Goal: Contribute content: Add original content to the website for others to see

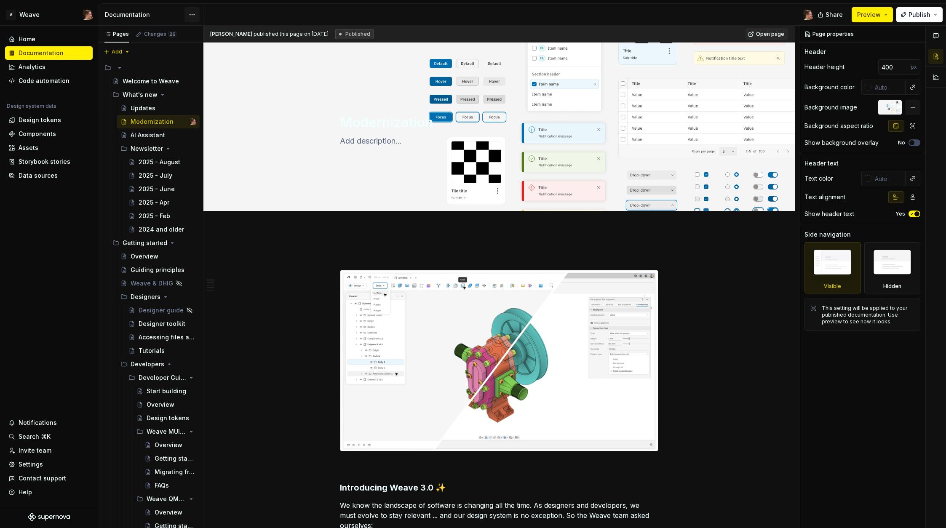
click at [194, 13] on html "A Weave Home Documentation Analytics Code automation Design system data Design …" at bounding box center [473, 264] width 946 height 528
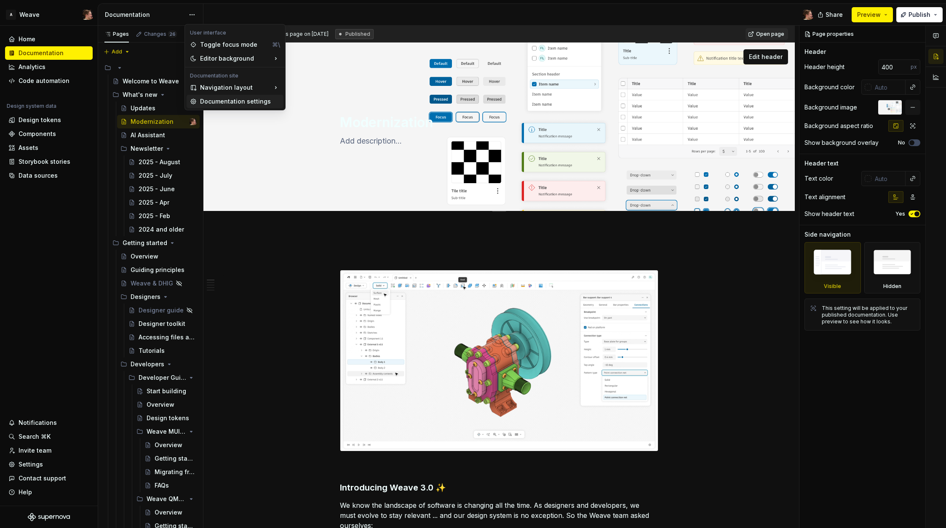
click at [226, 102] on div "Documentation settings" at bounding box center [240, 101] width 80 height 8
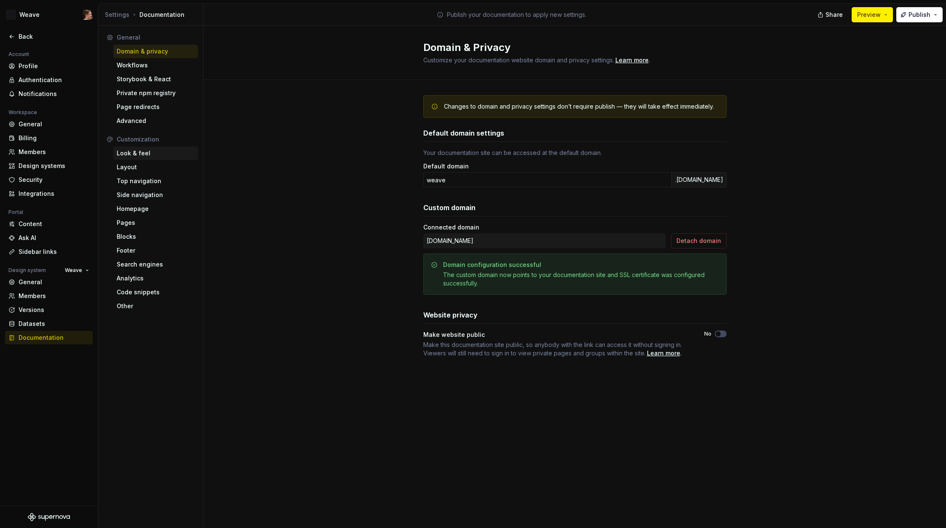
click at [149, 153] on div "Look & feel" at bounding box center [156, 153] width 78 height 8
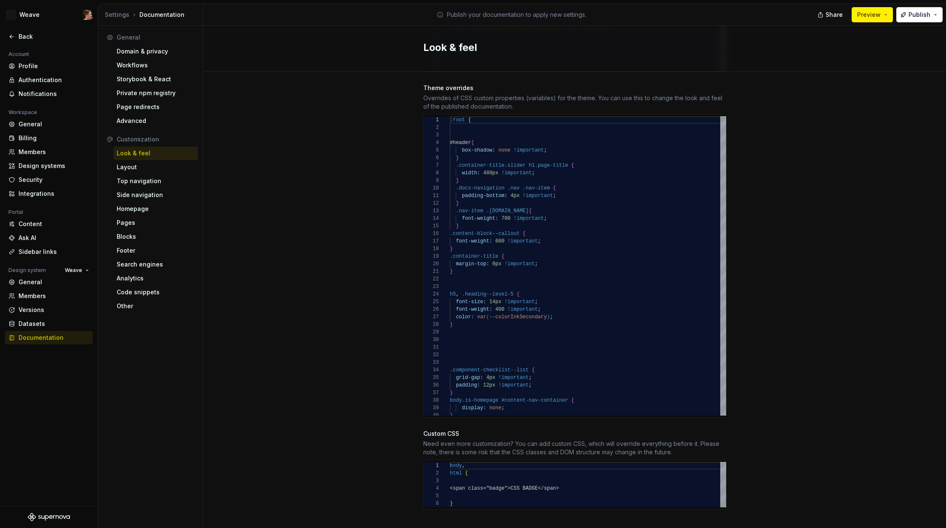
scroll to position [437, 0]
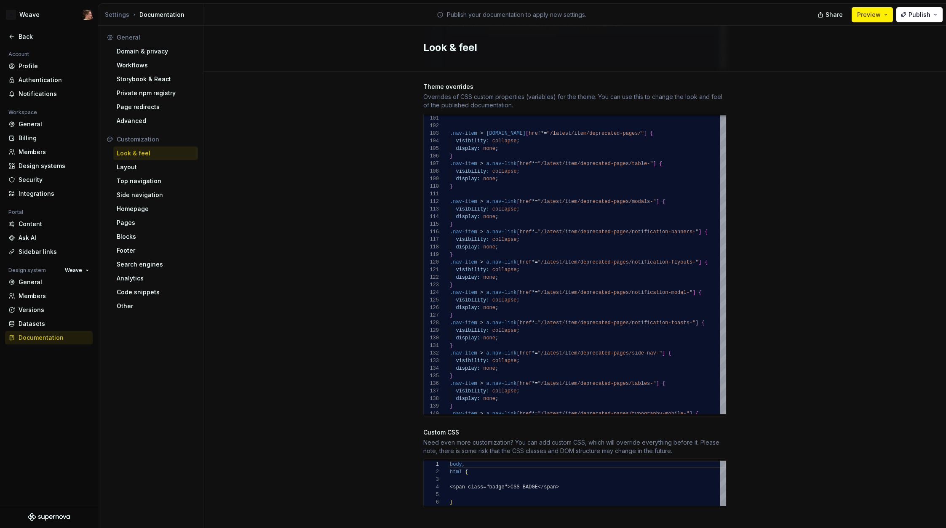
click at [336, 170] on div "Site logo A company logo that will be displayed on all pages on your documentat…" at bounding box center [575, 88] width 743 height 906
click at [29, 38] on div "Back" at bounding box center [54, 36] width 71 height 8
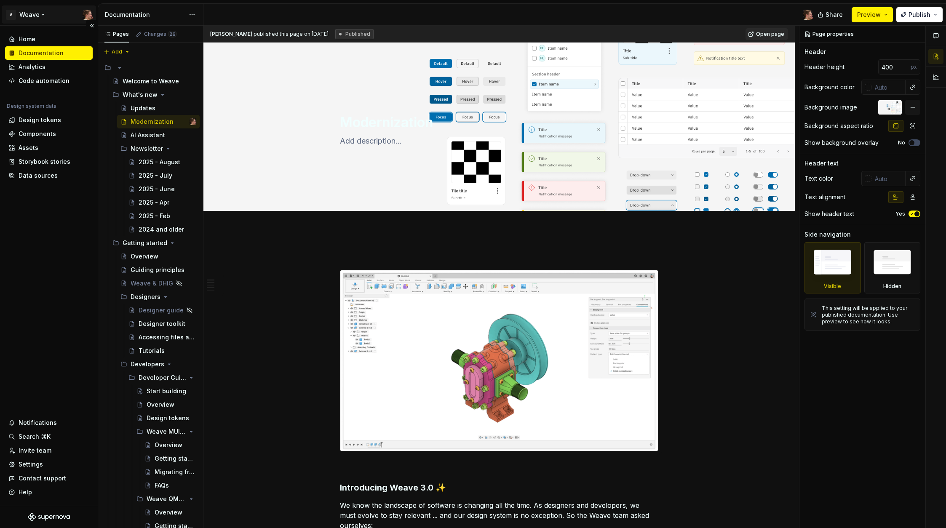
click at [66, 16] on html "A Weave Home Documentation Analytics Code automation Design system data Design …" at bounding box center [473, 264] width 946 height 528
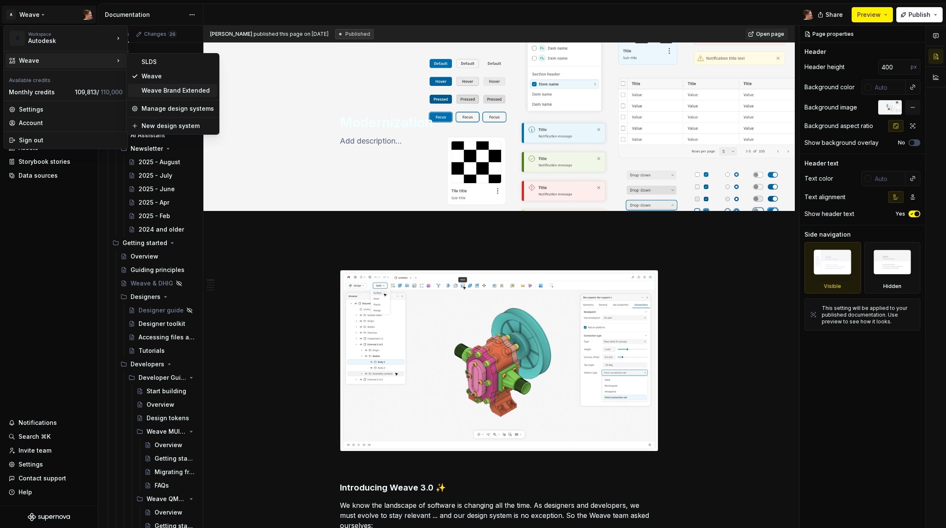
click at [176, 88] on div "Weave Brand Extended" at bounding box center [178, 90] width 72 height 8
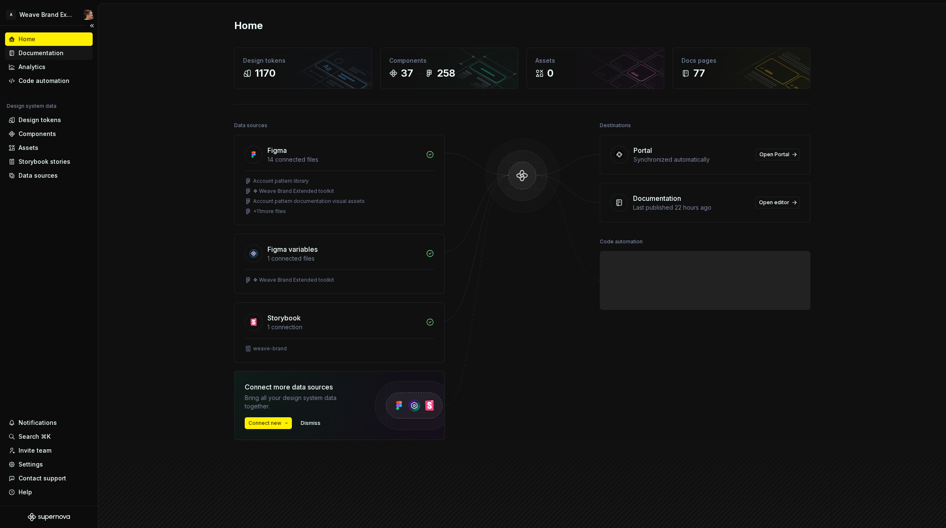
click at [51, 54] on div "Documentation" at bounding box center [41, 53] width 45 height 8
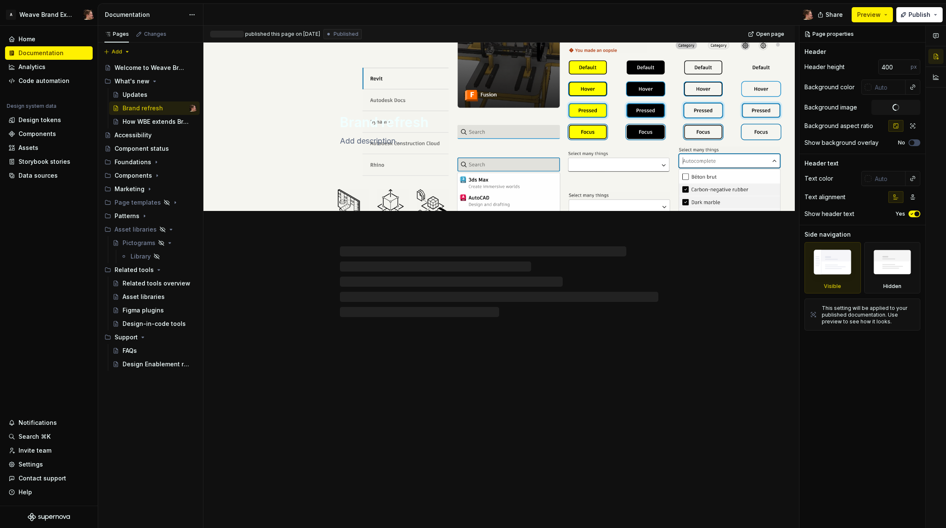
click at [195, 12] on html "A Weave Brand Extended Home Documentation Analytics Code automation Design syst…" at bounding box center [473, 264] width 946 height 528
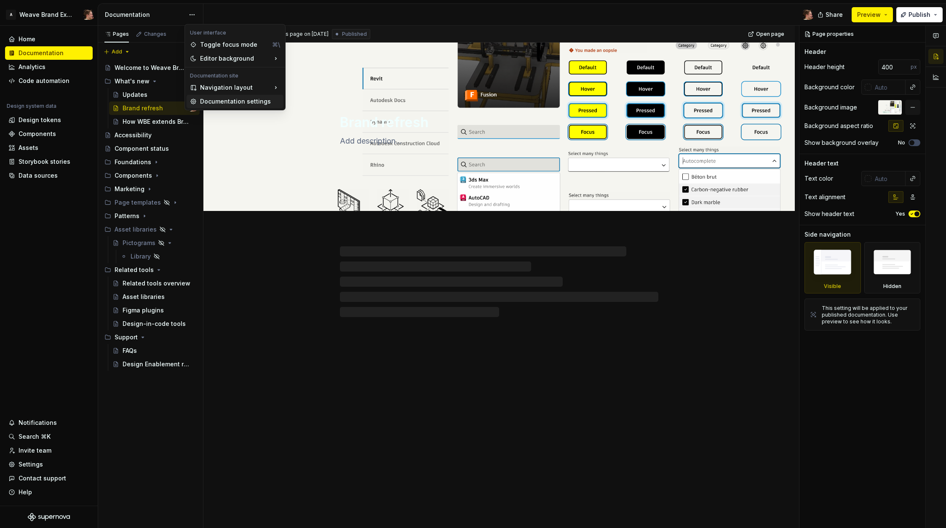
click at [222, 100] on div "Documentation settings" at bounding box center [240, 101] width 80 height 8
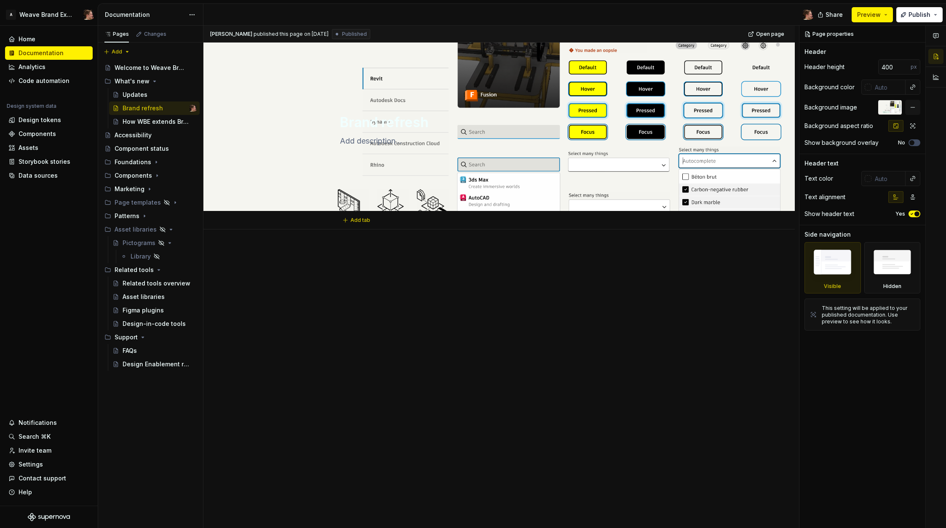
type textarea "*"
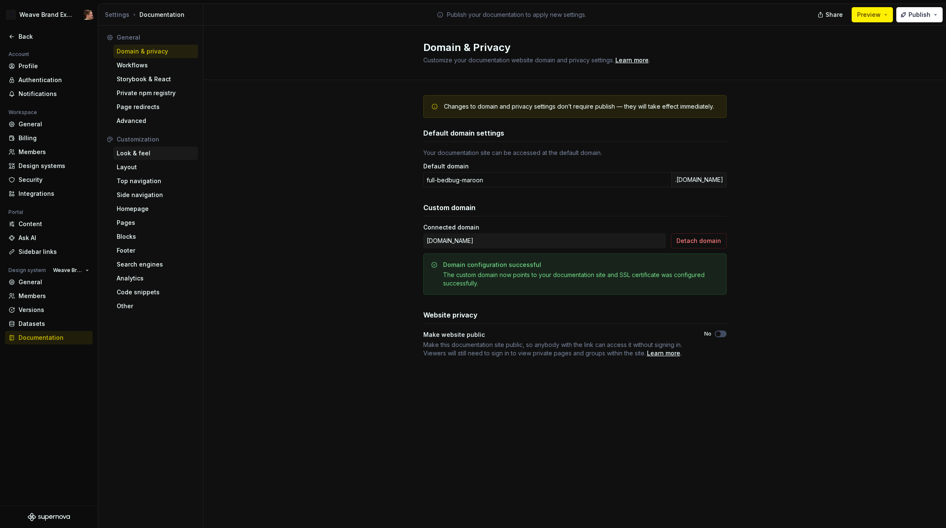
click at [156, 147] on div "Look & feel" at bounding box center [155, 153] width 85 height 13
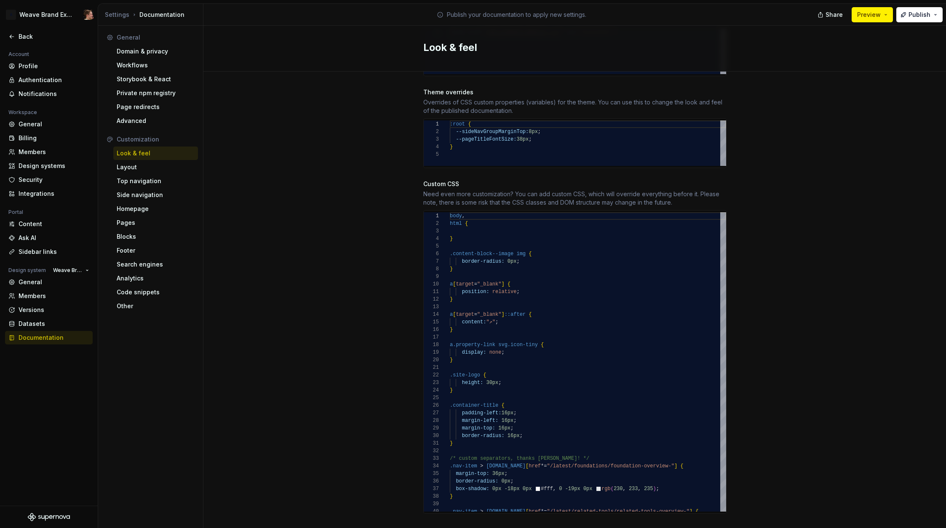
scroll to position [437, 0]
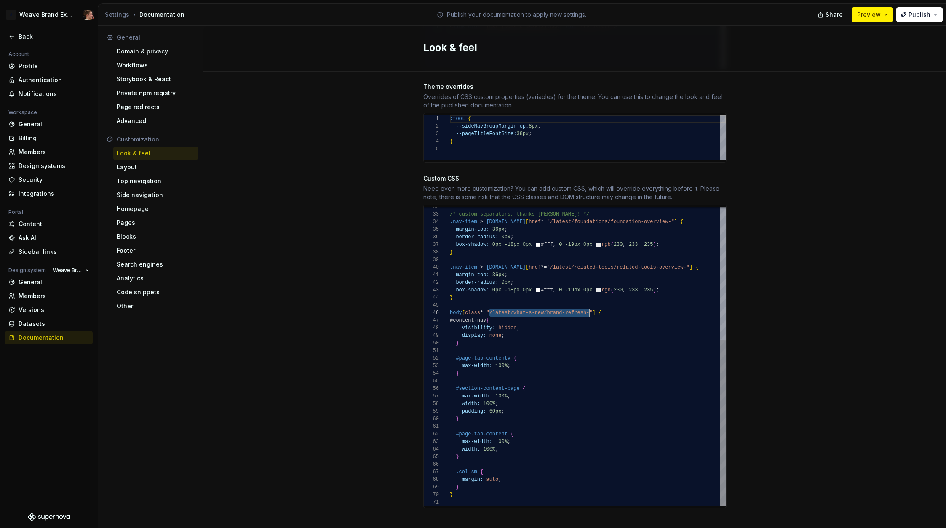
drag, startPoint x: 487, startPoint y: 305, endPoint x: 597, endPoint y: 307, distance: 110.0
click at [586, 305] on div "/* custom separators, thanks [PERSON_NAME]! */ .nav-item > [DOMAIN_NAME] [ href…" at bounding box center [588, 237] width 276 height 539
type textarea "**********"
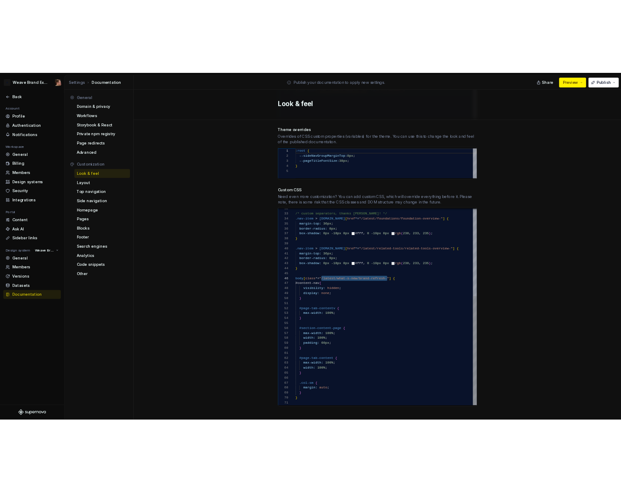
scroll to position [38, 116]
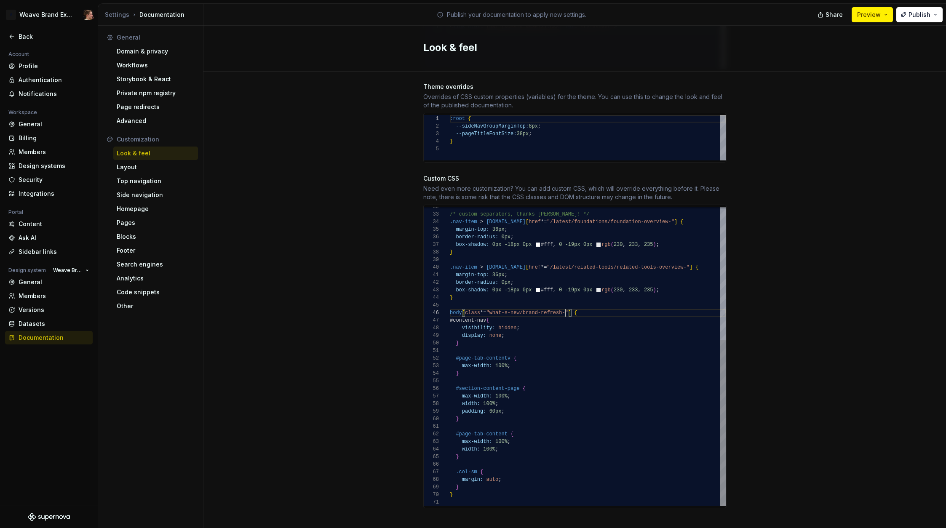
click at [762, 317] on div "Site logo A company logo that will be displayed on all pages on your documentat…" at bounding box center [575, 88] width 743 height 906
click at [762, 20] on button "Publish" at bounding box center [920, 14] width 46 height 15
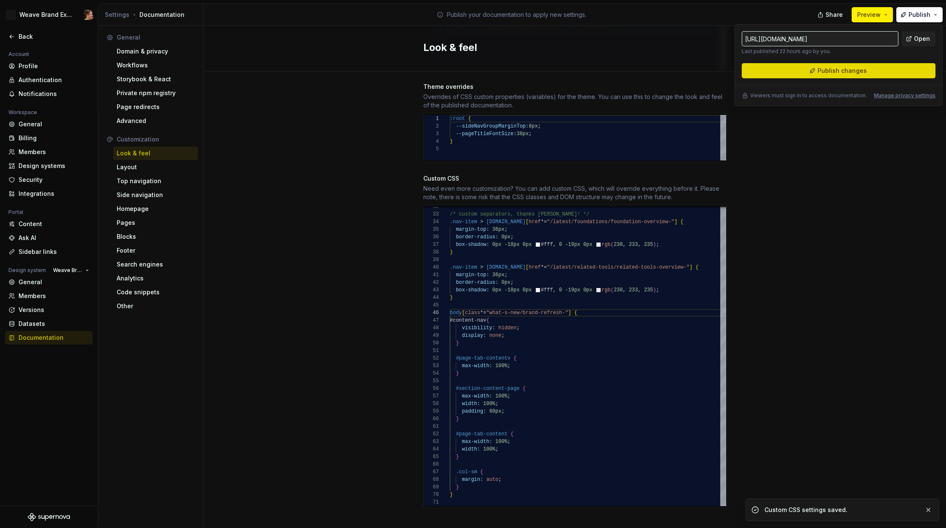
click at [762, 72] on span "Publish changes" at bounding box center [842, 71] width 49 height 8
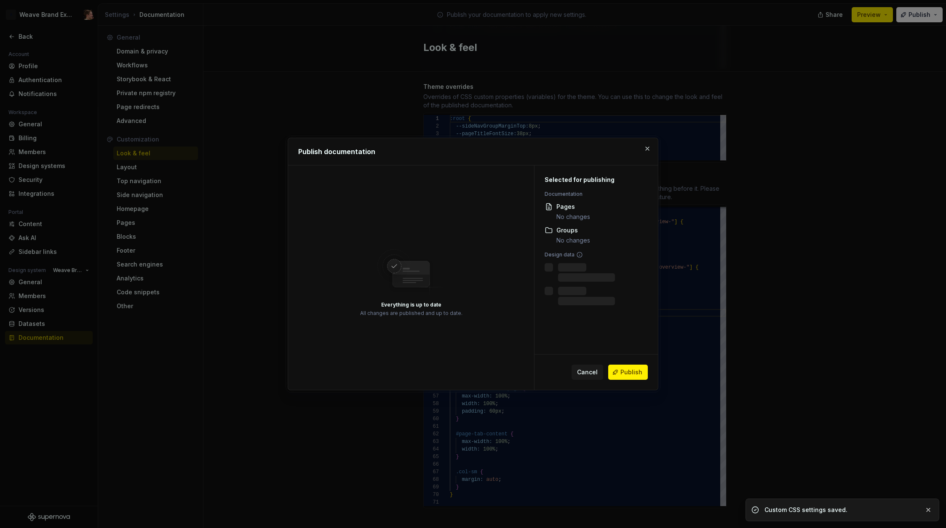
drag, startPoint x: 869, startPoint y: 196, endPoint x: 807, endPoint y: 208, distance: 63.6
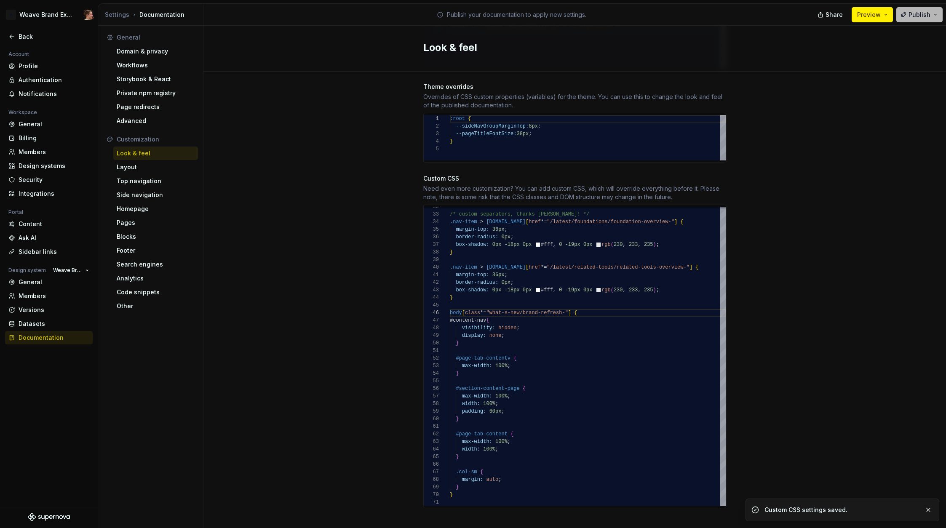
click at [762, 18] on button "Publish" at bounding box center [920, 14] width 46 height 15
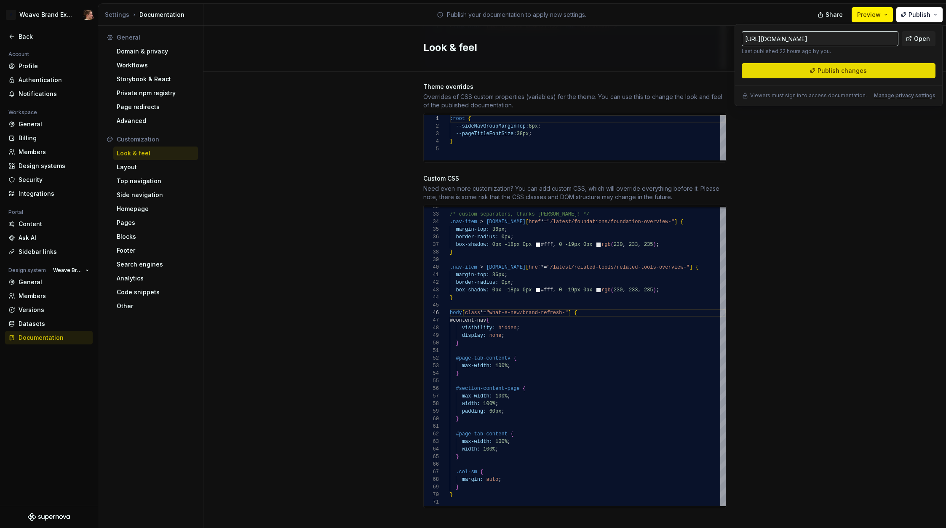
click at [762, 68] on button "Publish changes" at bounding box center [839, 70] width 194 height 15
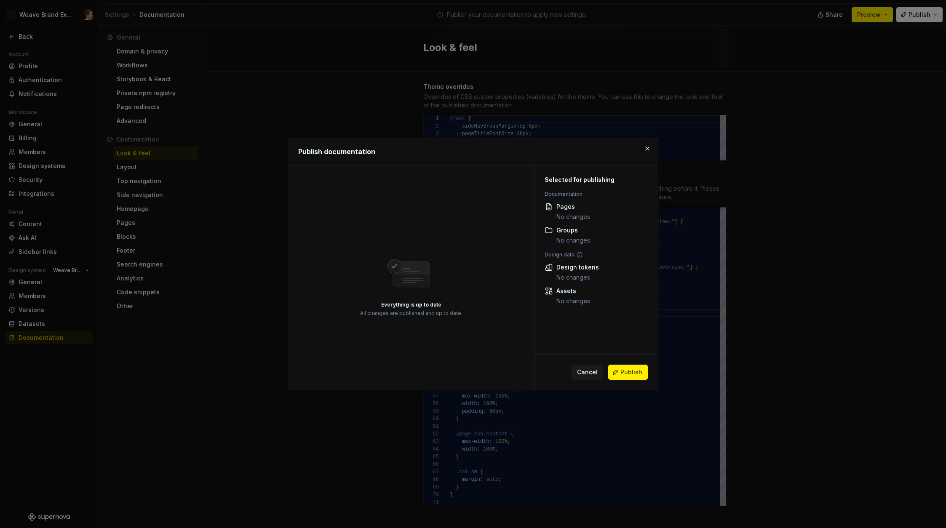
drag, startPoint x: 622, startPoint y: 374, endPoint x: 633, endPoint y: 371, distance: 11.3
click at [622, 373] on button "Publish" at bounding box center [628, 372] width 40 height 15
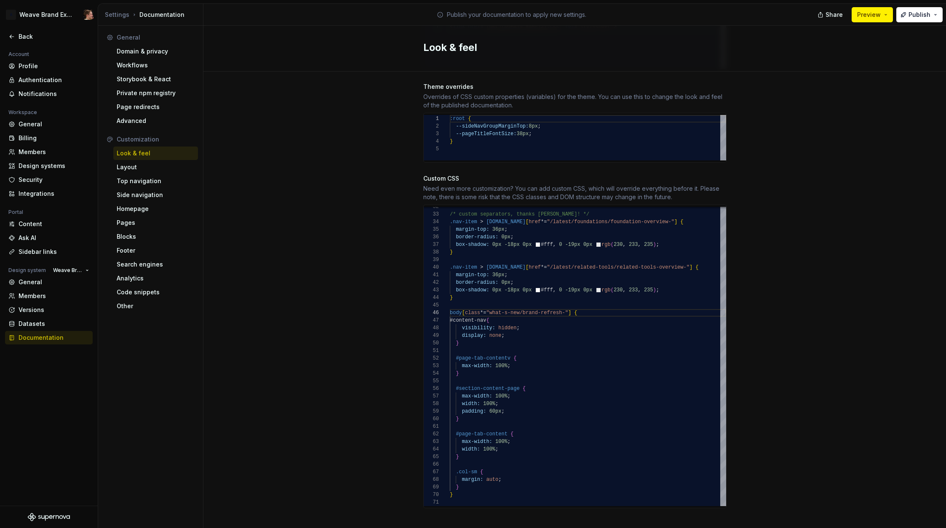
click at [355, 70] on div "Look & feel" at bounding box center [575, 49] width 743 height 46
click at [35, 37] on div "Back" at bounding box center [54, 36] width 71 height 8
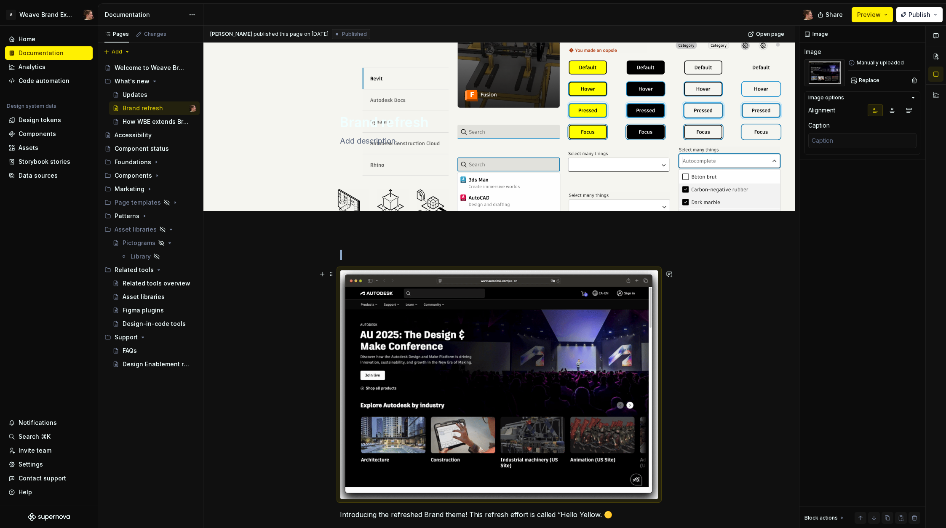
click at [456, 339] on img at bounding box center [499, 385] width 318 height 229
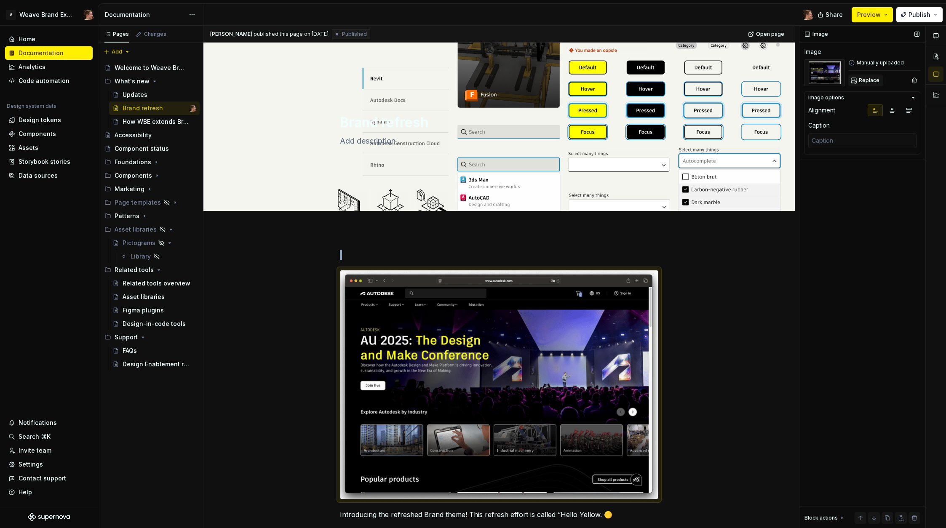
click at [762, 80] on span "Replace" at bounding box center [869, 80] width 21 height 7
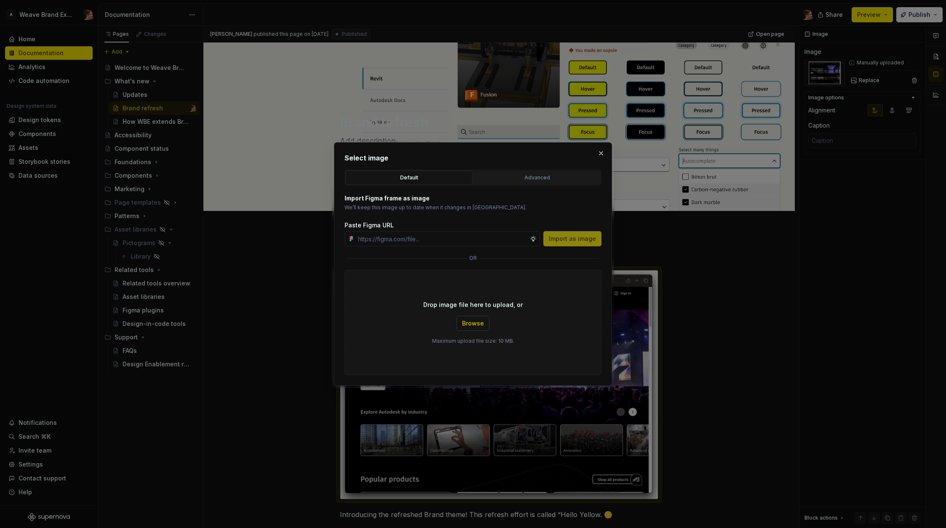
click at [467, 322] on span "Browse" at bounding box center [473, 323] width 22 height 8
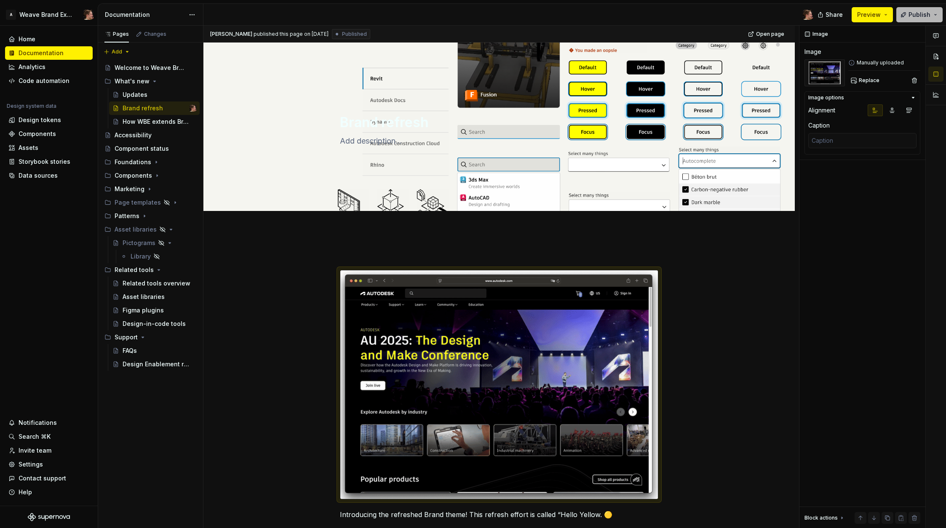
click at [762, 16] on button "Publish" at bounding box center [920, 14] width 46 height 15
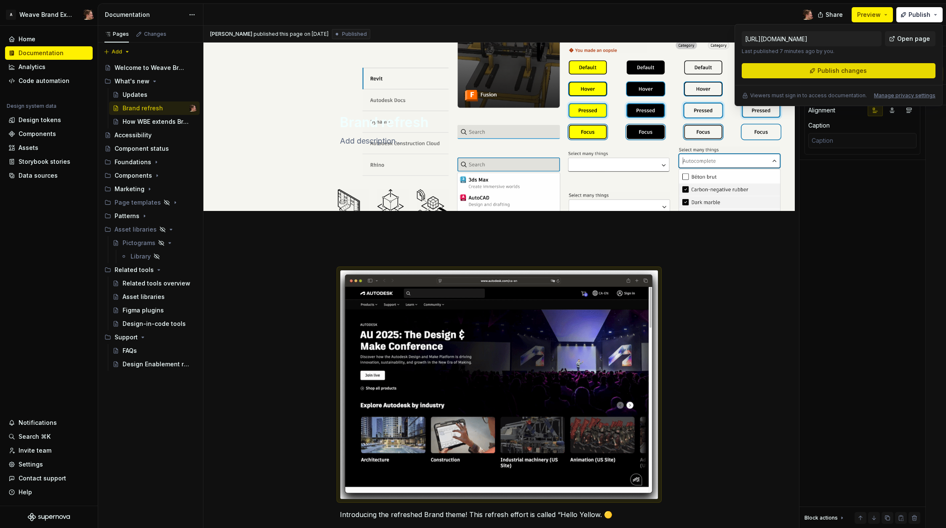
click at [762, 69] on button "Publish changes" at bounding box center [839, 70] width 194 height 15
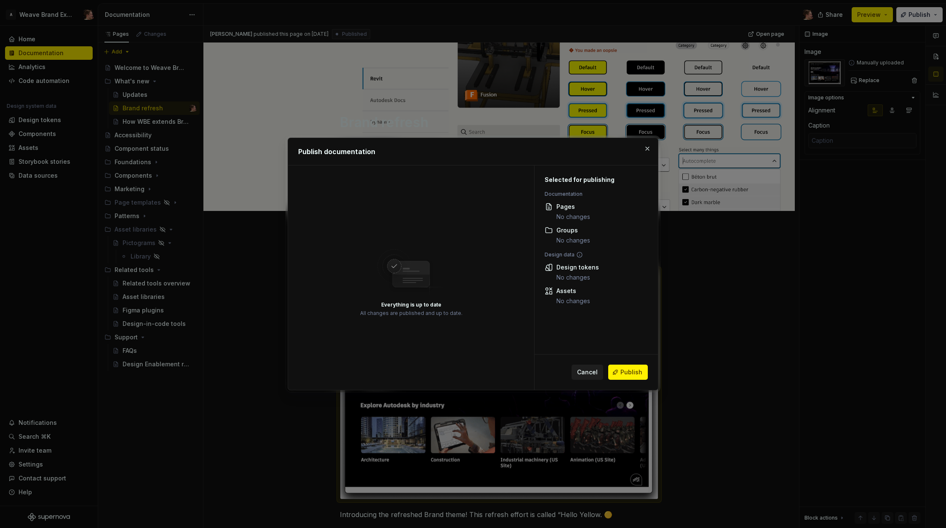
click at [584, 373] on span "Cancel" at bounding box center [587, 372] width 21 height 8
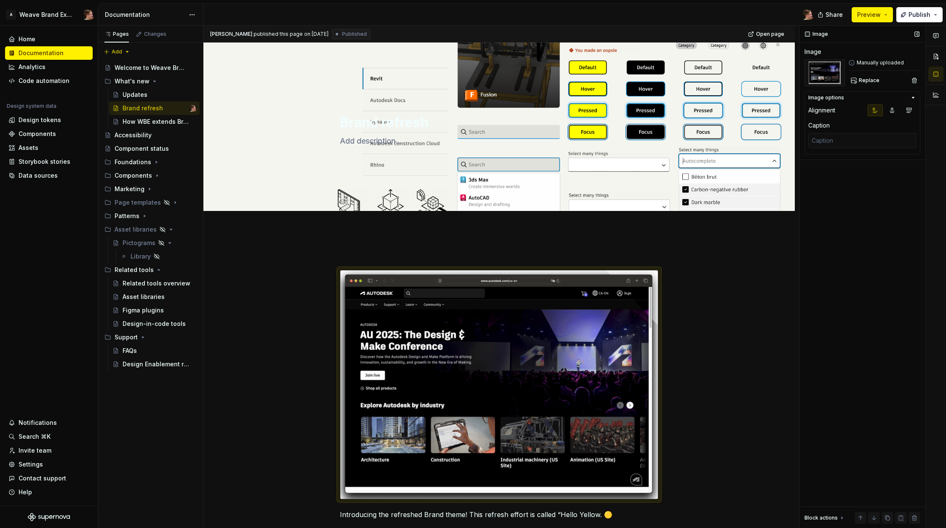
click at [762, 387] on div "Image Image Manually uploaded Replace Image options Alignment Caption Block act…" at bounding box center [863, 277] width 126 height 503
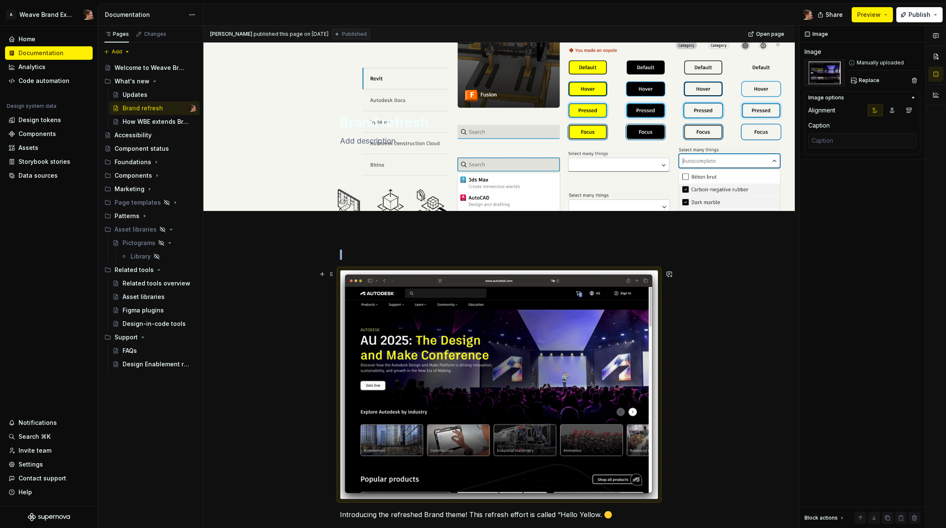
click at [609, 378] on img at bounding box center [499, 385] width 318 height 229
click at [762, 350] on div "Image Image Manually uploaded Replace Image options Alignment Caption Block act…" at bounding box center [863, 277] width 126 height 503
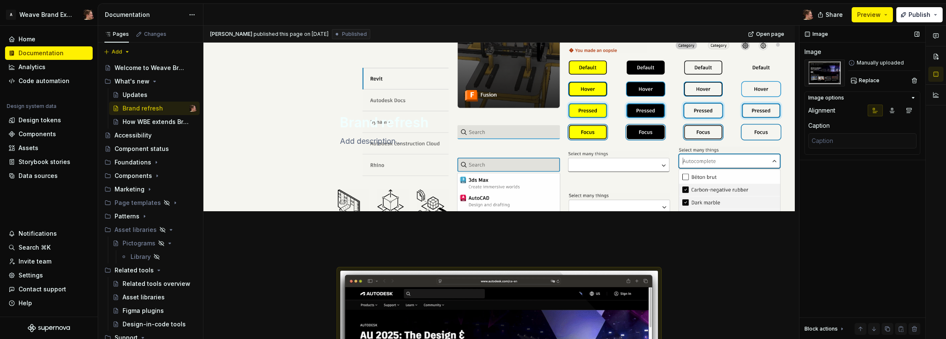
click at [762, 278] on div "Image Image Manually uploaded Replace Image options Alignment Caption Block act…" at bounding box center [863, 183] width 126 height 314
click at [762, 287] on div "Image Image Manually uploaded Replace Image options Alignment Caption Block act…" at bounding box center [863, 183] width 126 height 314
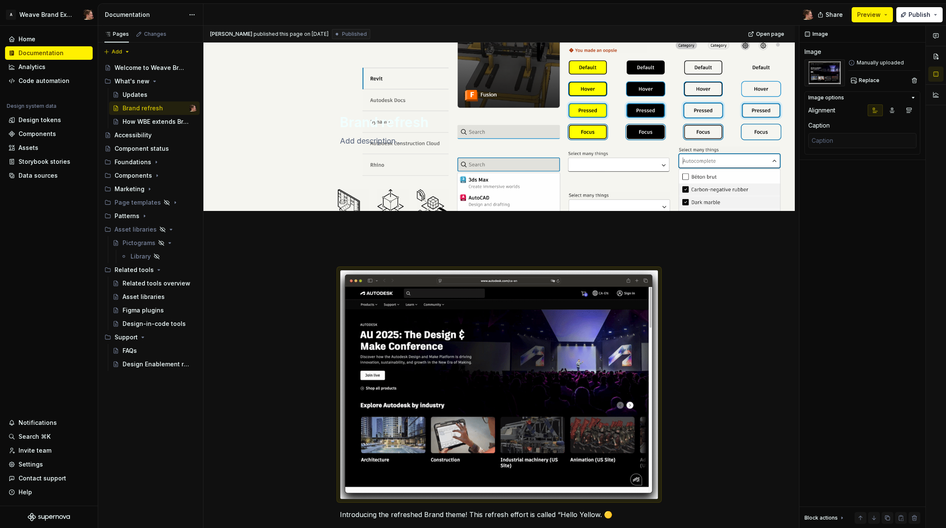
drag, startPoint x: 897, startPoint y: 295, endPoint x: 623, endPoint y: 297, distance: 273.9
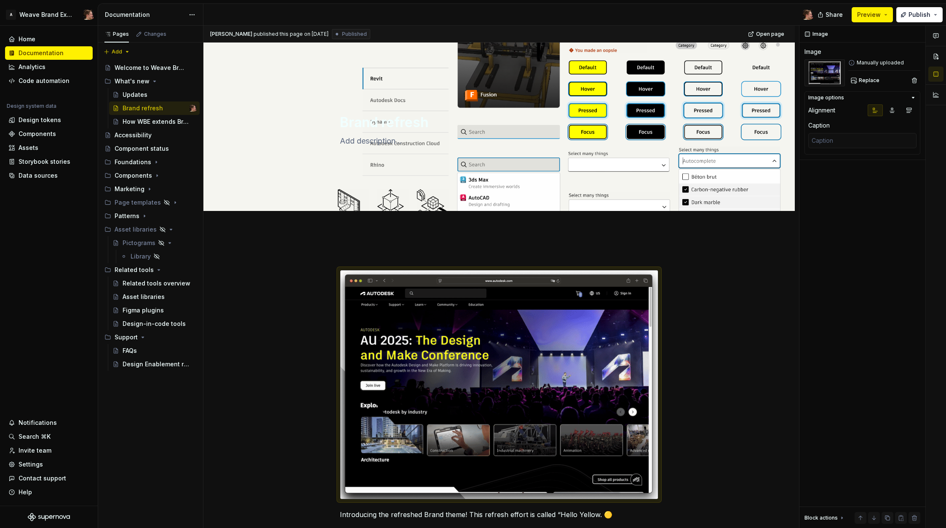
click at [762, 295] on div "Image Image Manually uploaded Replace Image options Alignment Caption Block act…" at bounding box center [863, 277] width 126 height 503
click at [589, 298] on img at bounding box center [499, 385] width 318 height 229
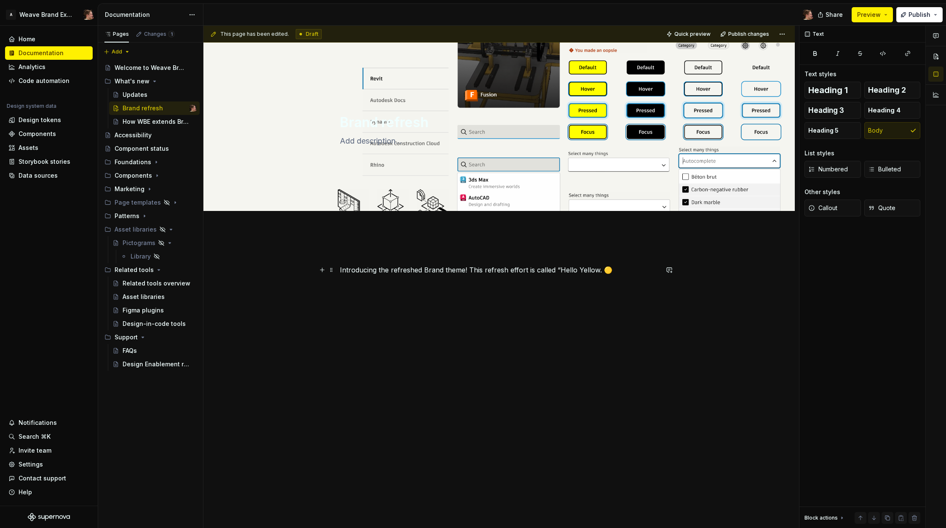
type textarea "*"
click at [420, 261] on div "Introducing the refreshed Brand theme! This refresh effort is called “Hello Yel…" at bounding box center [499, 270] width 319 height 40
click at [421, 253] on p at bounding box center [499, 255] width 319 height 10
click at [324, 256] on button "button" at bounding box center [322, 255] width 12 height 12
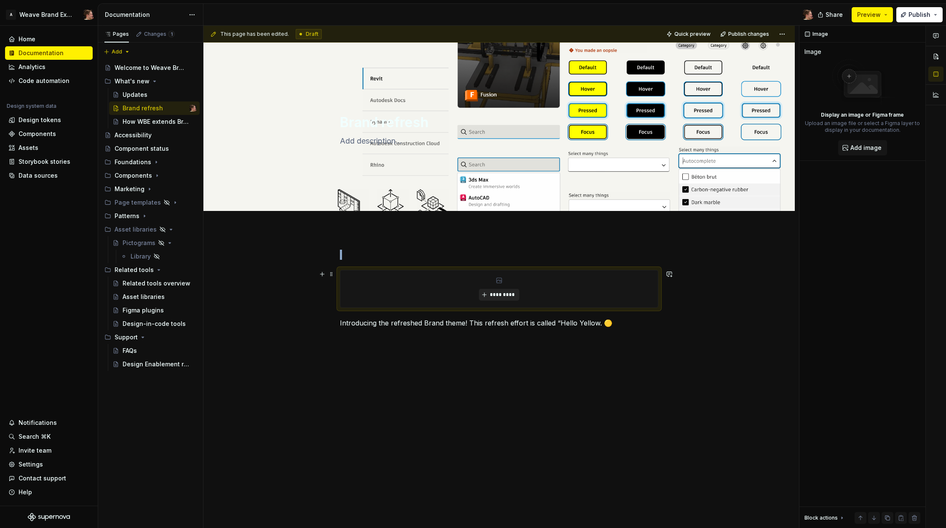
click at [496, 292] on span "*********" at bounding box center [503, 295] width 26 height 7
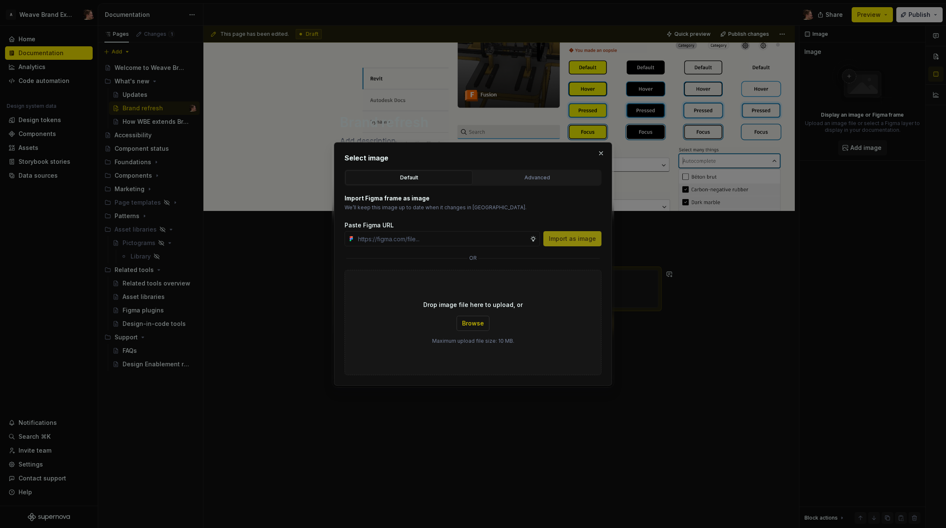
click at [482, 323] on span "Browse" at bounding box center [473, 323] width 22 height 8
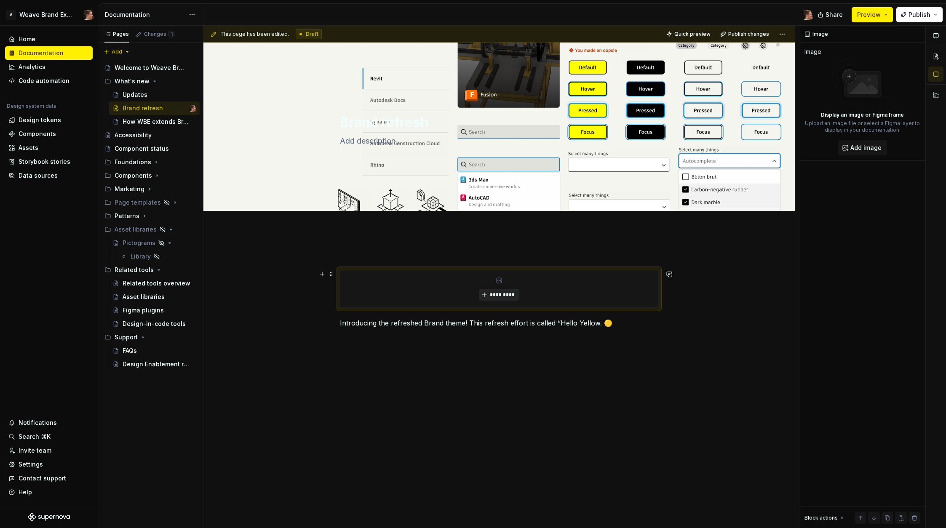
click at [507, 296] on span "*********" at bounding box center [503, 295] width 26 height 7
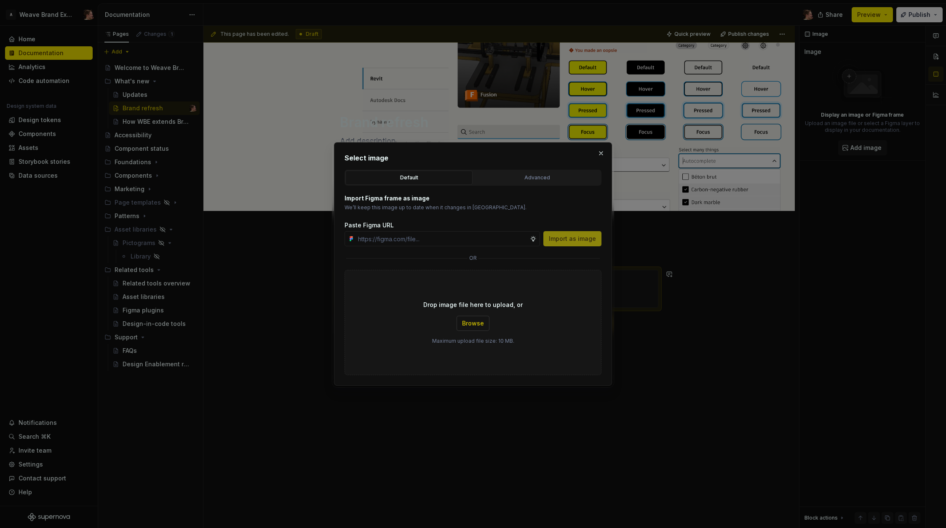
click at [476, 317] on button "Browse" at bounding box center [473, 323] width 33 height 15
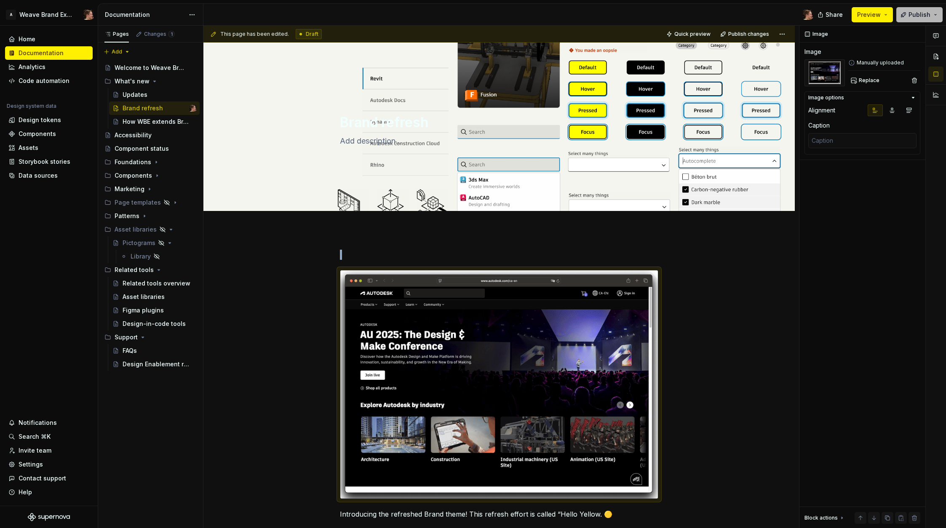
click at [762, 11] on span "Publish" at bounding box center [920, 15] width 22 height 8
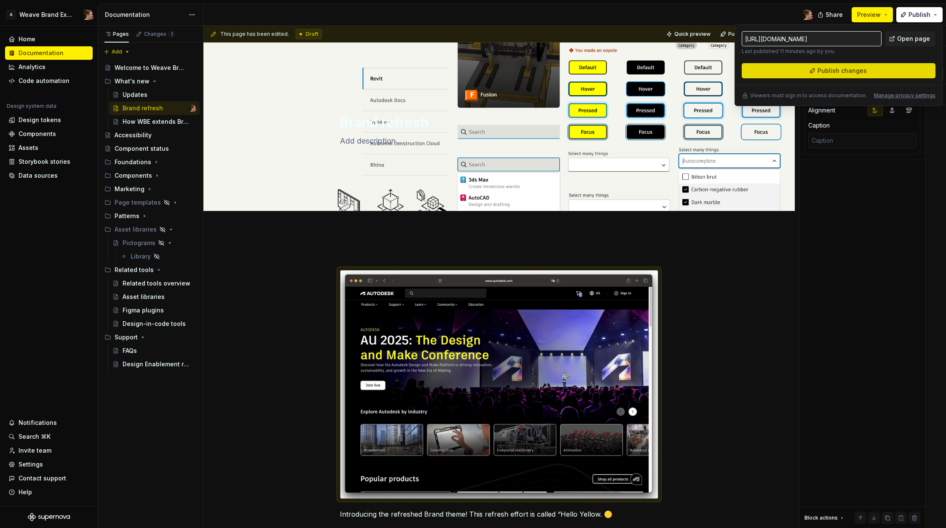
click at [762, 73] on span "Publish changes" at bounding box center [842, 71] width 49 height 8
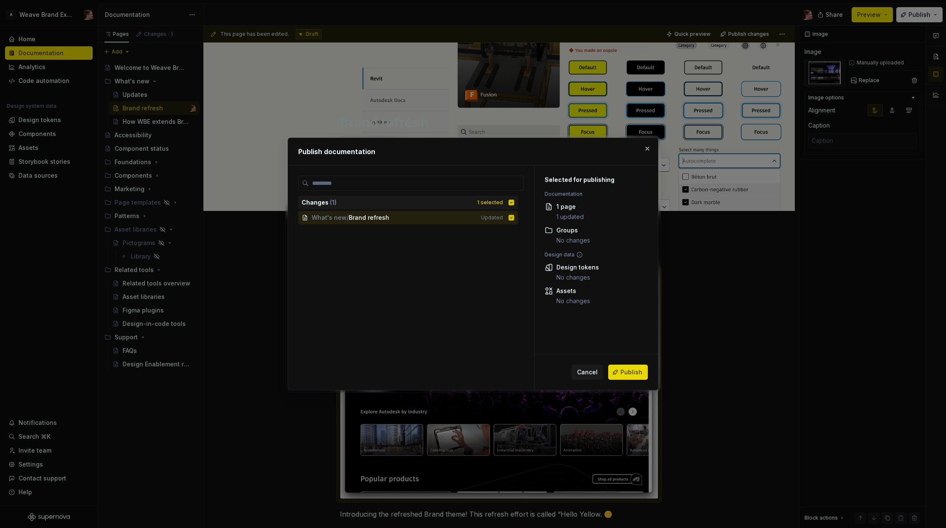
click at [624, 370] on span "Publish" at bounding box center [632, 372] width 22 height 8
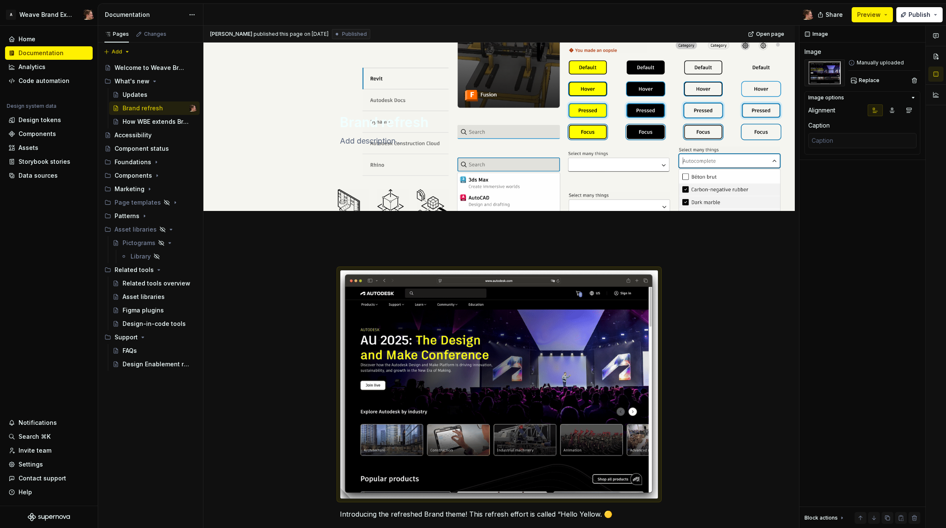
click at [359, 241] on div "Introducing the refreshed Brand theme! This refresh effort is called “Hello Yel…" at bounding box center [500, 467] width 592 height 474
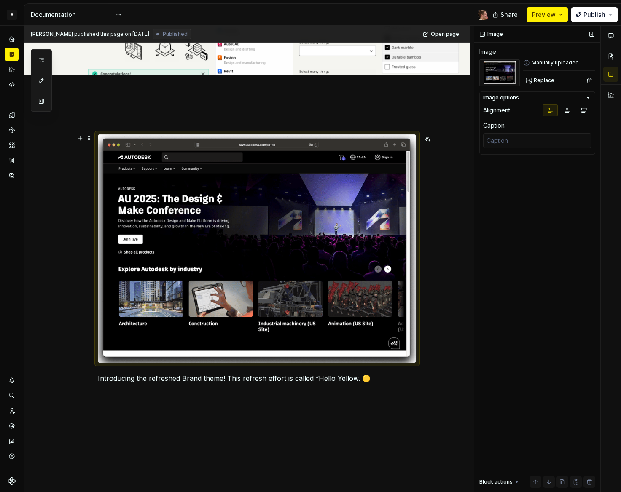
scroll to position [163, 0]
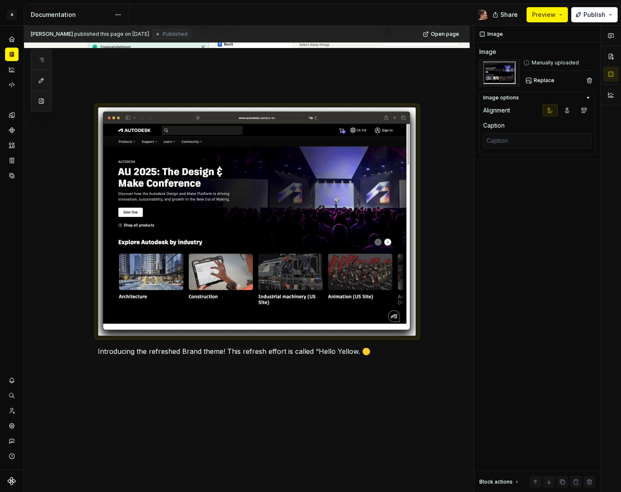
drag, startPoint x: 619, startPoint y: 492, endPoint x: 651, endPoint y: 507, distance: 35.3
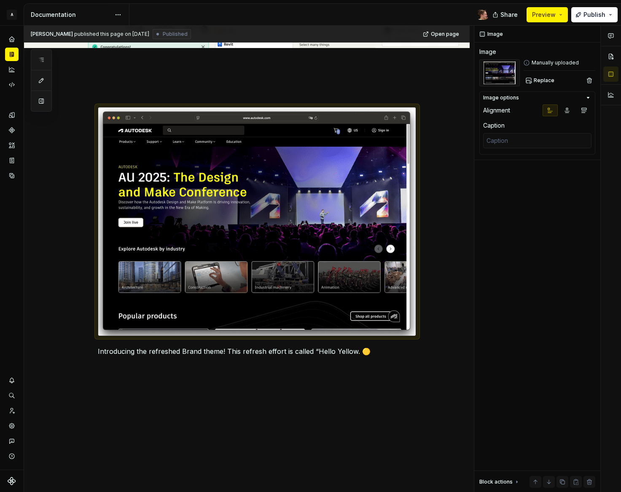
click at [621, 492] on html "A Weave Brand Extended Design system data Documentation Share Preview Publish P…" at bounding box center [310, 246] width 621 height 492
click at [189, 362] on p at bounding box center [257, 367] width 319 height 10
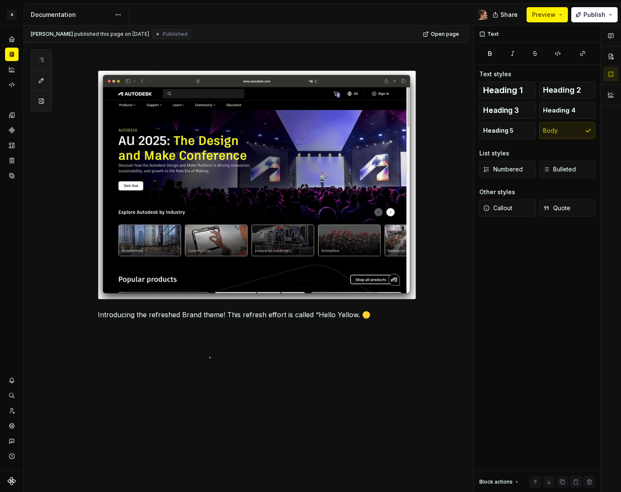
click at [209, 357] on div "[PERSON_NAME] published this page on [DATE] Published Open page Brand refresh E…" at bounding box center [249, 259] width 450 height 467
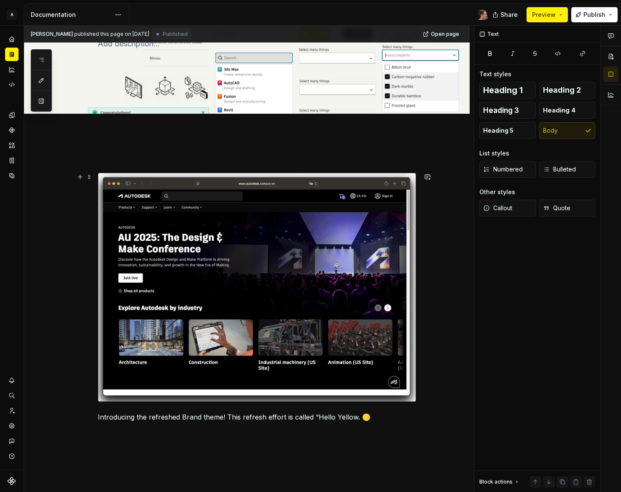
scroll to position [200, 0]
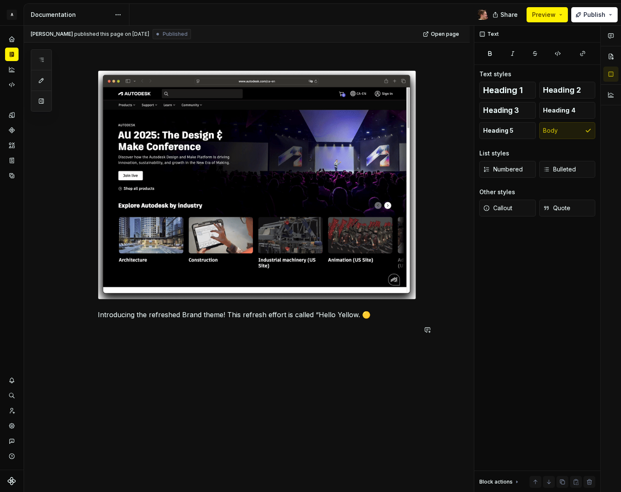
click at [215, 354] on div "[PERSON_NAME] published this page on [DATE] Published Open page Brand refresh E…" at bounding box center [249, 259] width 450 height 467
click at [221, 340] on div "Introducing the refreshed Brand theme! This refresh effort is called “Hello Yel…" at bounding box center [257, 197] width 319 height 295
click at [221, 327] on p at bounding box center [257, 330] width 319 height 10
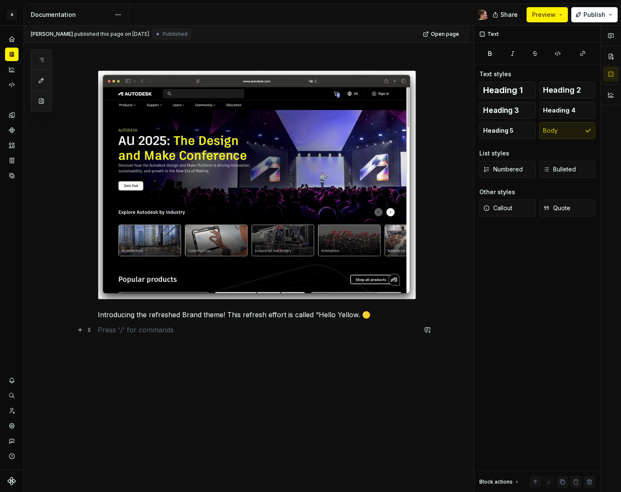
click at [222, 331] on p at bounding box center [257, 330] width 319 height 10
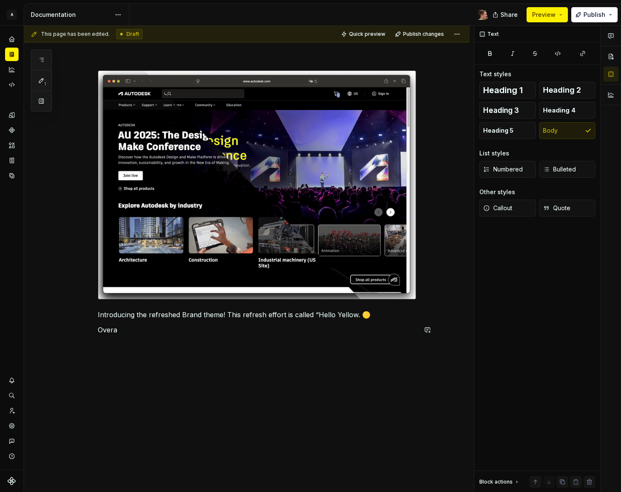
type textarea "*"
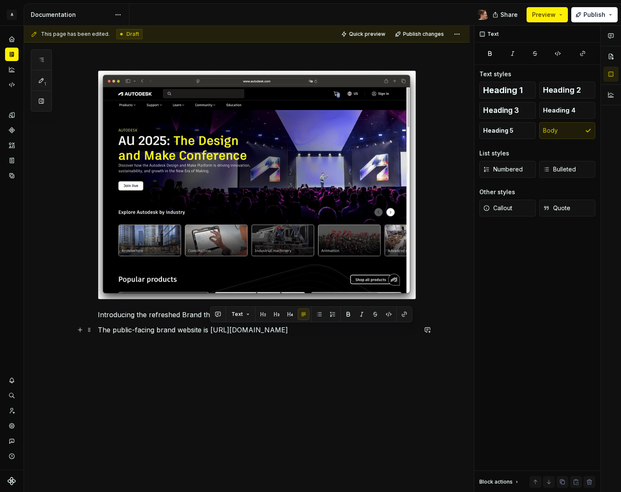
drag, startPoint x: 257, startPoint y: 330, endPoint x: 211, endPoint y: 332, distance: 45.6
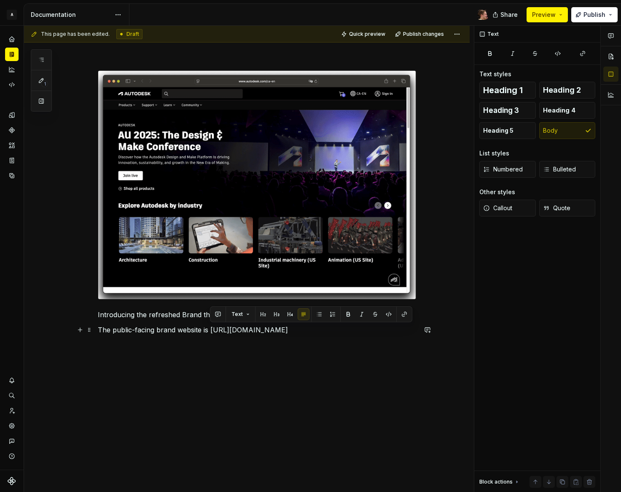
click at [211, 332] on p "The public-facing brand website is [URL][DOMAIN_NAME]" at bounding box center [257, 330] width 319 height 10
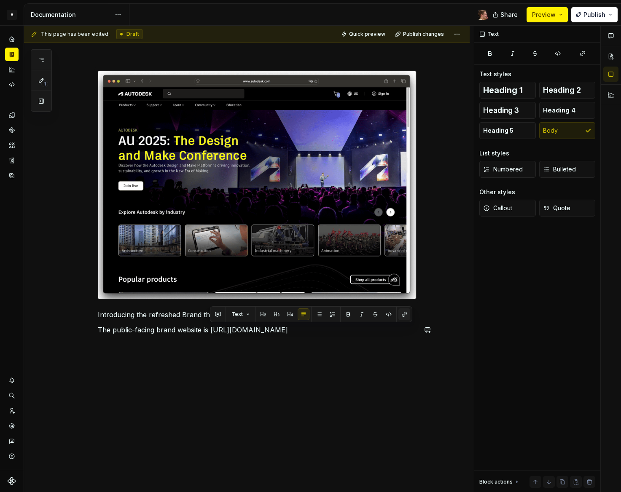
click at [405, 315] on button "button" at bounding box center [404, 314] width 12 height 12
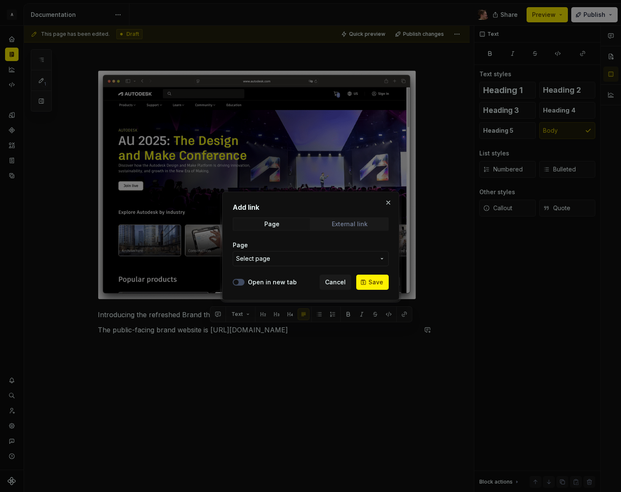
click at [340, 222] on div "External link" at bounding box center [350, 224] width 36 height 7
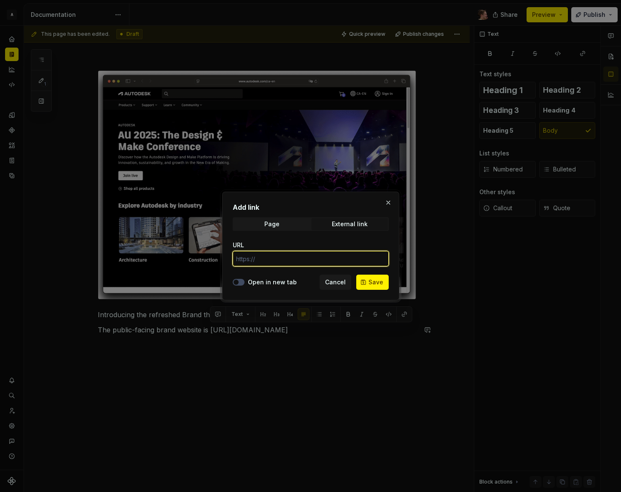
click at [289, 260] on input "URL" at bounding box center [311, 258] width 156 height 15
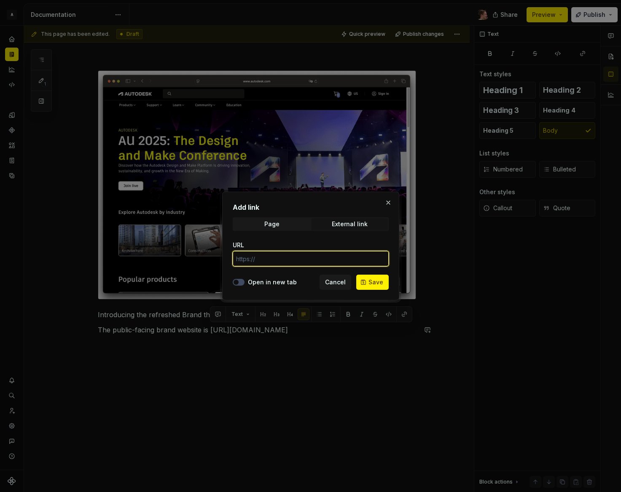
paste input "[URL][DOMAIN_NAME]"
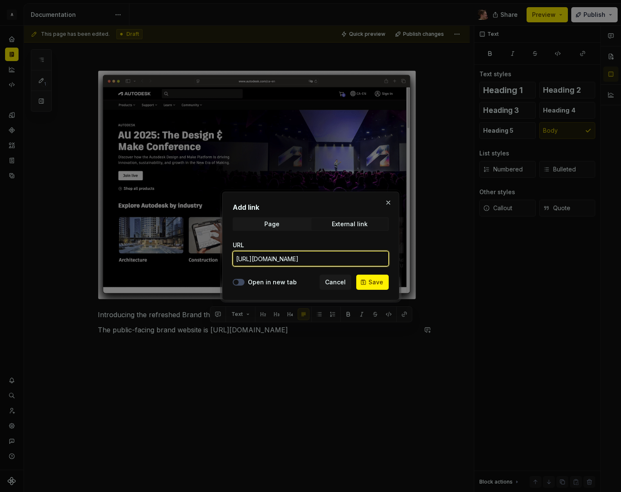
type input "[URL][DOMAIN_NAME]"
click at [272, 278] on label "Open in new tab" at bounding box center [272, 282] width 49 height 8
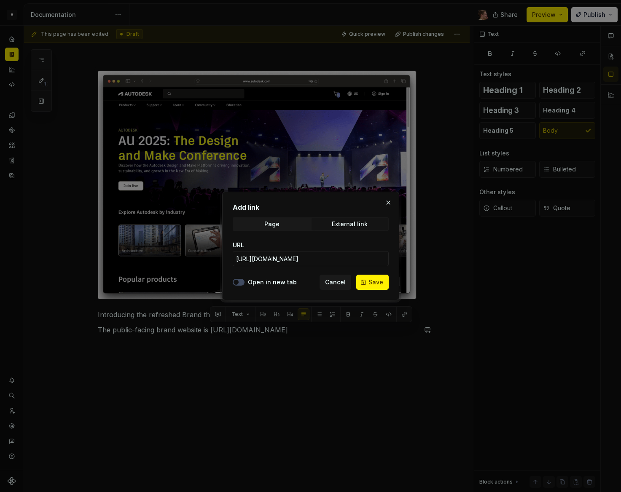
click at [244, 279] on button "Open in new tab" at bounding box center [239, 282] width 12 height 7
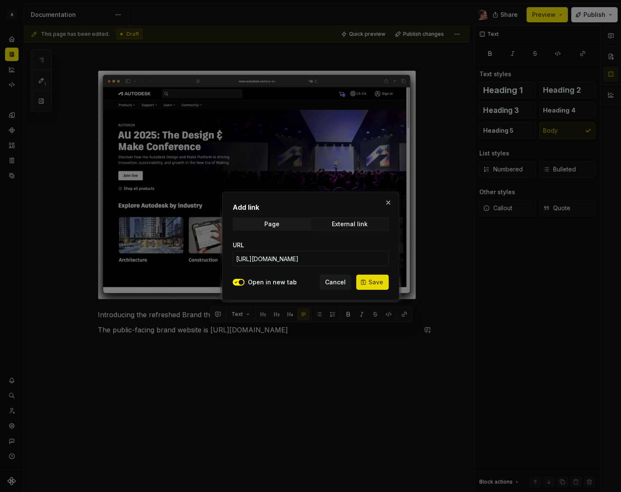
click at [381, 282] on span "Save" at bounding box center [375, 282] width 15 height 8
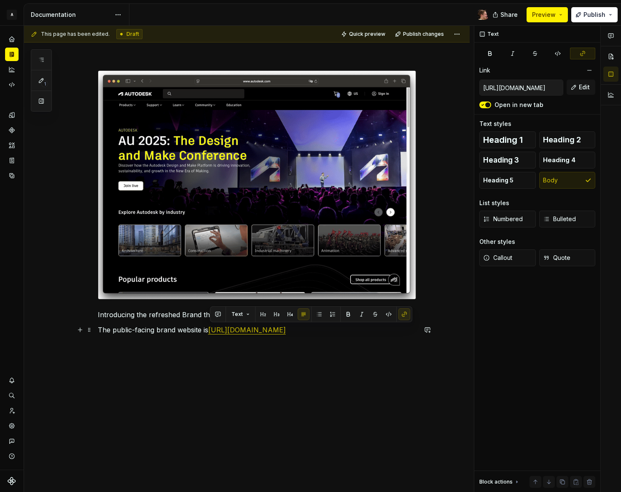
click at [340, 333] on p "The public-facing brand website is [URL][DOMAIN_NAME]" at bounding box center [257, 330] width 319 height 10
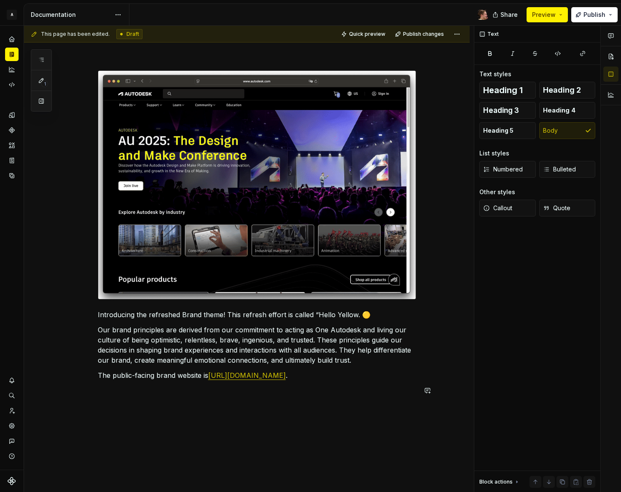
click at [326, 378] on p "The public-facing brand website is [URL][DOMAIN_NAME] ." at bounding box center [257, 375] width 319 height 10
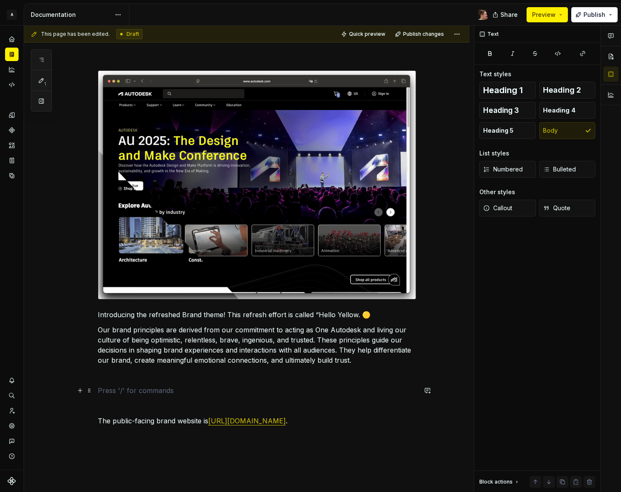
click at [251, 387] on p at bounding box center [257, 391] width 319 height 10
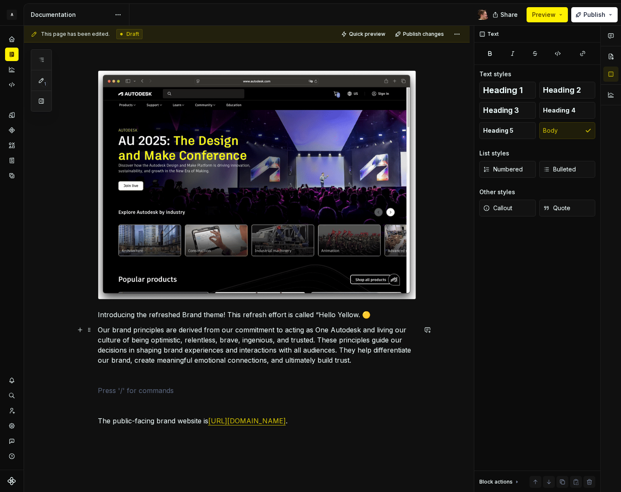
click at [120, 328] on p "Our brand principles are derived from our commitment to acting as One Autodesk …" at bounding box center [257, 345] width 319 height 40
click at [158, 375] on p at bounding box center [257, 375] width 319 height 10
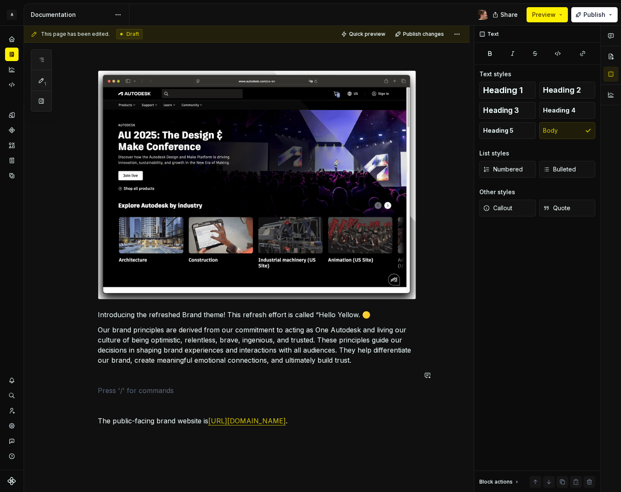
click at [162, 384] on div "Introducing the refreshed Brand theme! This refresh effort is called “Hello Yel…" at bounding box center [257, 253] width 319 height 406
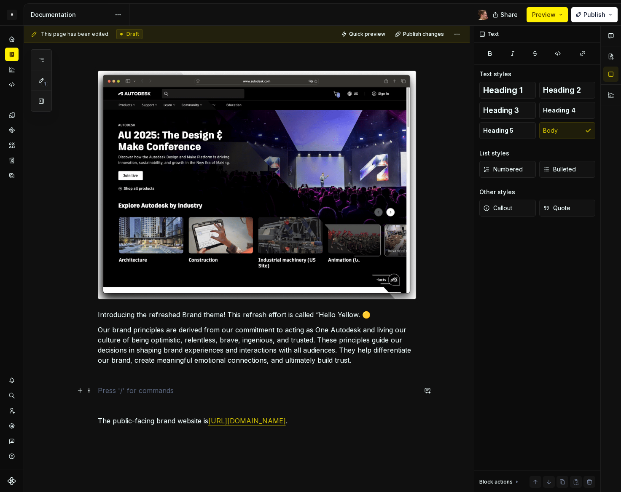
click at [163, 391] on p at bounding box center [257, 391] width 319 height 10
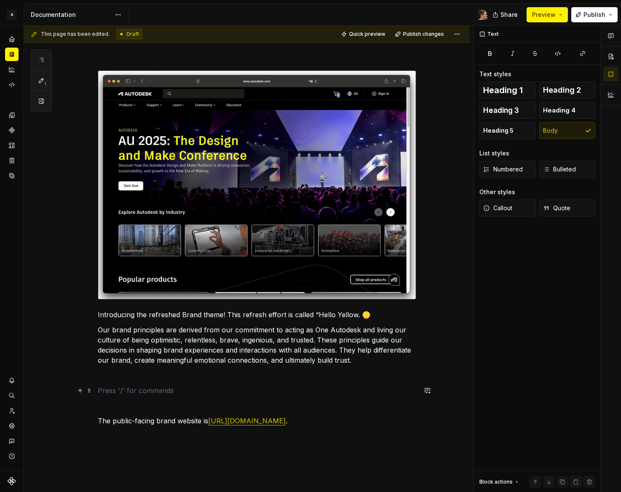
click at [144, 386] on p at bounding box center [257, 391] width 319 height 10
click at [145, 375] on p at bounding box center [257, 375] width 319 height 10
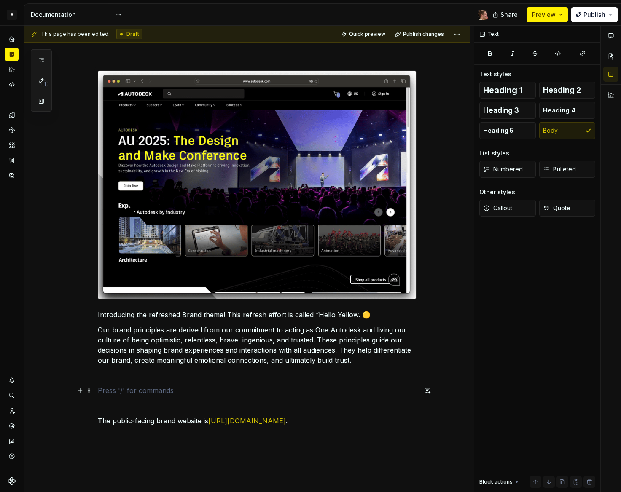
click at [143, 386] on p at bounding box center [257, 391] width 319 height 10
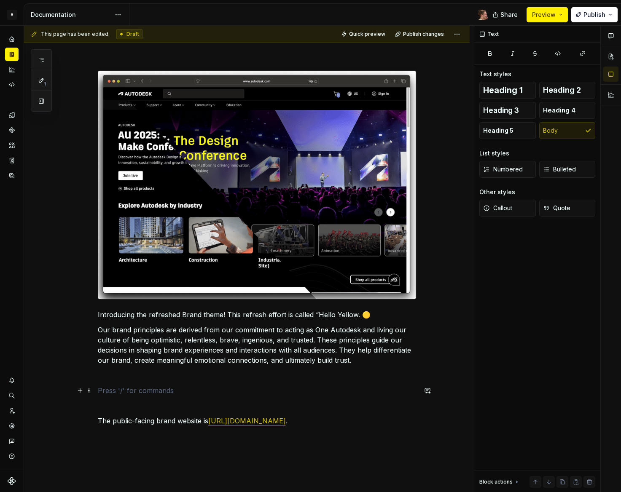
click at [142, 390] on p at bounding box center [257, 391] width 319 height 10
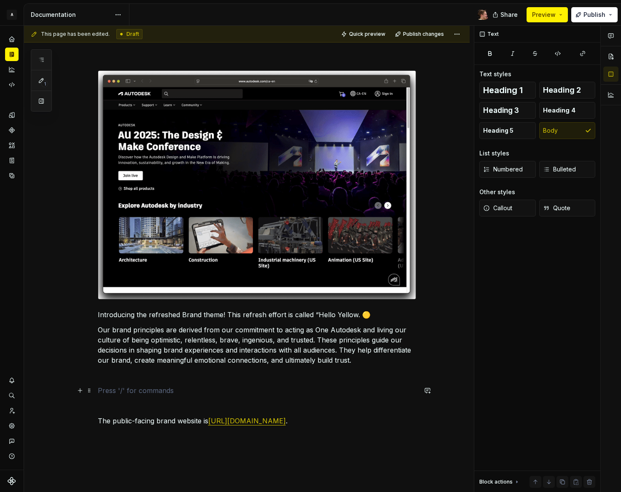
click at [198, 390] on p at bounding box center [257, 391] width 319 height 10
click at [79, 391] on button "button" at bounding box center [80, 391] width 12 height 12
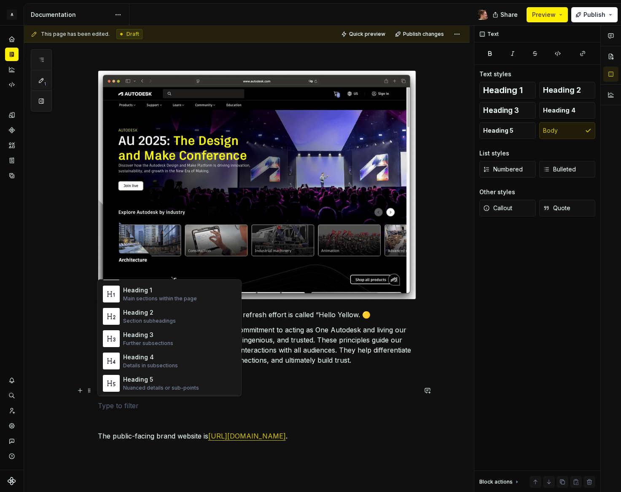
scroll to position [53, 0]
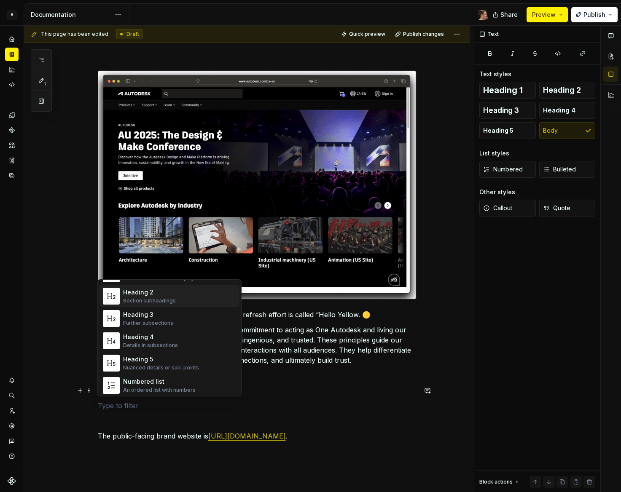
click at [149, 297] on div "Section subheadings" at bounding box center [149, 300] width 53 height 7
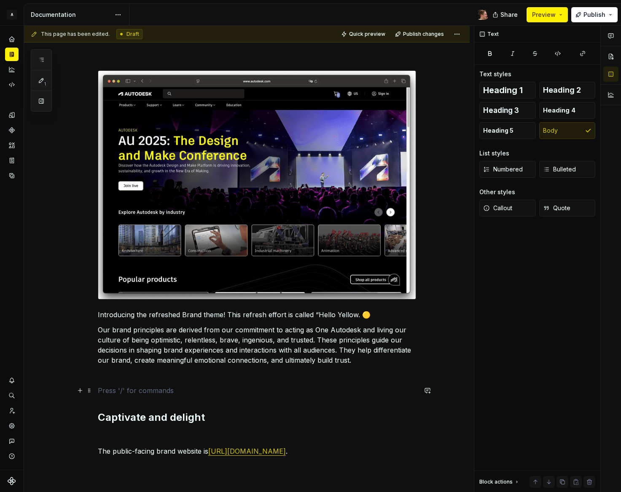
click at [170, 394] on p at bounding box center [257, 391] width 319 height 10
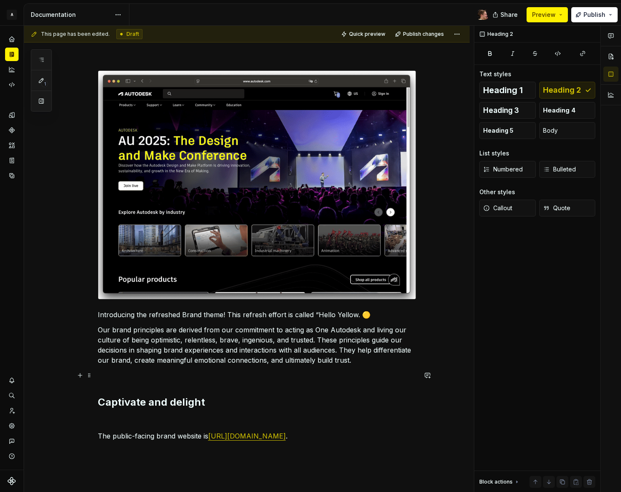
click at [219, 379] on p at bounding box center [257, 375] width 319 height 10
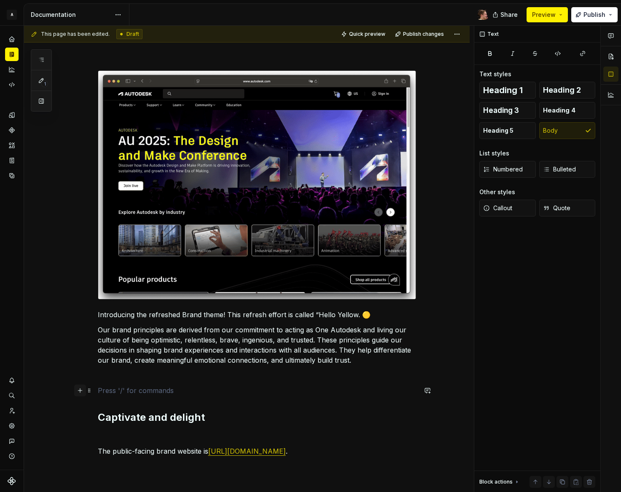
click at [80, 394] on button "button" at bounding box center [80, 391] width 12 height 12
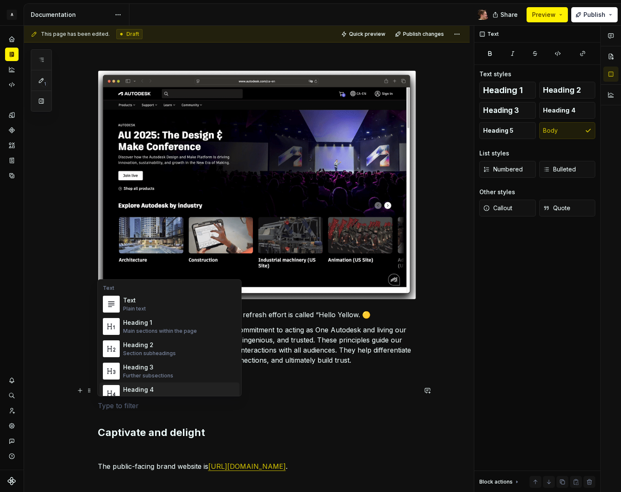
click at [183, 404] on p at bounding box center [257, 406] width 319 height 10
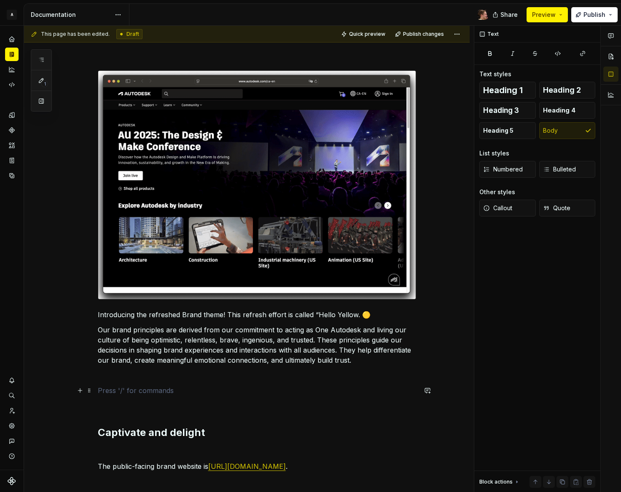
click at [99, 387] on p at bounding box center [257, 391] width 319 height 10
click at [102, 397] on div "Introducing the refreshed Brand theme! This refresh effort is called “Hello Yel…" at bounding box center [257, 276] width 319 height 452
click at [81, 404] on button "button" at bounding box center [80, 406] width 12 height 12
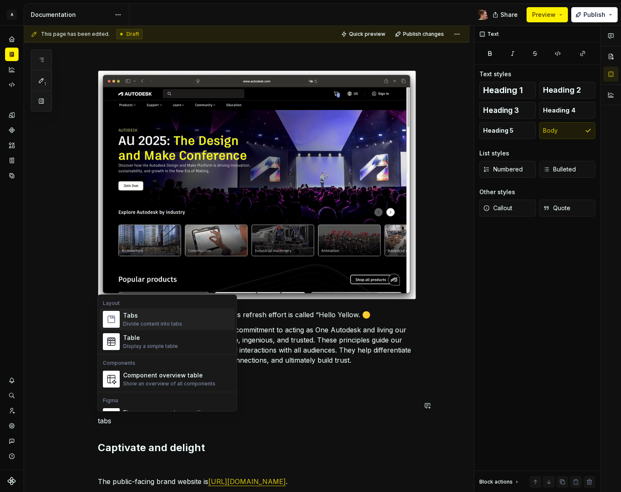
click at [156, 322] on div "Divide content into tabs" at bounding box center [152, 324] width 59 height 7
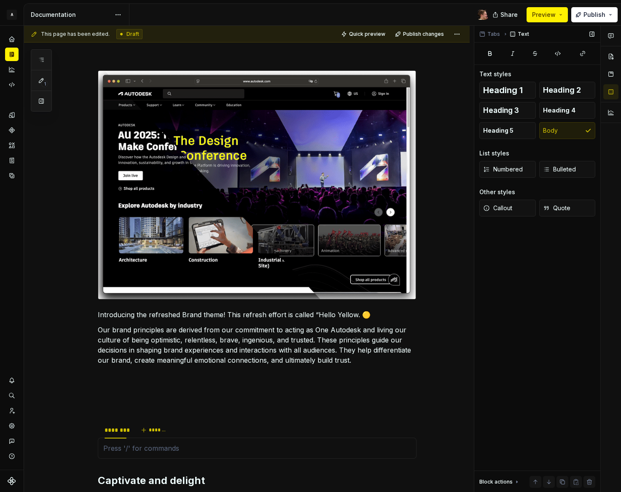
type textarea "*"
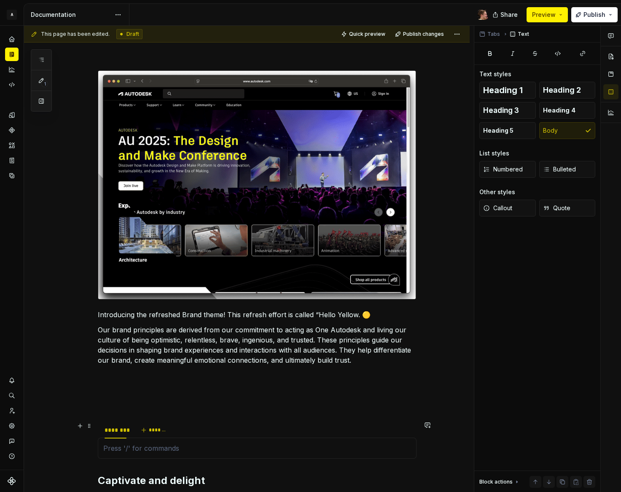
click at [190, 432] on div "******** *******" at bounding box center [257, 430] width 319 height 17
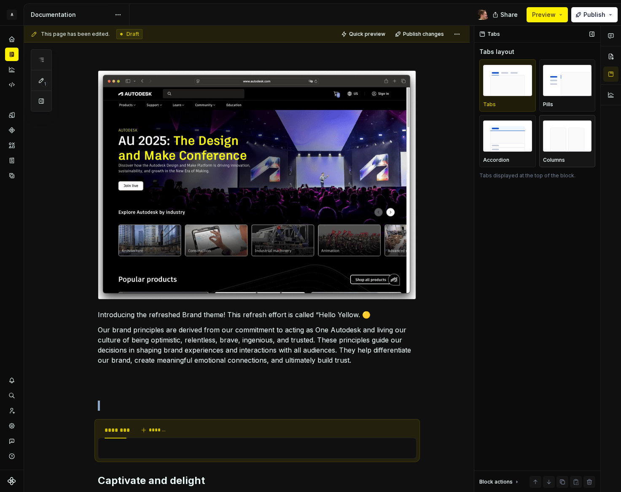
click at [566, 143] on img "button" at bounding box center [567, 136] width 49 height 31
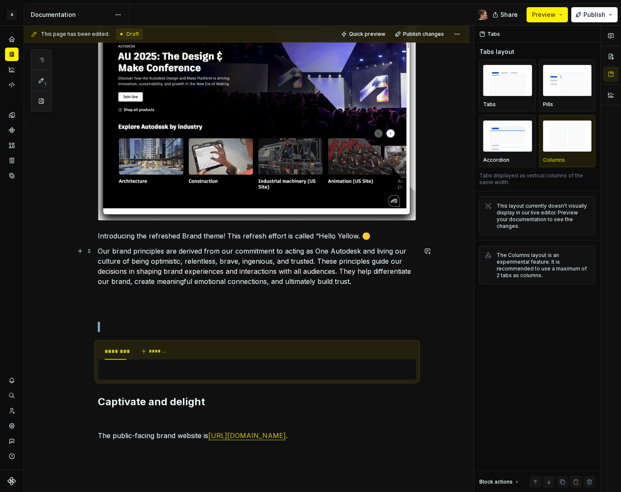
scroll to position [289, 0]
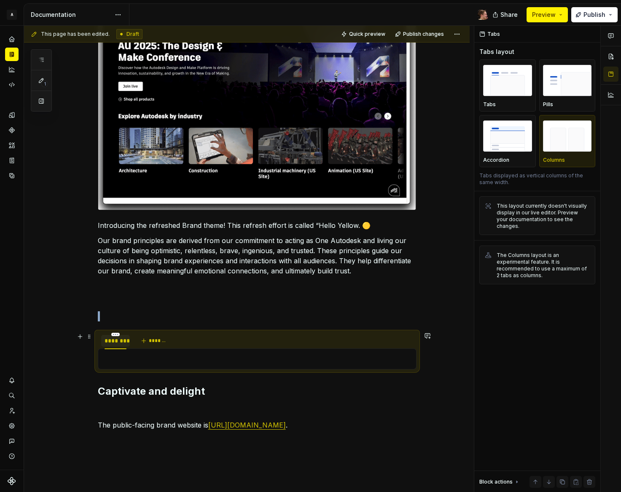
click at [115, 341] on div "********" at bounding box center [116, 341] width 22 height 8
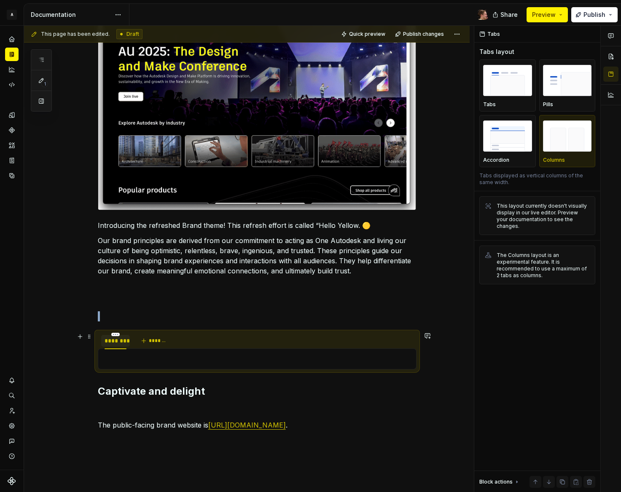
click at [115, 341] on div "********" at bounding box center [116, 341] width 22 height 8
type input "****"
click at [142, 341] on span "*******" at bounding box center [148, 341] width 19 height 7
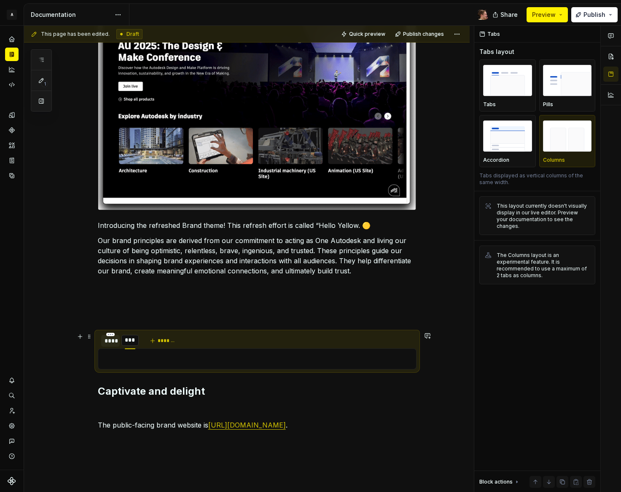
type input "*****"
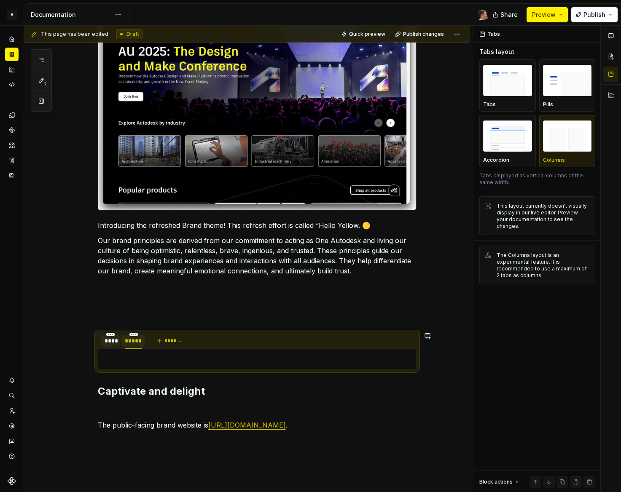
click at [145, 381] on div "Introducing the refreshed Brand theme! This refresh effort is called “Hello Yel…" at bounding box center [257, 211] width 319 height 500
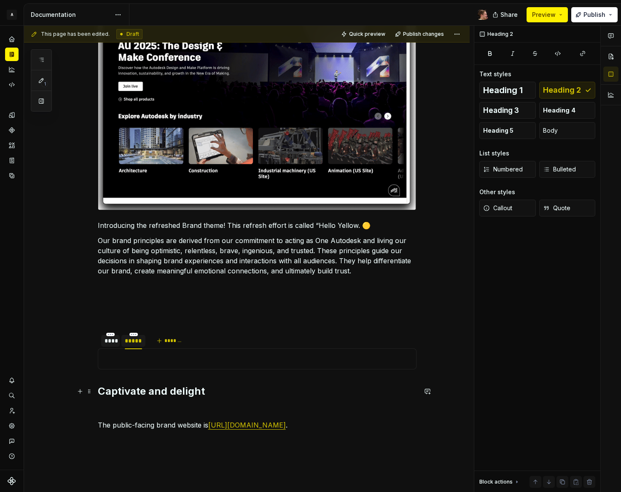
click at [145, 390] on h2 "Captivate and delight" at bounding box center [257, 391] width 319 height 13
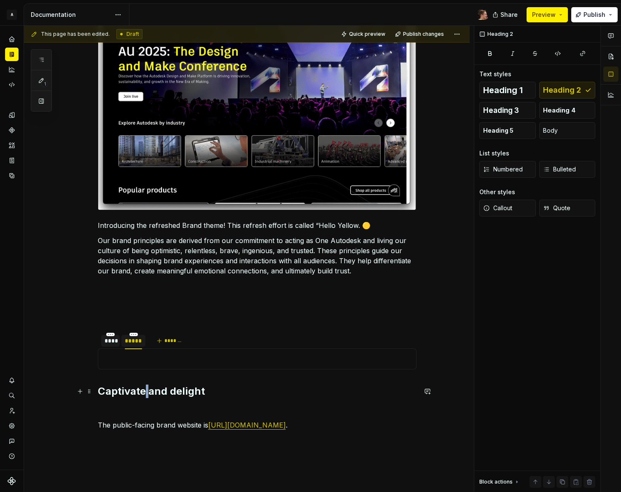
click at [145, 390] on h2 "Captivate and delight" at bounding box center [257, 391] width 319 height 13
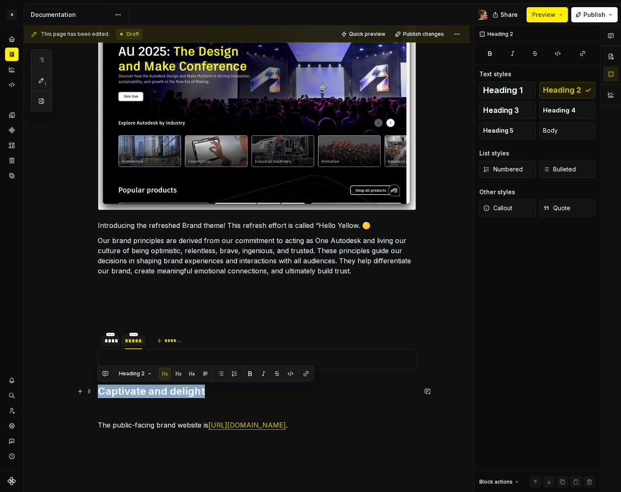
click at [145, 390] on h2 "Captivate and delight" at bounding box center [257, 391] width 319 height 13
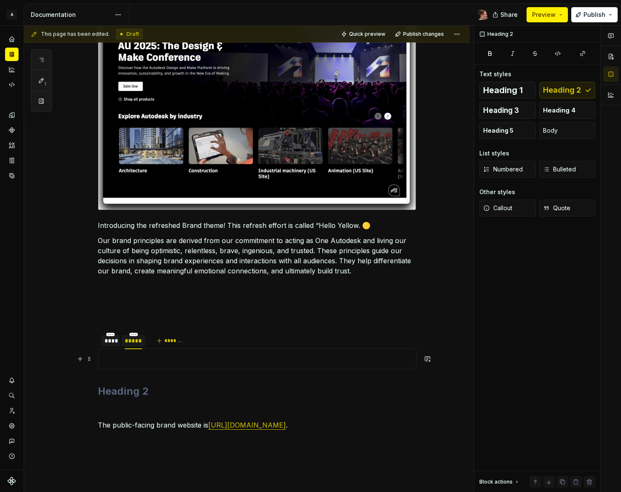
click at [143, 356] on p at bounding box center [257, 359] width 308 height 10
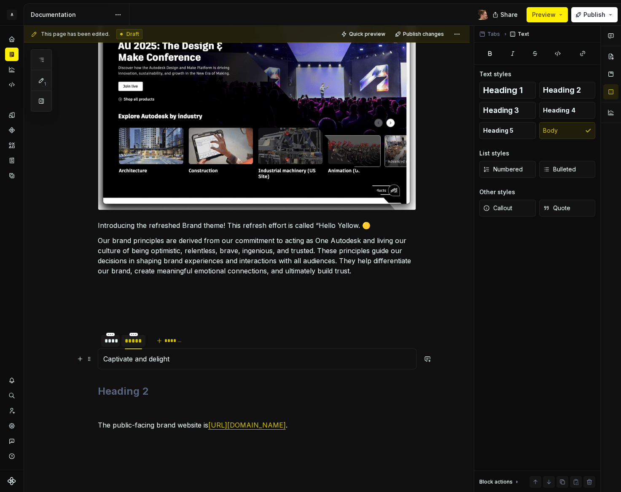
click at [199, 361] on p "Captivate and delight" at bounding box center [257, 359] width 308 height 10
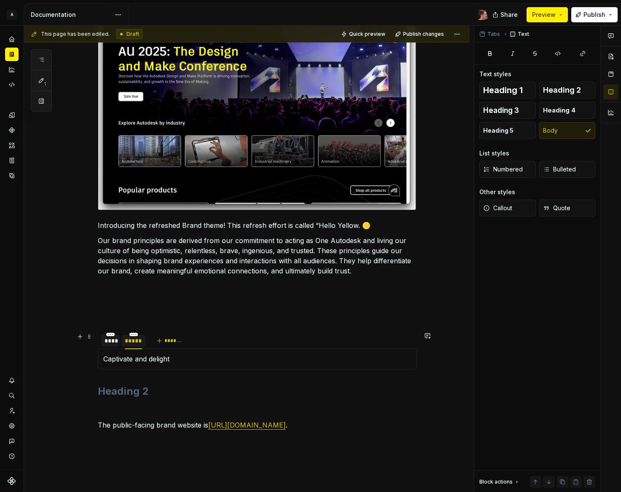
click at [108, 341] on div "****" at bounding box center [111, 341] width 12 height 8
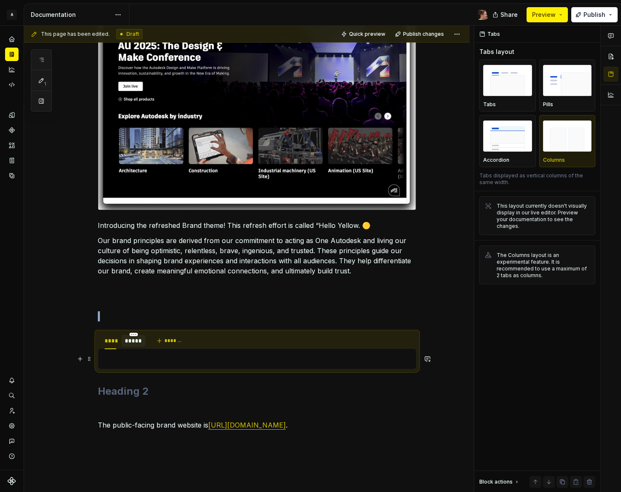
click at [140, 358] on p at bounding box center [257, 359] width 308 height 10
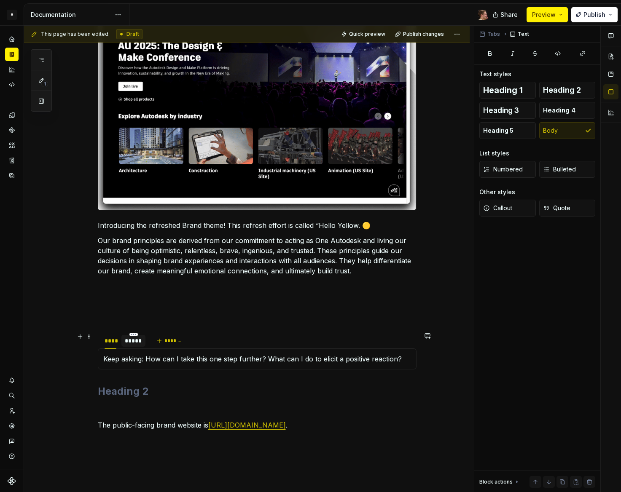
click at [138, 343] on div "*****" at bounding box center [133, 341] width 17 height 8
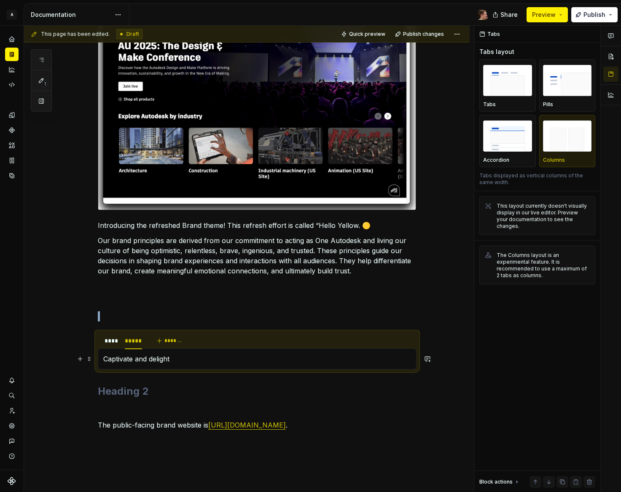
click at [150, 361] on p "Captivate and delight" at bounding box center [257, 359] width 308 height 10
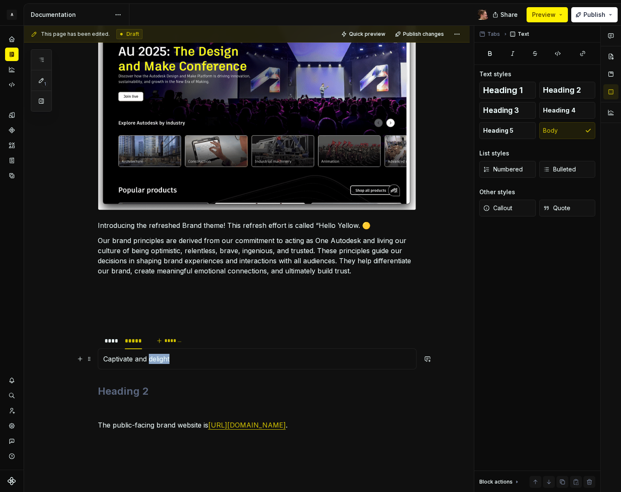
click at [150, 361] on p "Captivate and delight" at bounding box center [257, 359] width 308 height 10
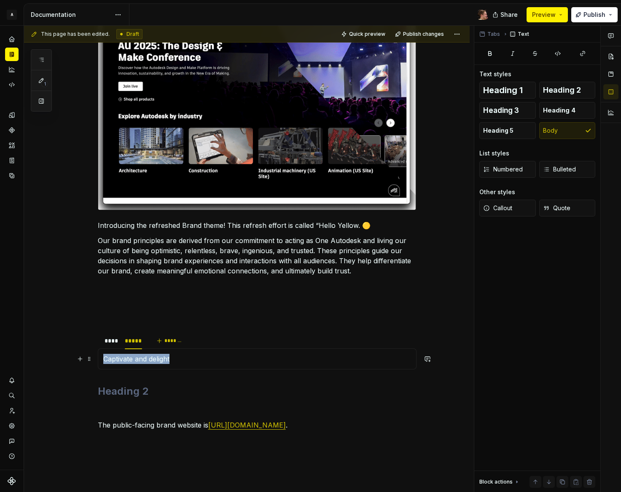
click at [150, 361] on p "Captivate and delight" at bounding box center [257, 359] width 308 height 10
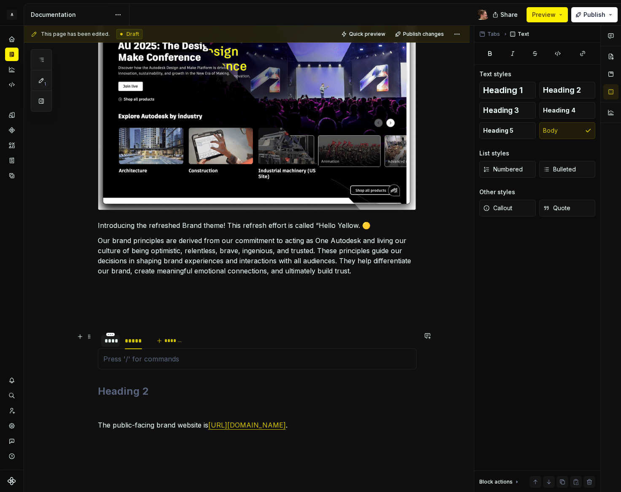
click at [110, 342] on div "****" at bounding box center [111, 341] width 12 height 8
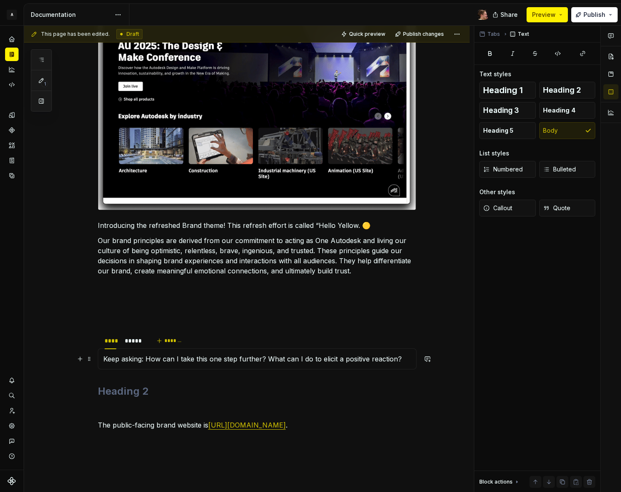
click at [135, 360] on p "Keep asking: How can I take this one step further? What can I do to elicit a po…" at bounding box center [257, 359] width 308 height 10
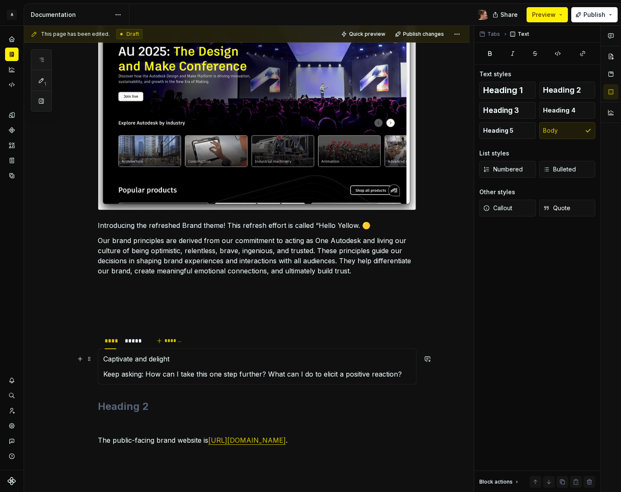
click at [133, 357] on p "Captivate and delight" at bounding box center [257, 359] width 308 height 10
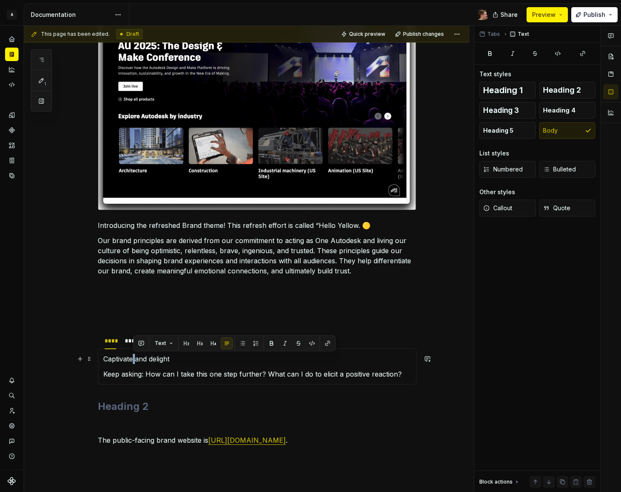
click at [133, 357] on p "Captivate and delight" at bounding box center [257, 359] width 308 height 10
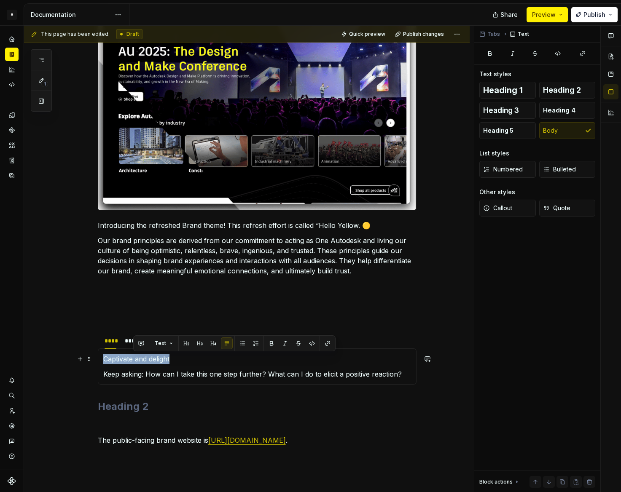
click at [133, 357] on p "Captivate and delight" at bounding box center [257, 359] width 308 height 10
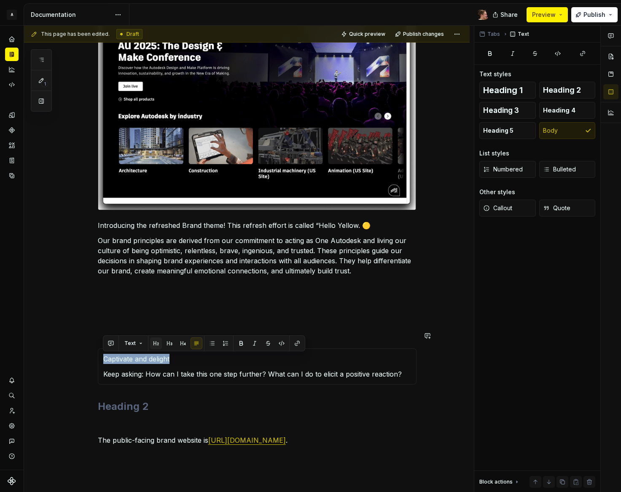
click at [151, 343] on button "button" at bounding box center [156, 344] width 12 height 12
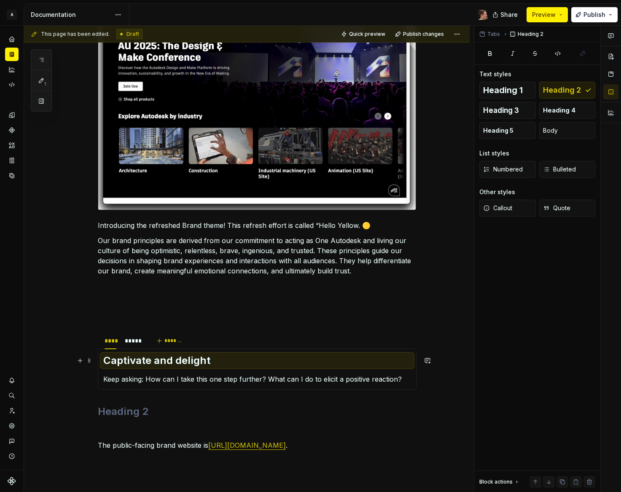
click at [158, 372] on section-item-column "Captivate and delight Keep asking: How can I take this one step further? What c…" at bounding box center [257, 369] width 308 height 30
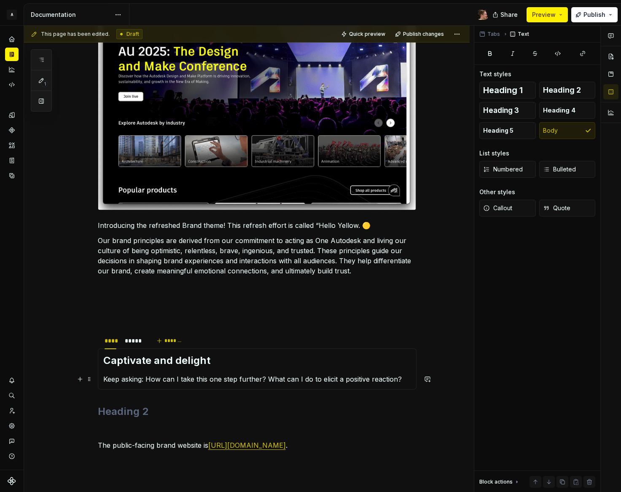
click at [273, 381] on p "Keep asking: How can I take this one step further? What can I do to elicit a po…" at bounding box center [257, 379] width 308 height 10
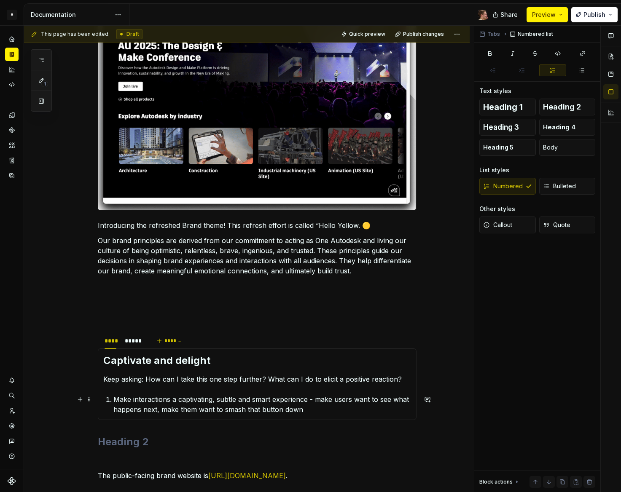
click at [317, 409] on p "Make interactions a captivating, subtle and smart experience - make users want …" at bounding box center [261, 404] width 297 height 20
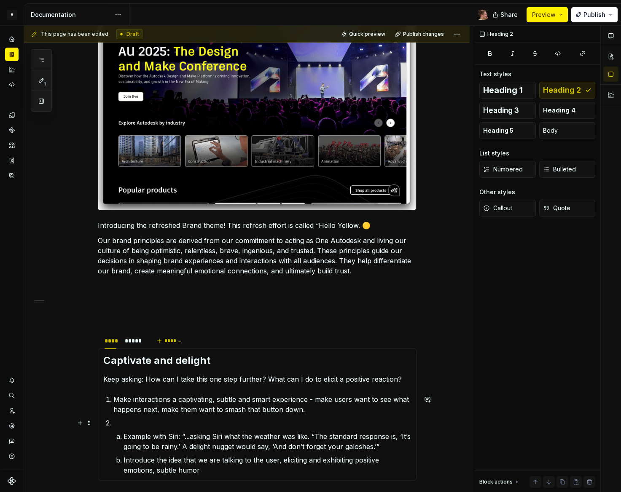
click at [213, 422] on p at bounding box center [261, 423] width 297 height 10
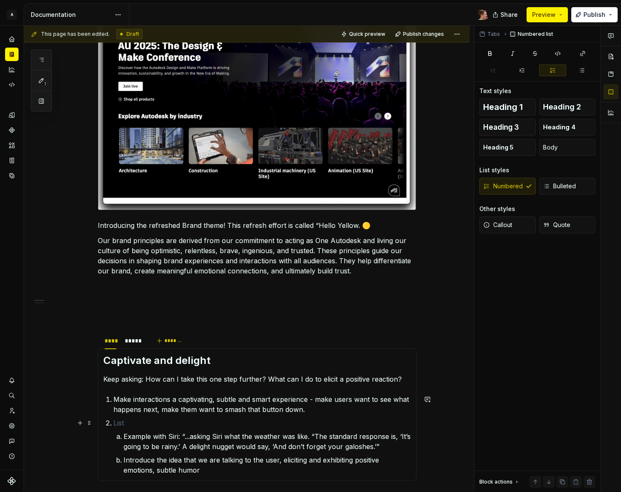
drag, startPoint x: 164, startPoint y: 422, endPoint x: 129, endPoint y: 438, distance: 38.5
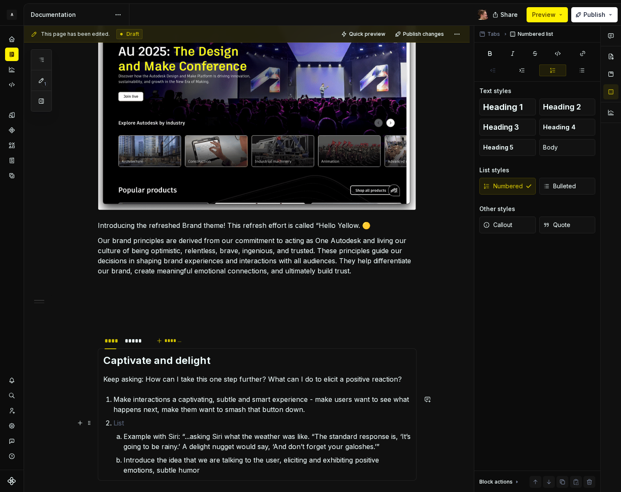
click at [163, 423] on p at bounding box center [261, 423] width 297 height 10
click at [124, 439] on p "Example with Siri: “...asking Siri what the weather was like. “The standard res…" at bounding box center [266, 441] width 287 height 20
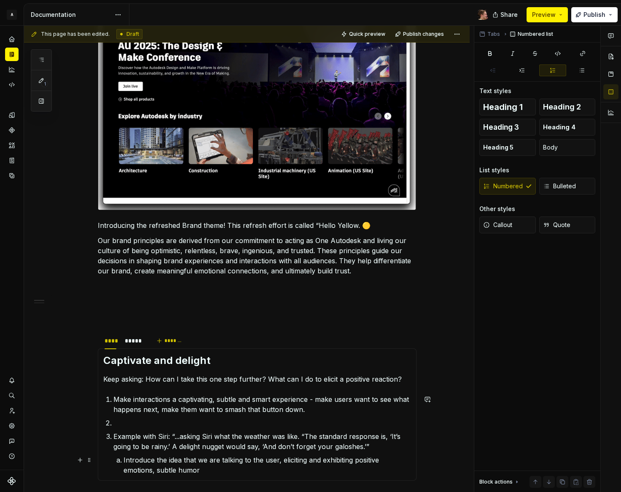
click at [123, 461] on p "Introduce the idea that we are talking to the user, eliciting and exhibiting po…" at bounding box center [266, 465] width 287 height 20
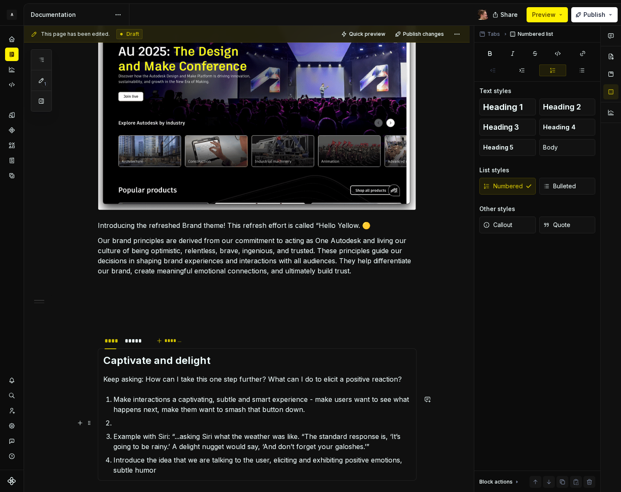
click at [133, 427] on p at bounding box center [261, 423] width 297 height 10
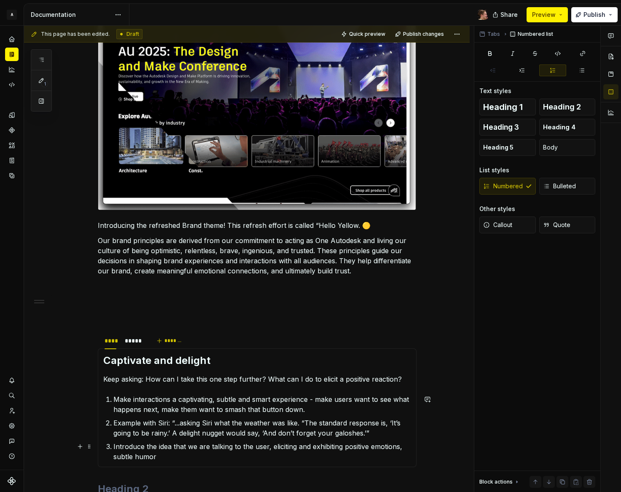
click at [195, 461] on p "Introduce the idea that we are talking to the user, eliciting and exhibiting po…" at bounding box center [261, 452] width 297 height 20
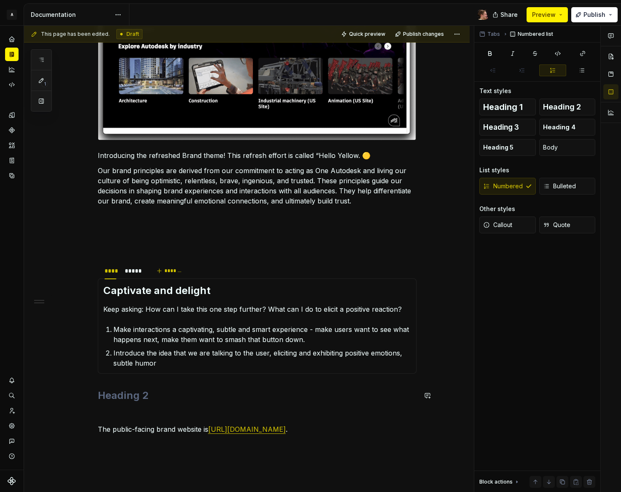
scroll to position [377, 0]
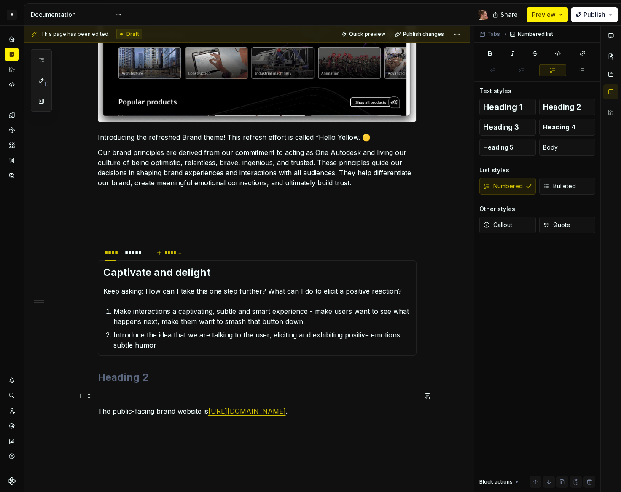
click at [158, 380] on h2 at bounding box center [257, 377] width 319 height 13
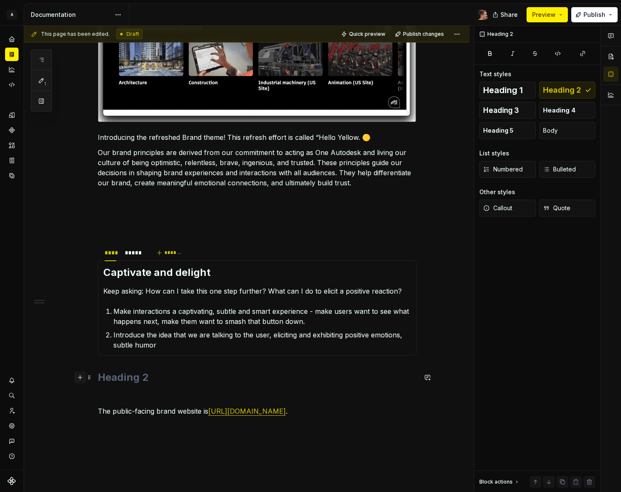
click at [76, 380] on button "button" at bounding box center [80, 378] width 12 height 12
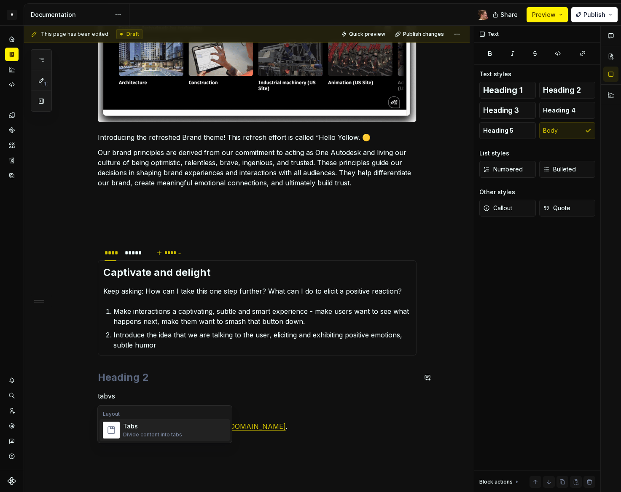
click at [162, 426] on div "Tabs" at bounding box center [152, 426] width 59 height 8
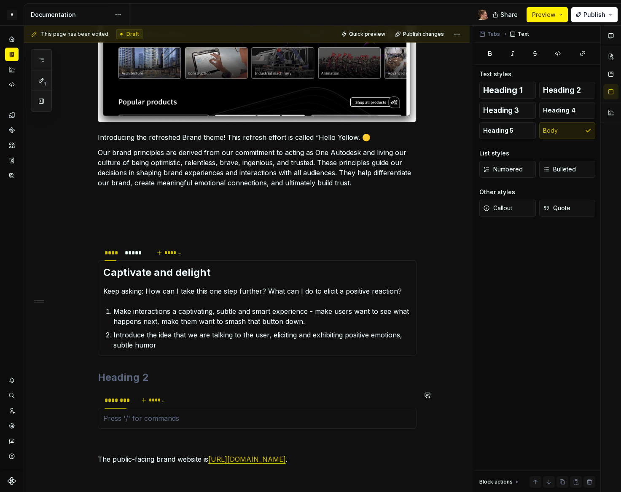
type textarea "*"
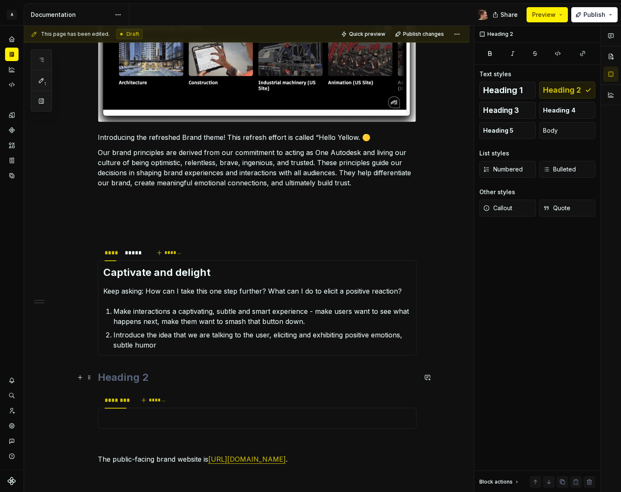
click at [126, 379] on h2 at bounding box center [257, 377] width 319 height 13
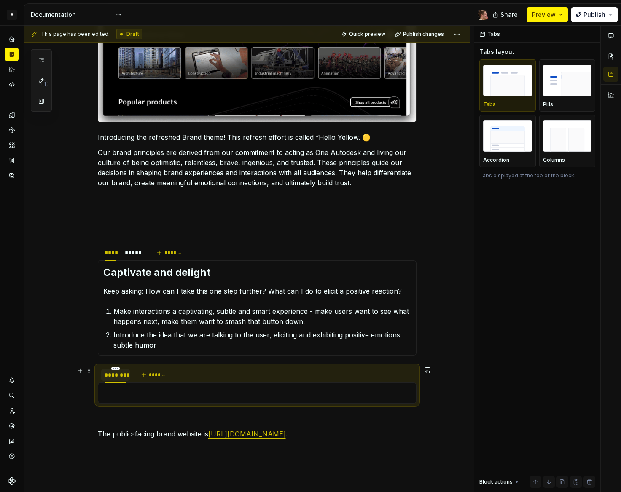
click at [119, 375] on div "********" at bounding box center [116, 375] width 22 height 8
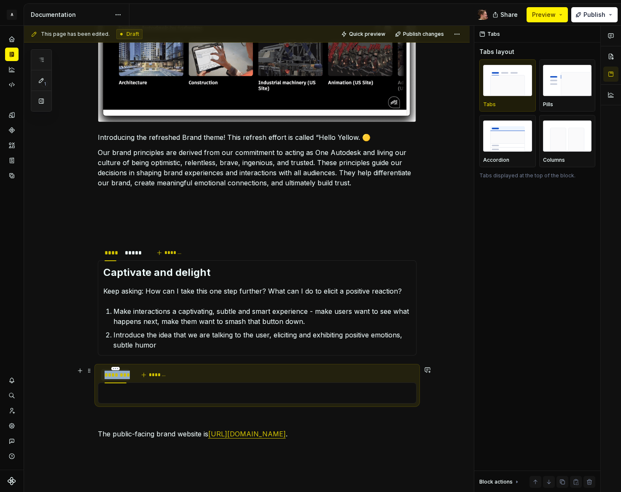
click at [119, 375] on div "********" at bounding box center [116, 375] width 22 height 8
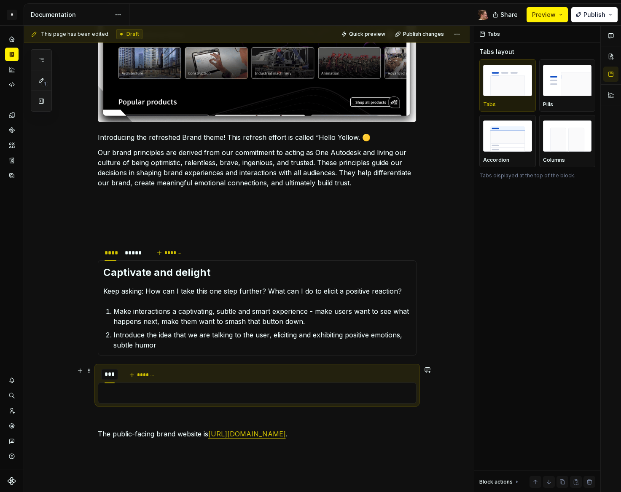
type input "*****"
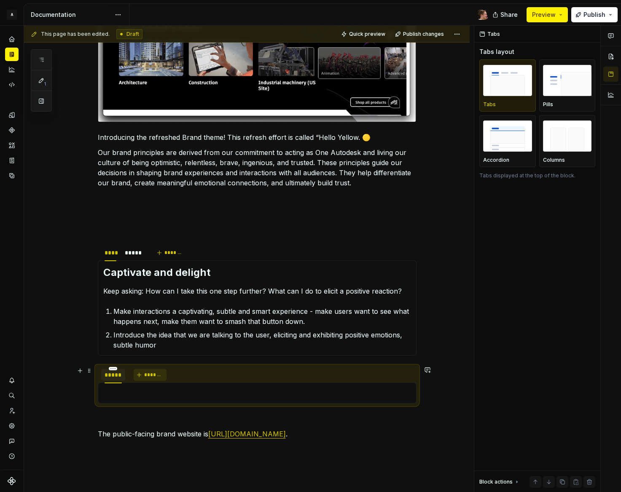
click at [150, 372] on span "*******" at bounding box center [153, 375] width 19 height 7
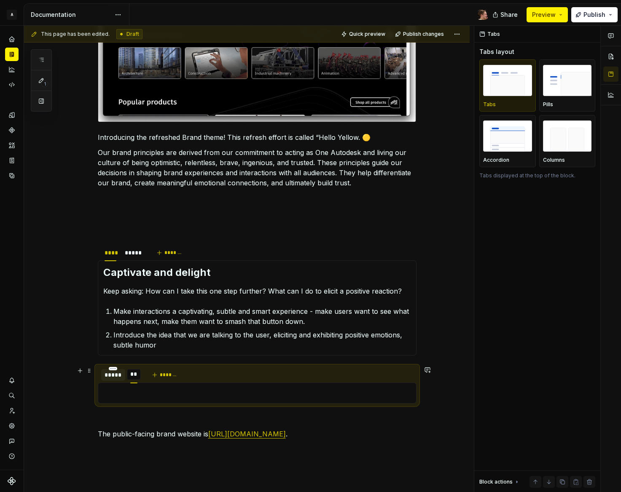
type input "****"
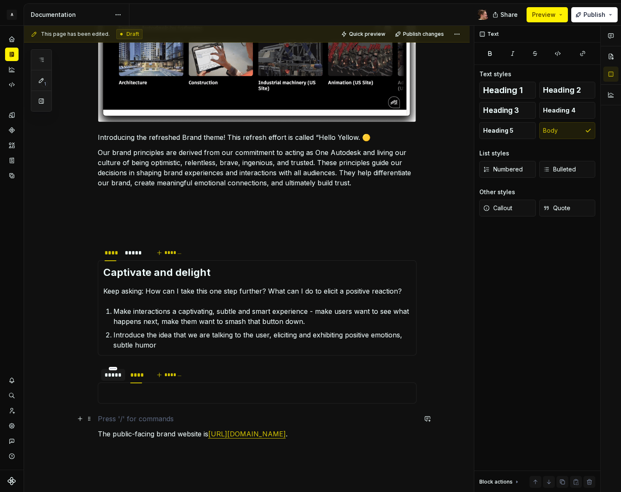
click at [154, 419] on p at bounding box center [257, 419] width 319 height 10
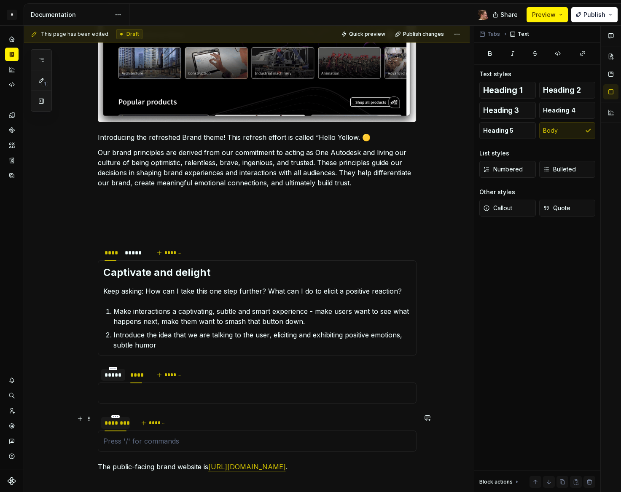
click at [117, 424] on div "********" at bounding box center [116, 423] width 22 height 8
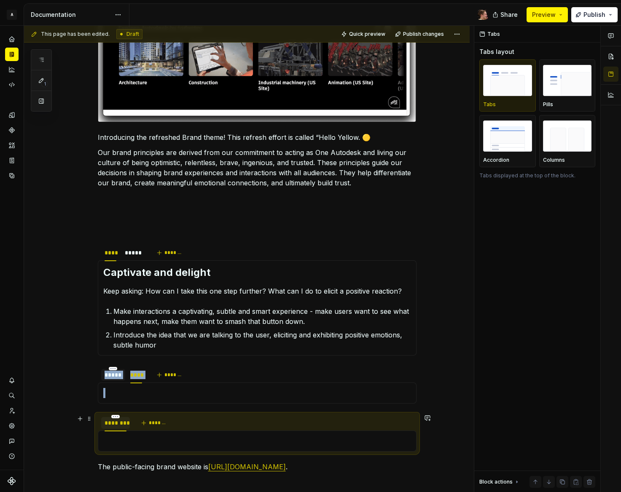
click at [117, 424] on div "********" at bounding box center [116, 423] width 22 height 8
type input "****"
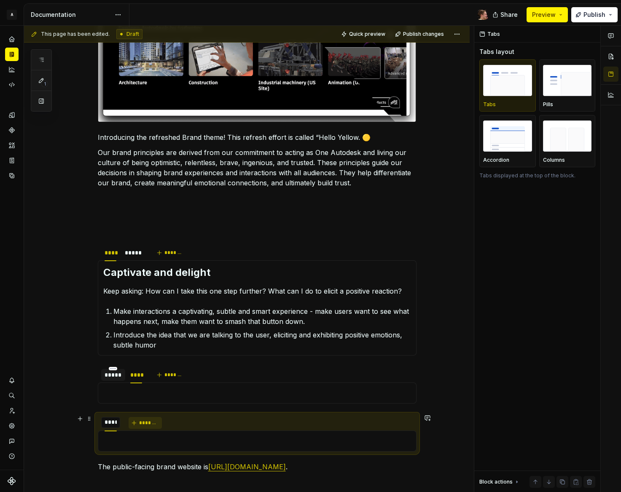
click at [150, 423] on span "*******" at bounding box center [148, 423] width 19 height 7
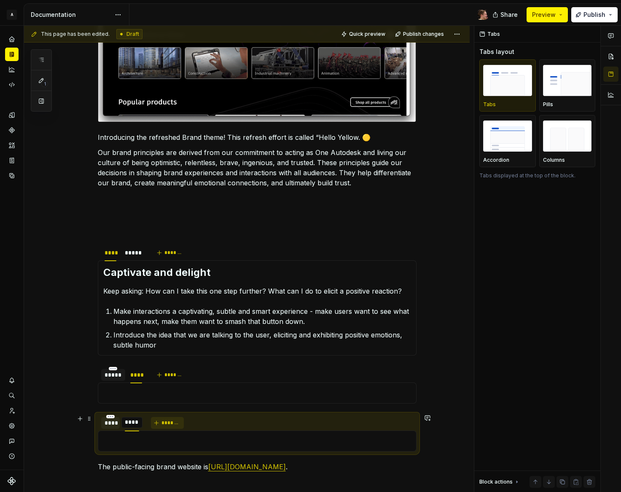
type input "*****"
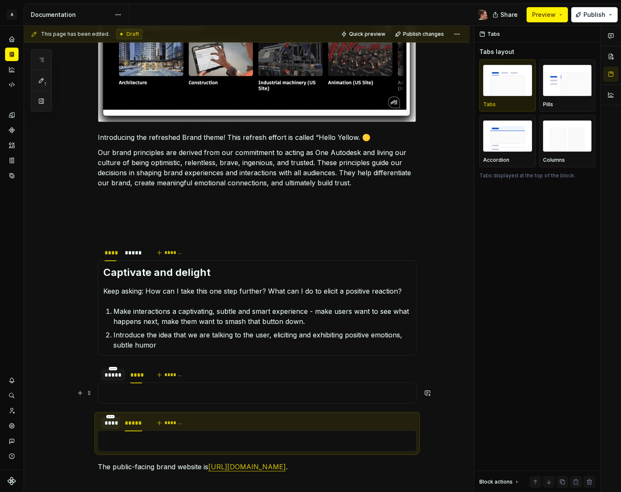
click at [122, 392] on p at bounding box center [257, 393] width 308 height 10
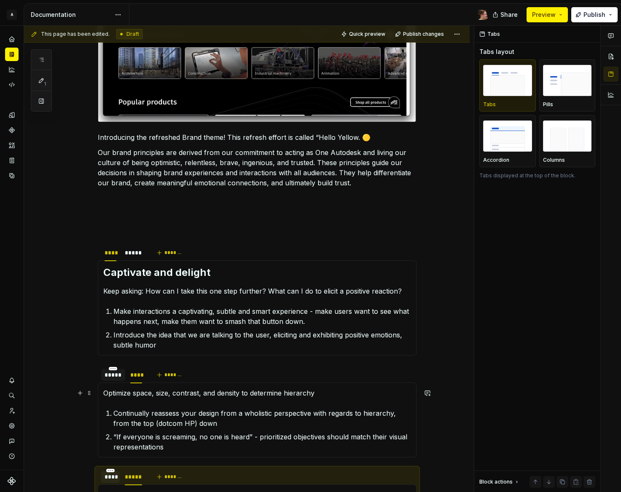
click at [145, 397] on p "Optimize space, size, contrast, and density to determine hierarchy" at bounding box center [257, 393] width 308 height 10
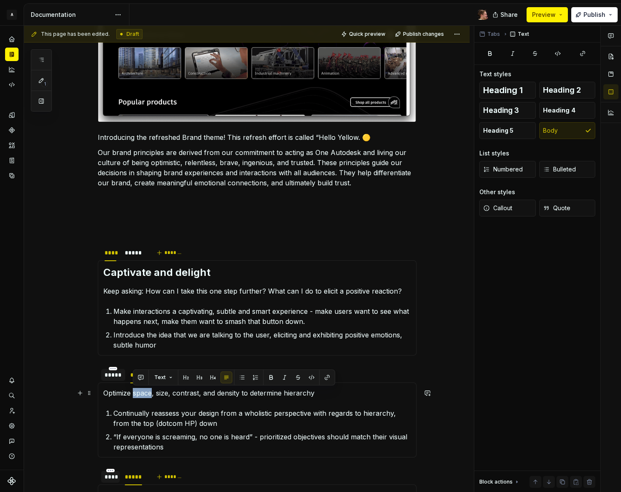
click at [145, 397] on p "Optimize space, size, contrast, and density to determine hierarchy" at bounding box center [257, 393] width 308 height 10
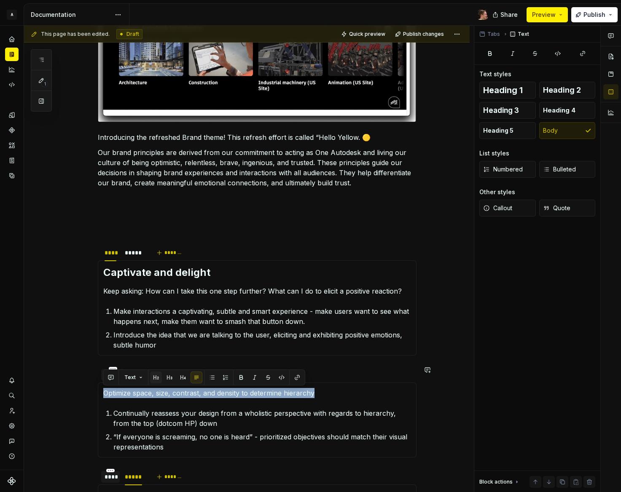
click at [153, 378] on button "button" at bounding box center [156, 378] width 12 height 12
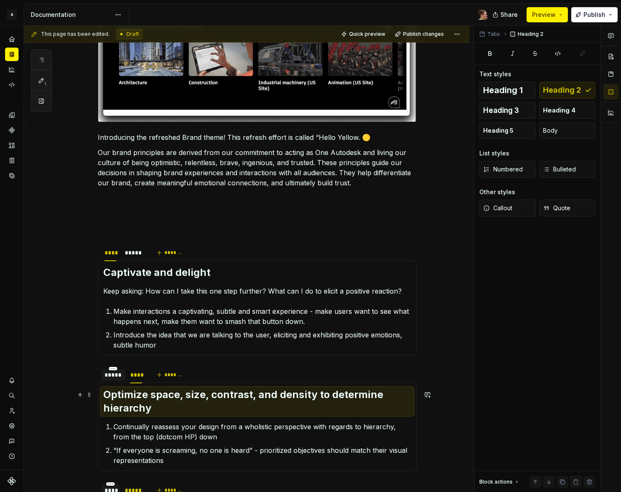
drag, startPoint x: 137, startPoint y: 411, endPoint x: 133, endPoint y: 413, distance: 4.9
click at [137, 411] on h2 "Optimize space, size, contrast, and density to determine hierarchy" at bounding box center [257, 401] width 308 height 27
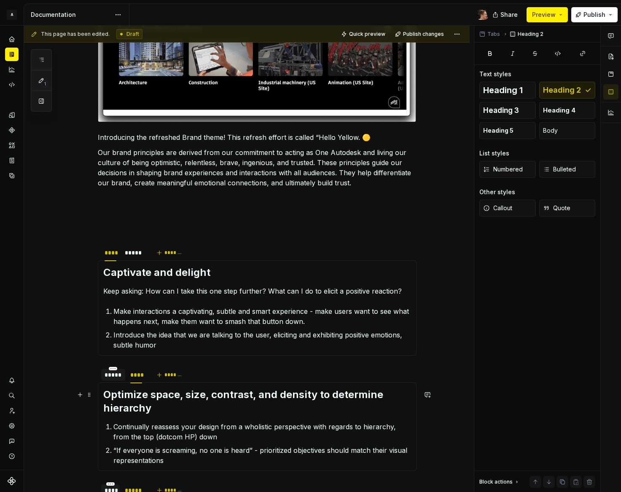
drag, startPoint x: 154, startPoint y: 407, endPoint x: 169, endPoint y: 409, distance: 14.8
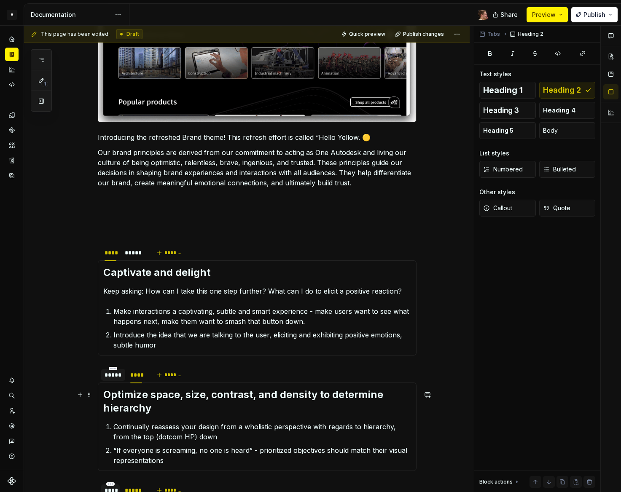
click at [155, 407] on h2 "Optimize space, size, contrast, and density to determine hierarchy" at bounding box center [257, 401] width 308 height 27
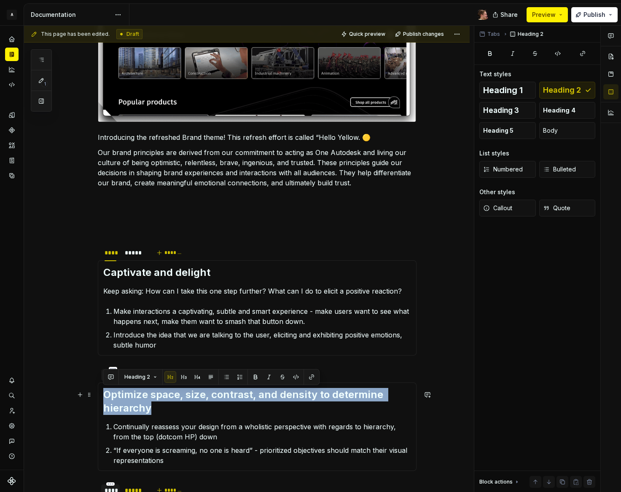
drag, startPoint x: 164, startPoint y: 408, endPoint x: 102, endPoint y: 394, distance: 63.8
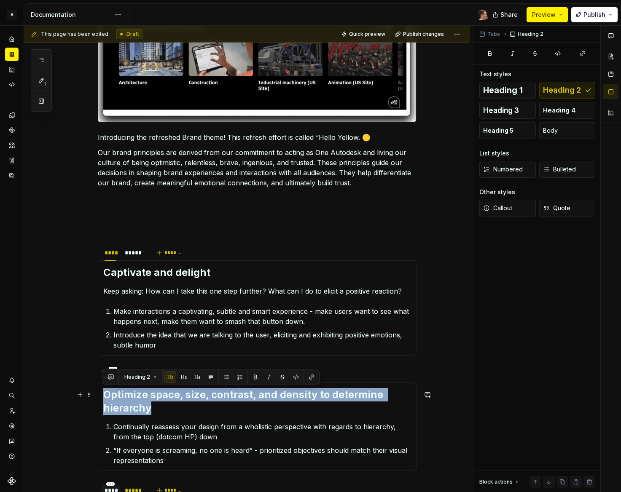
click at [102, 394] on div "Optimize space, size, contrast, and density to determine hierarchy Continually …" at bounding box center [257, 427] width 319 height 88
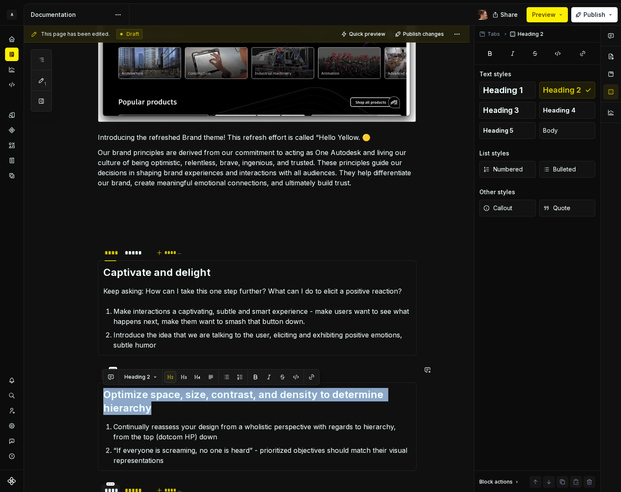
click at [169, 379] on button "button" at bounding box center [170, 377] width 12 height 12
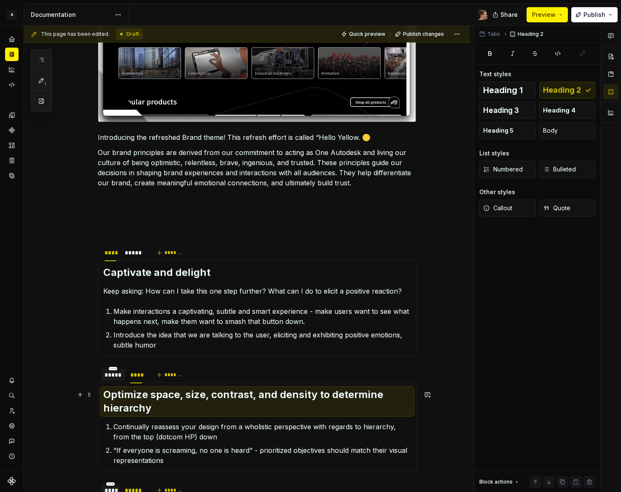
click at [143, 401] on h2 "Optimize space, size, contrast, and density to determine hierarchy" at bounding box center [257, 401] width 308 height 27
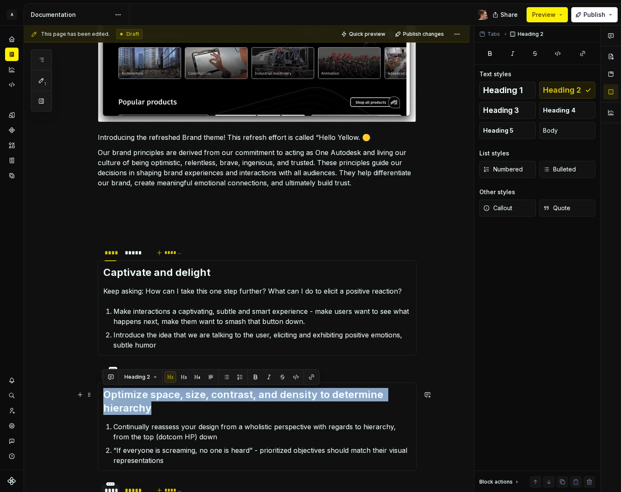
click at [143, 401] on h2 "Optimize space, size, contrast, and density to determine hierarchy" at bounding box center [257, 401] width 308 height 27
click at [151, 376] on button "Heading 2" at bounding box center [141, 377] width 40 height 12
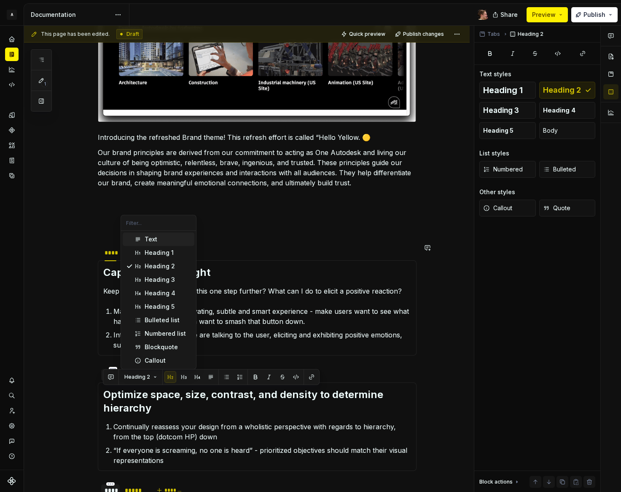
click at [150, 241] on div "Text" at bounding box center [151, 239] width 13 height 8
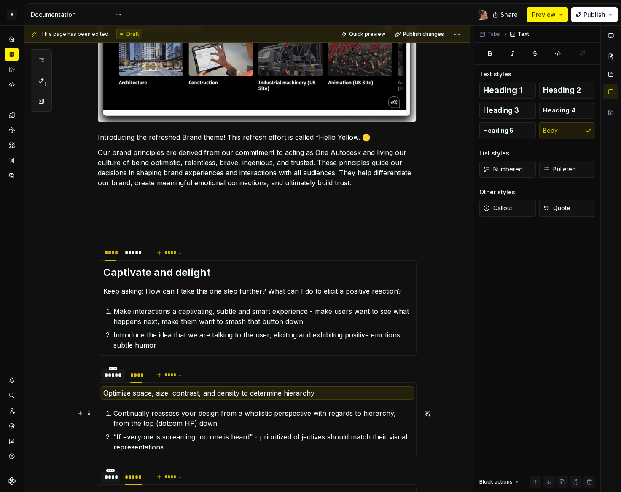
click at [145, 412] on p "Continually reassess your design from a wholistic perspective with regards to h…" at bounding box center [261, 418] width 297 height 20
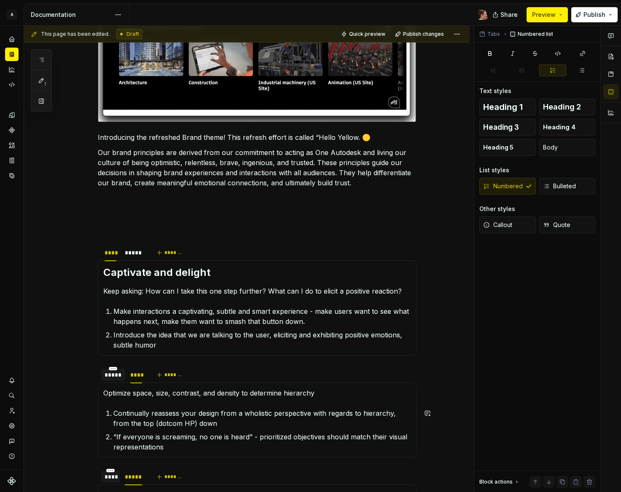
click at [146, 395] on p "Optimize space, size, contrast, and density to determine hierarchy" at bounding box center [257, 393] width 308 height 10
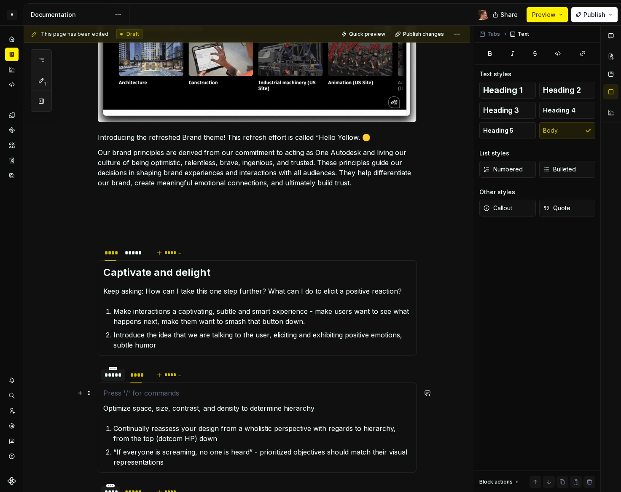
click at [172, 390] on p at bounding box center [257, 393] width 308 height 10
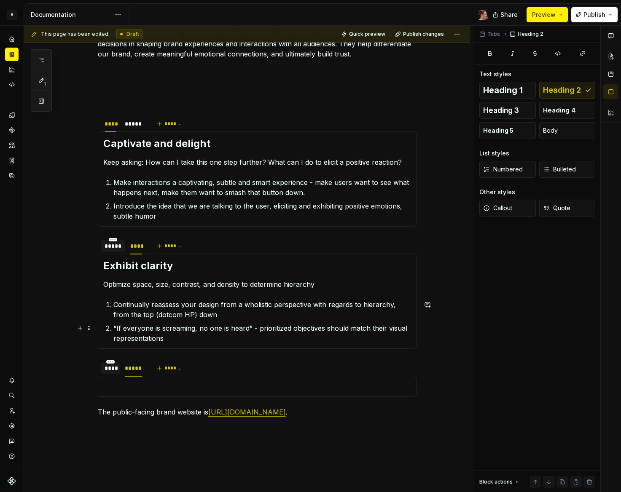
scroll to position [537, 0]
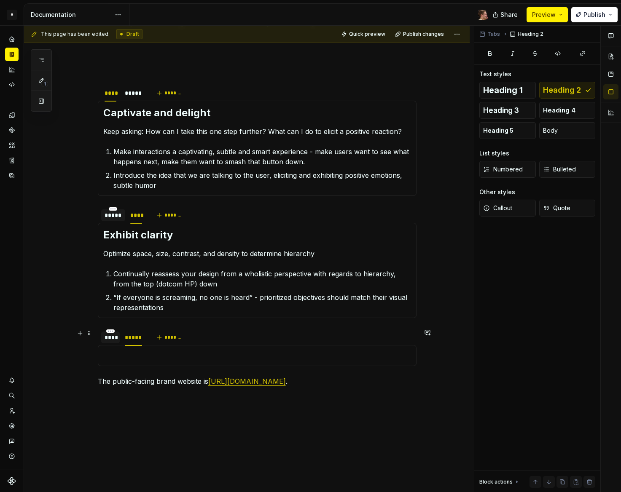
click at [117, 344] on div at bounding box center [110, 344] width 19 height 1
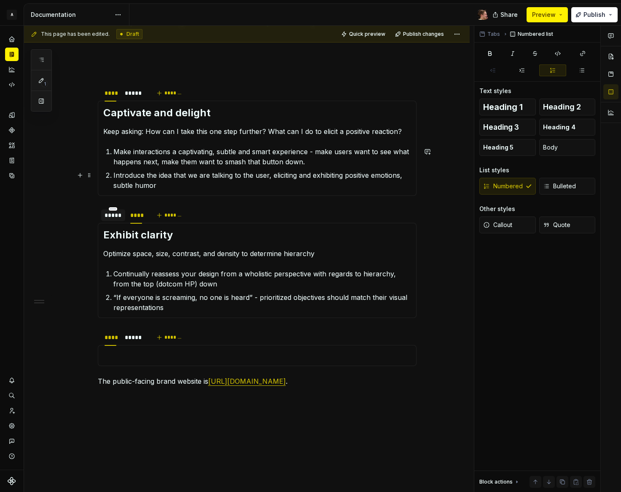
click at [123, 172] on p "Introduce the idea that we are talking to the user, eliciting and exhibiting po…" at bounding box center [261, 180] width 297 height 20
click at [83, 126] on button "button" at bounding box center [80, 132] width 12 height 12
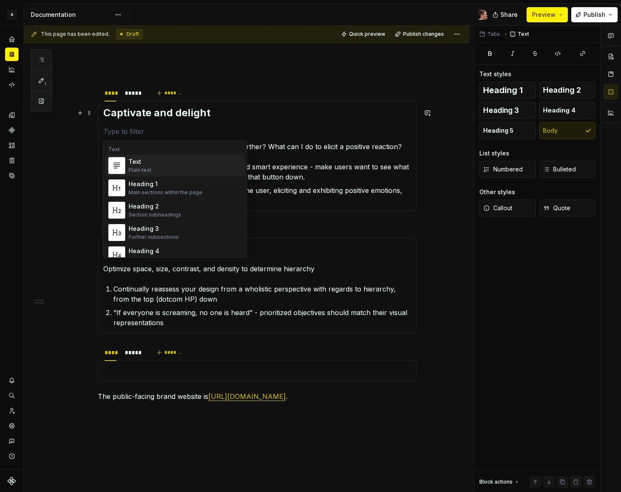
click at [77, 154] on div "This page has been edited. Draft Quick preview Publish changes Brand refresh Ed…" at bounding box center [249, 259] width 450 height 467
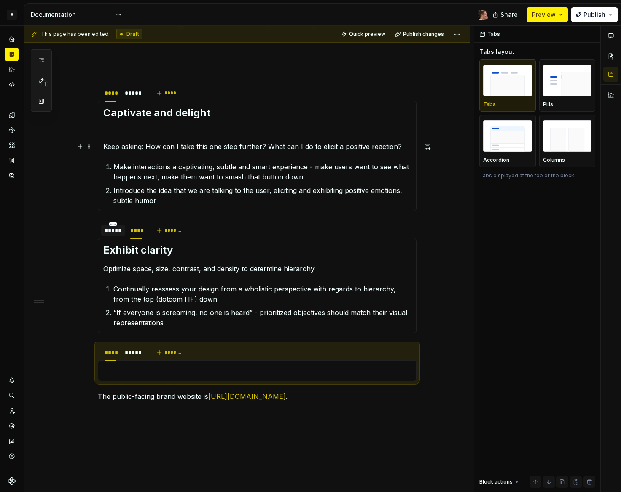
click at [245, 131] on p at bounding box center [257, 131] width 308 height 10
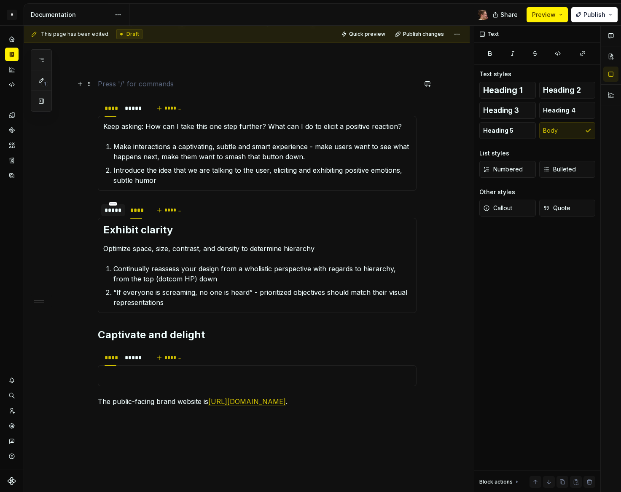
click at [148, 78] on div "Introducing the refreshed Brand theme! This refresh effort is called “Hello Yel…" at bounding box center [257, 75] width 319 height 724
click at [151, 86] on p at bounding box center [257, 84] width 319 height 10
click at [111, 373] on p at bounding box center [257, 376] width 308 height 10
click at [147, 331] on h2 "Captivate and delight" at bounding box center [257, 334] width 319 height 13
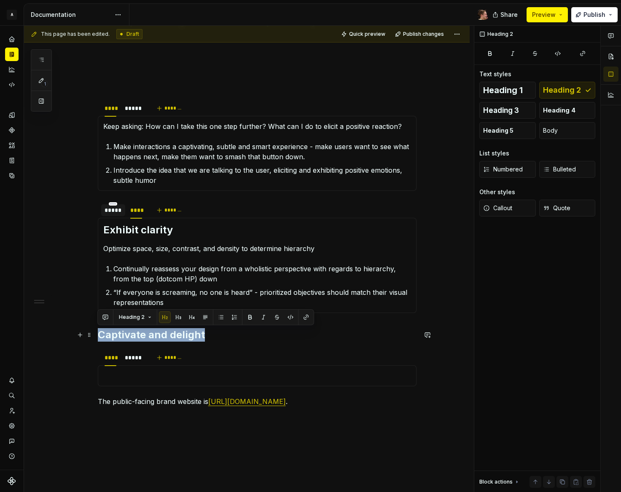
click at [147, 331] on h2 "Captivate and delight" at bounding box center [257, 334] width 319 height 13
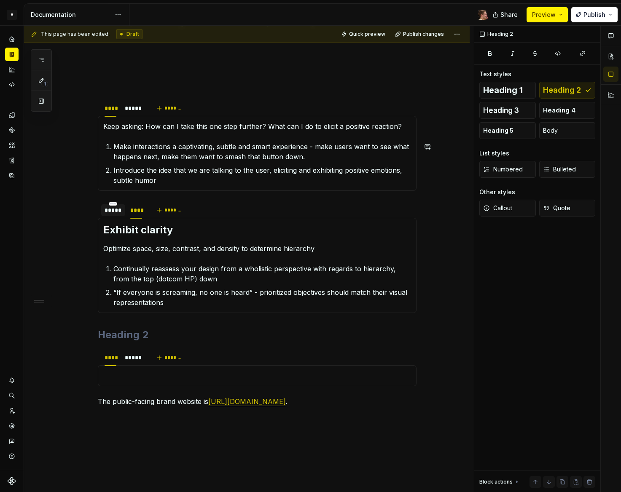
click at [142, 129] on p "Keep asking: How can I take this one step further? What can I do to elicit a po…" at bounding box center [257, 126] width 308 height 10
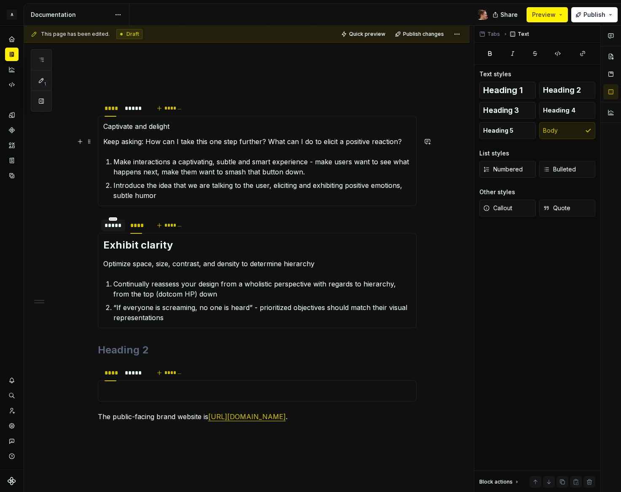
click at [115, 128] on p "Captivate and delight" at bounding box center [257, 126] width 308 height 10
click at [159, 113] on button "button" at bounding box center [156, 111] width 12 height 12
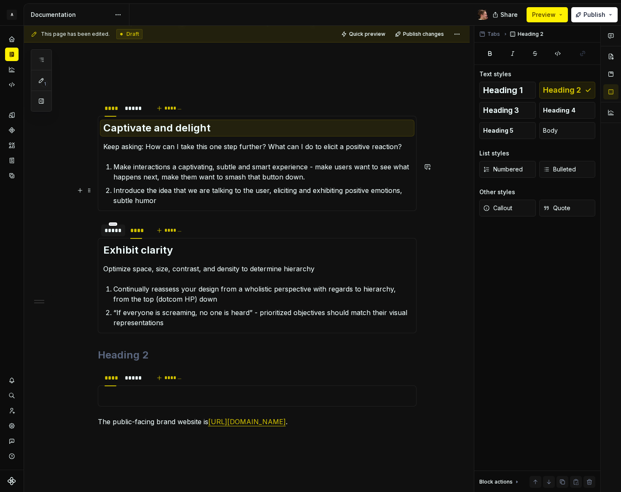
click at [61, 216] on div "This page has been edited. Draft Quick preview Publish changes Brand refresh Ed…" at bounding box center [249, 259] width 450 height 467
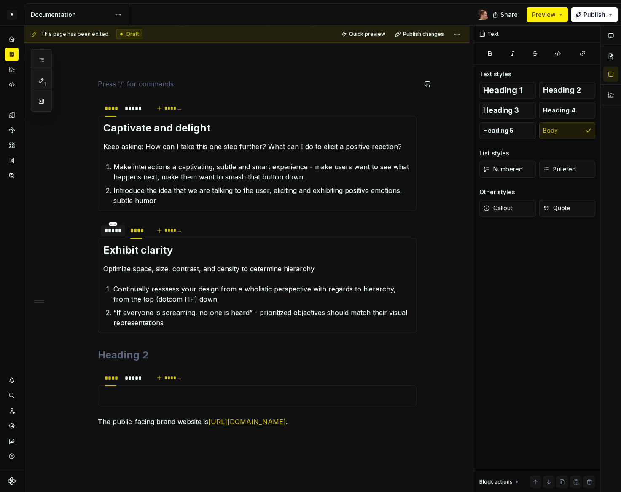
click at [125, 79] on p at bounding box center [257, 84] width 319 height 10
click at [117, 94] on div "Introducing the refreshed Brand theme! This refresh effort is called “Hello Yel…" at bounding box center [257, 85] width 319 height 744
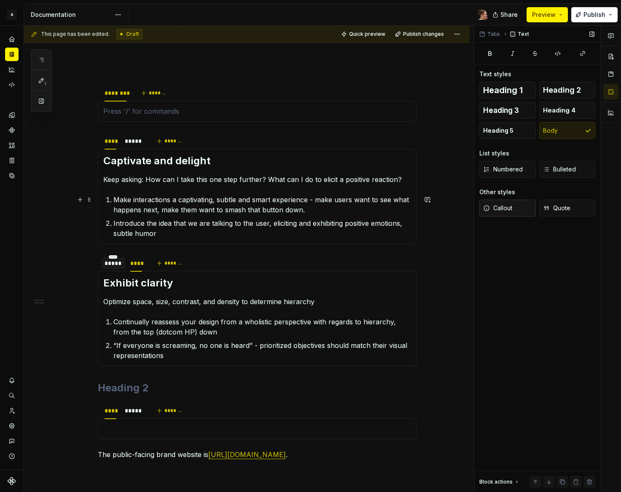
type textarea "*"
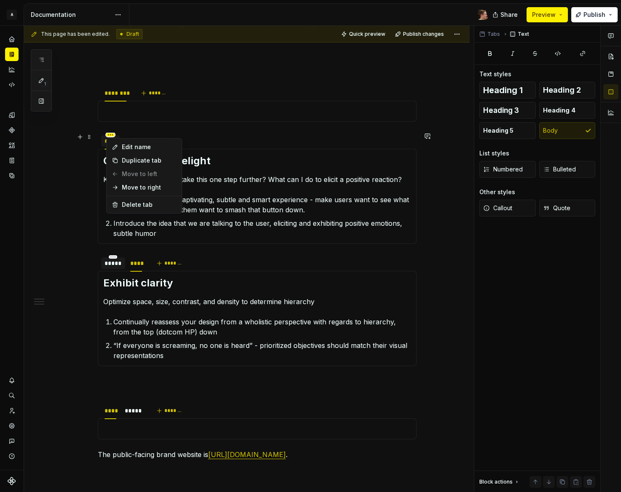
click at [111, 134] on html "A Weave Brand Extended Design system data Documentation Share Preview Publish 1…" at bounding box center [310, 246] width 621 height 492
click at [129, 188] on div "Move to right" at bounding box center [148, 187] width 55 height 8
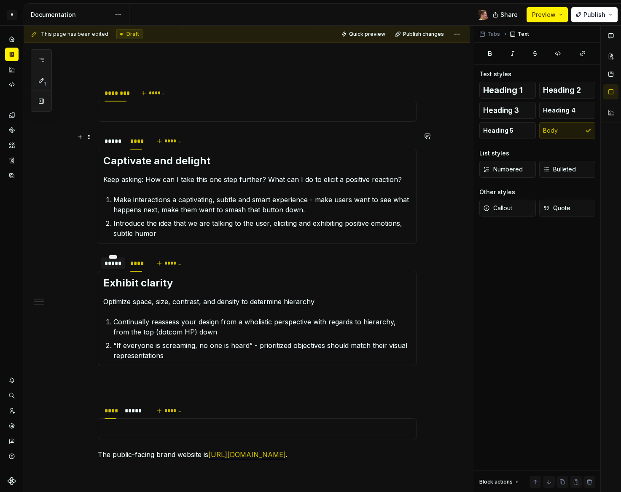
click at [137, 132] on section "***** **** ******* Captivate and delight Keep asking: How can I take this one s…" at bounding box center [257, 188] width 319 height 112
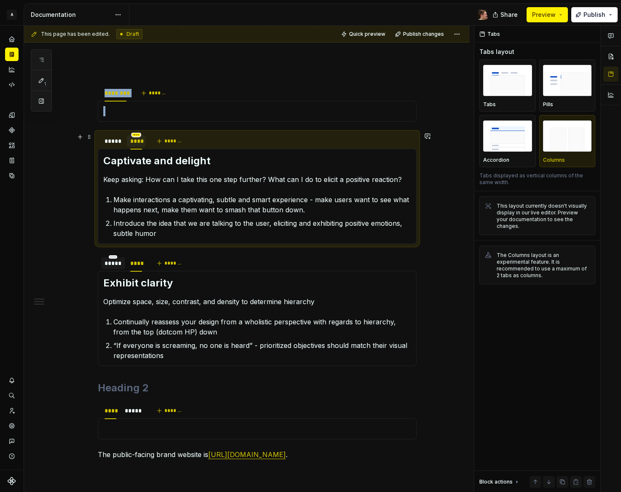
click at [137, 134] on html "A Weave Brand Extended Design system data Documentation Share Preview Publish 1…" at bounding box center [310, 246] width 621 height 492
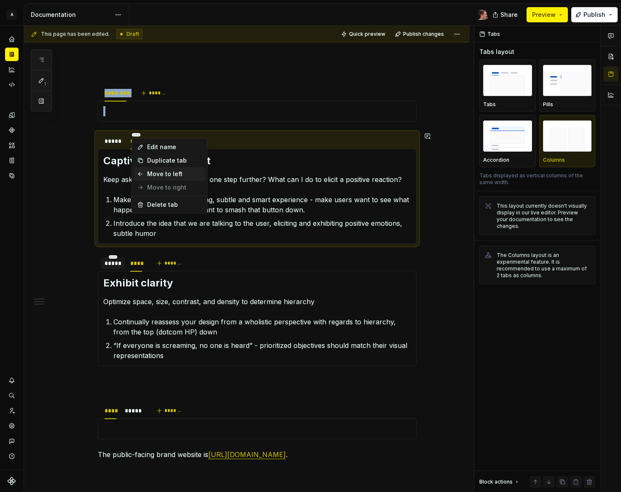
click at [161, 174] on div "Move to left" at bounding box center [174, 174] width 55 height 8
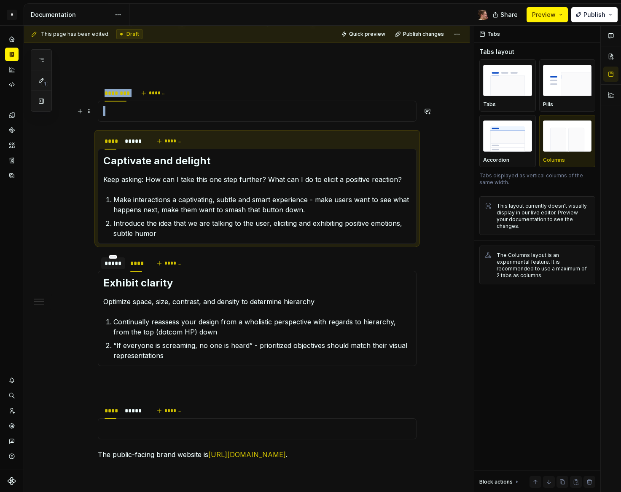
click at [137, 108] on p at bounding box center [257, 111] width 308 height 10
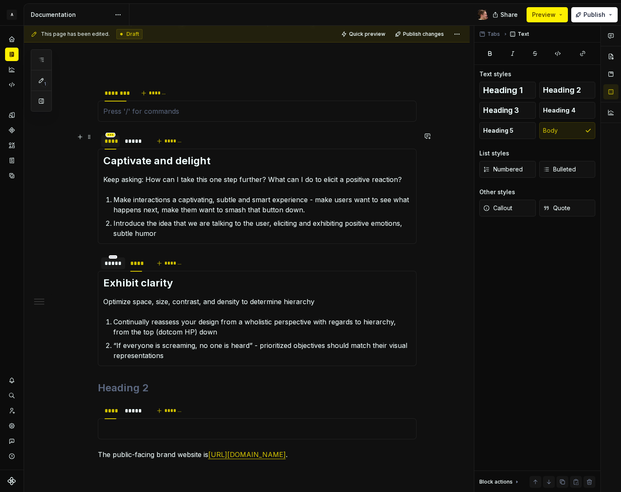
click at [109, 134] on html "A Weave Brand Extended Design system data Documentation Share Preview Publish 1…" at bounding box center [310, 246] width 621 height 492
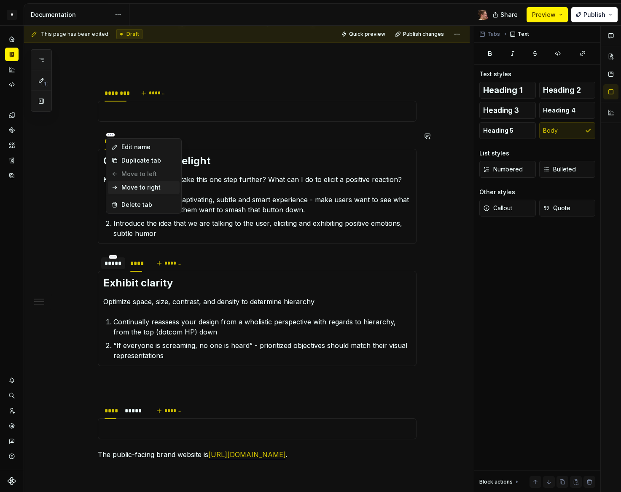
click at [139, 190] on div "Move to right" at bounding box center [148, 187] width 55 height 8
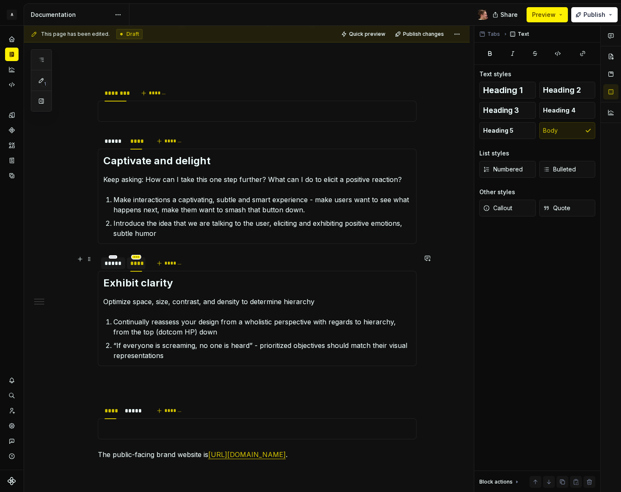
click at [136, 257] on html "A Weave Brand Extended Design system data Documentation Share Preview Publish 1…" at bounding box center [310, 246] width 621 height 492
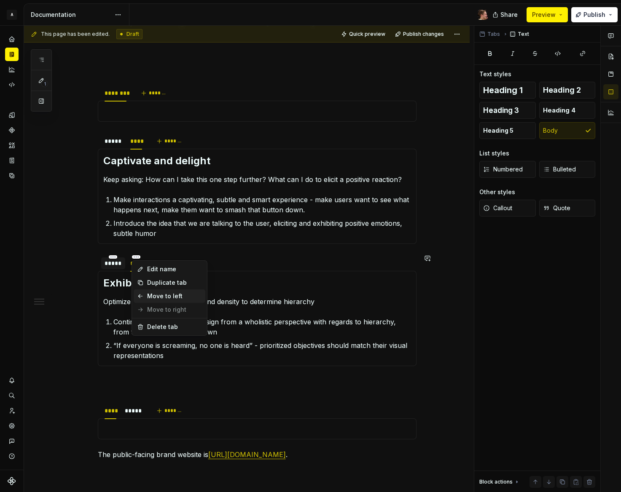
click at [156, 295] on div "Move to left" at bounding box center [174, 296] width 55 height 8
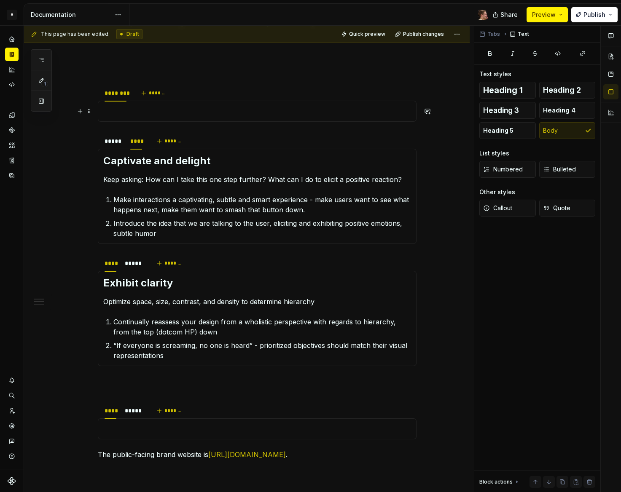
click at [117, 109] on p at bounding box center [257, 111] width 308 height 10
click at [175, 116] on div at bounding box center [257, 111] width 319 height 21
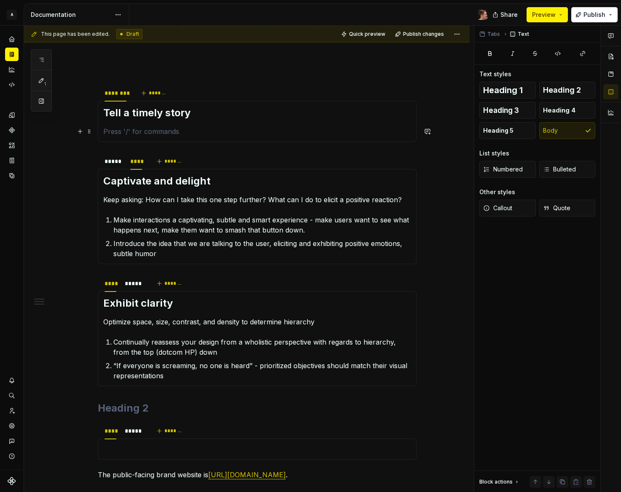
click at [186, 131] on p at bounding box center [257, 131] width 308 height 10
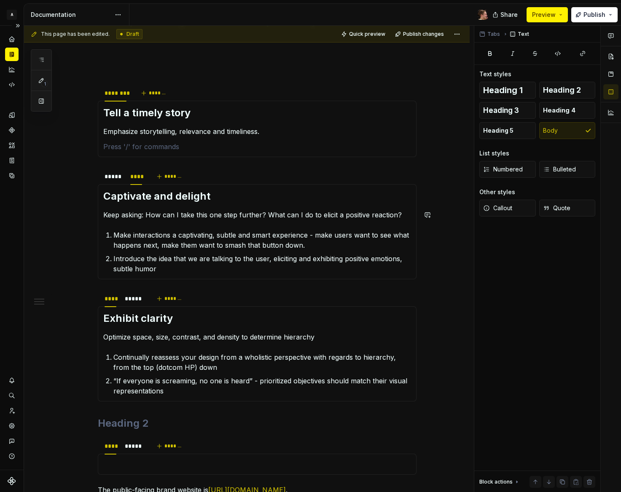
click at [3, 257] on div "Design system data" at bounding box center [12, 248] width 24 height 444
click at [145, 144] on p at bounding box center [257, 147] width 308 height 10
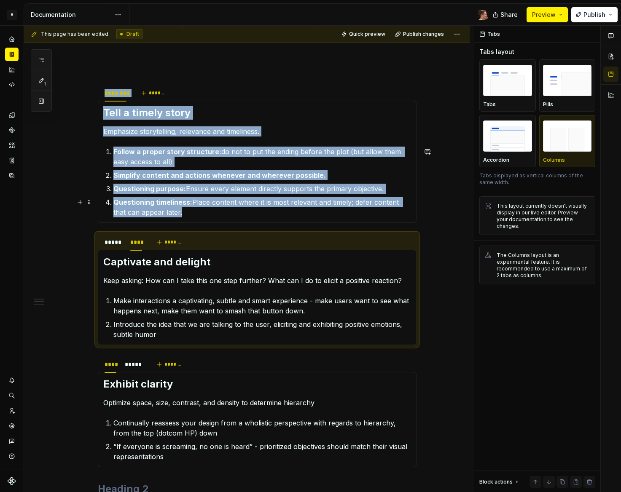
drag, startPoint x: 33, startPoint y: 238, endPoint x: 45, endPoint y: 241, distance: 12.2
click at [33, 238] on div "This page has been edited. Draft Quick preview Publish changes Brand refresh Ed…" at bounding box center [249, 259] width 450 height 467
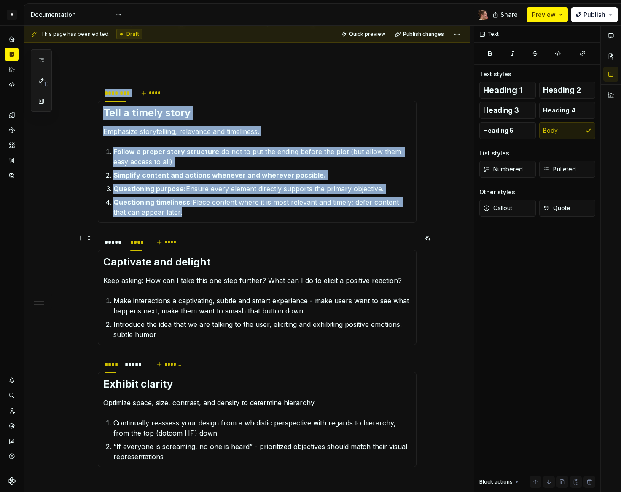
drag, startPoint x: 77, startPoint y: 247, endPoint x: 83, endPoint y: 255, distance: 9.9
click at [77, 247] on div "This page has been edited. Draft Quick preview Publish changes Brand refresh Ed…" at bounding box center [249, 259] width 450 height 467
click at [115, 87] on html "A Weave Brand Extended Design system data Documentation Share Preview Publish 1…" at bounding box center [310, 246] width 621 height 492
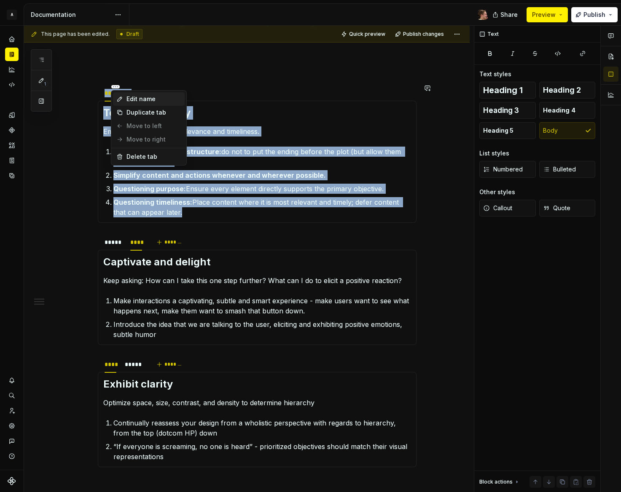
click at [128, 99] on div "Edit name" at bounding box center [153, 99] width 55 height 8
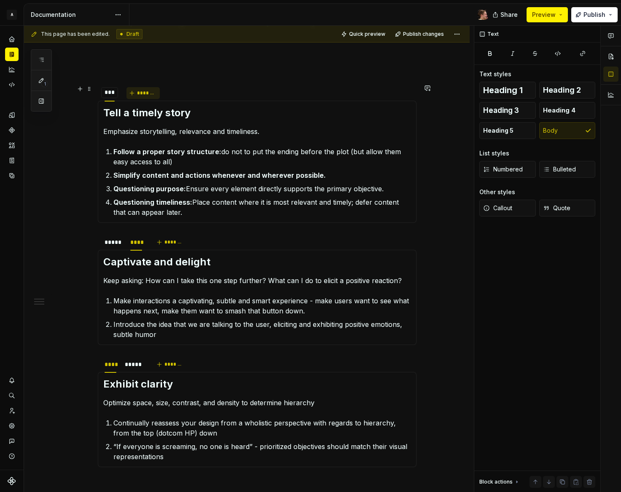
type input "****"
click at [144, 90] on span "*******" at bounding box center [148, 93] width 19 height 7
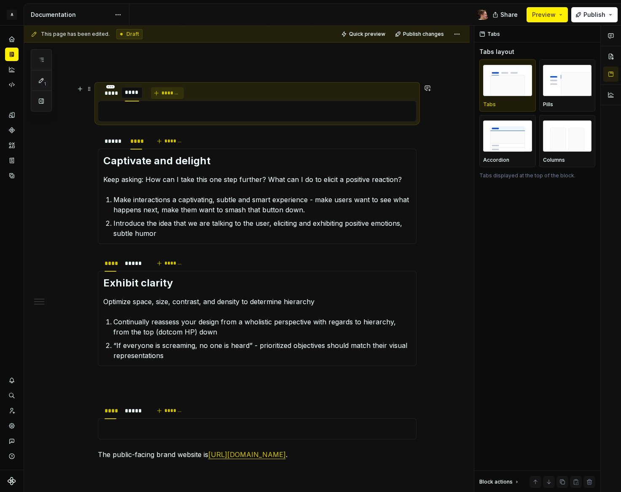
type input "*****"
click at [107, 98] on div "****" at bounding box center [110, 93] width 19 height 12
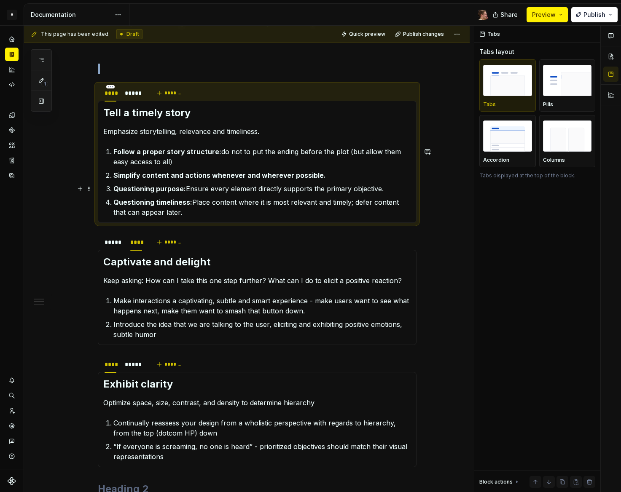
click at [61, 260] on div "Introducing the refreshed Brand theme! This refresh effort is called “Hello Yel…" at bounding box center [246, 221] width 445 height 1056
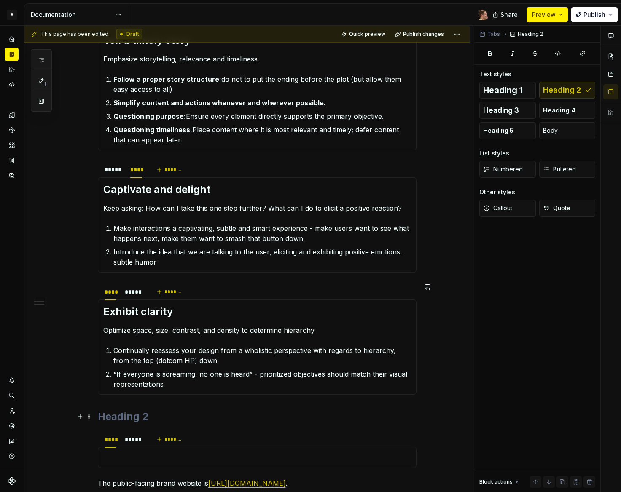
scroll to position [622, 0]
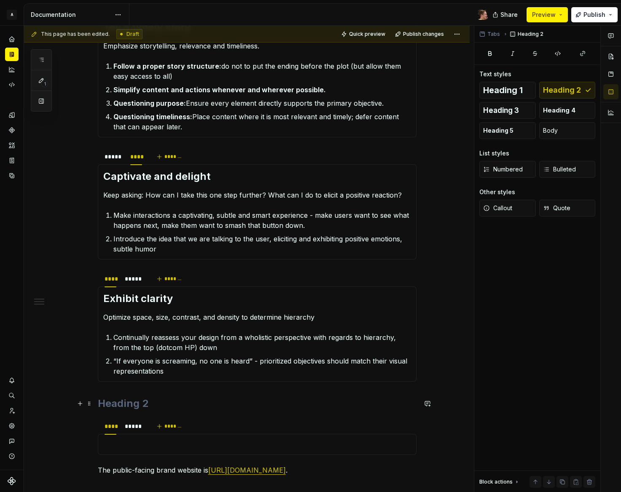
click at [141, 409] on h2 at bounding box center [257, 403] width 319 height 13
click at [214, 429] on div "**** ***** *******" at bounding box center [257, 426] width 319 height 17
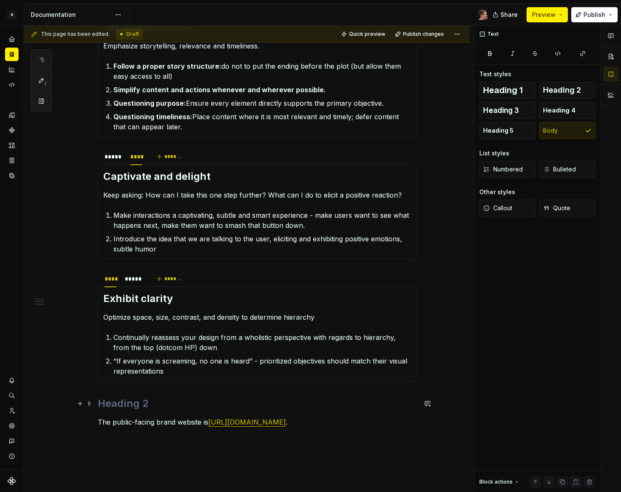
click at [187, 405] on h2 at bounding box center [257, 403] width 319 height 13
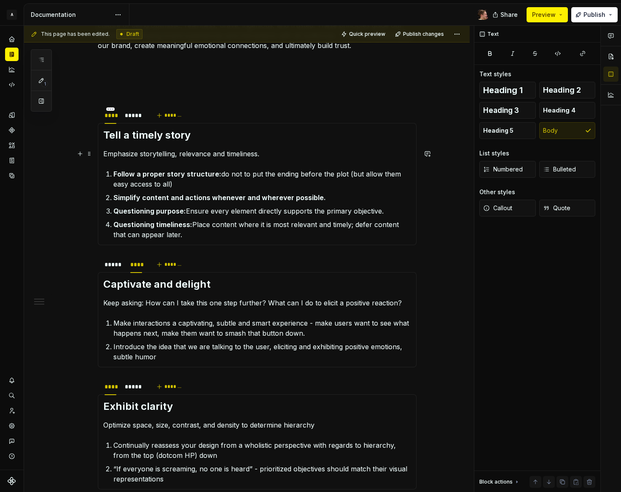
click at [211, 142] on section-item-column "Tell a timely story Emphasize storytelling, relevance and timeliness. Follow a …" at bounding box center [257, 184] width 308 height 111
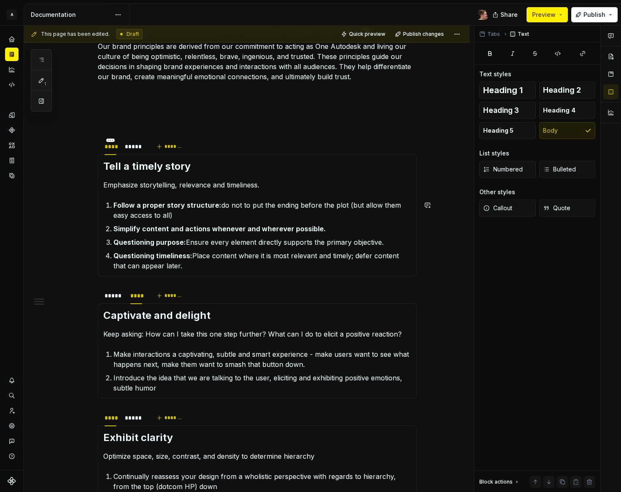
scroll to position [462, 0]
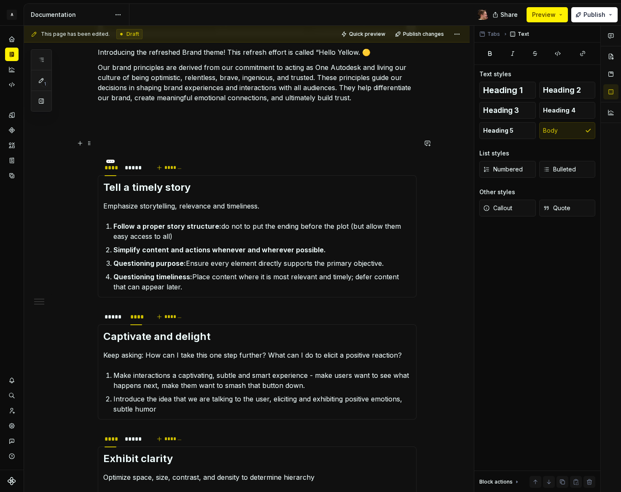
click at [198, 143] on p at bounding box center [257, 143] width 319 height 10
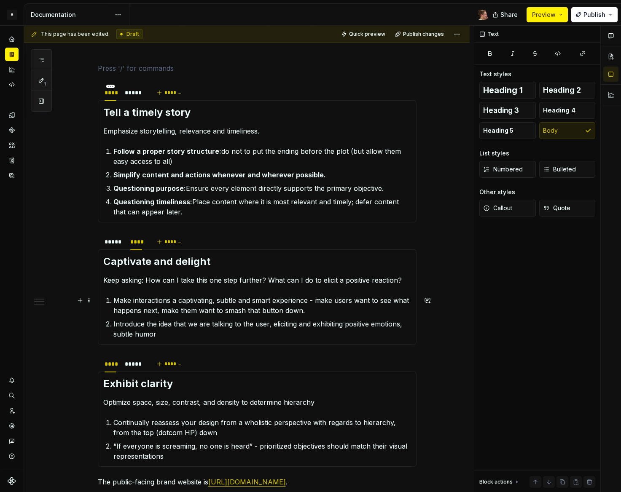
scroll to position [555, 0]
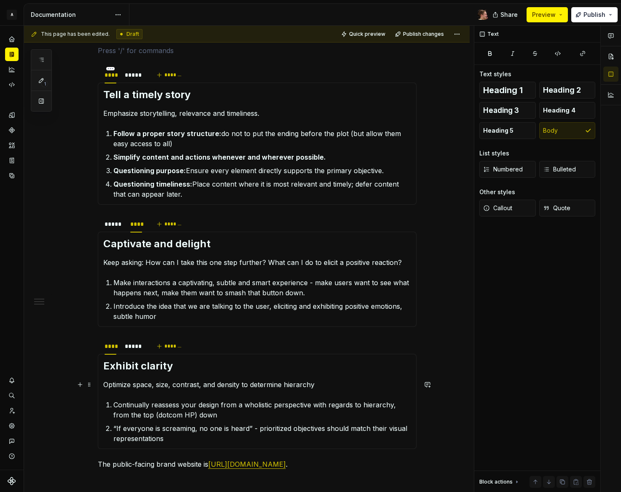
click at [127, 375] on section-item-column "Exhibit clarity Optimize space, size, contrast, and density to determine hierar…" at bounding box center [257, 401] width 308 height 84
click at [98, 360] on div "Exhibit clarity Optimize space, size, contrast, and density to determine hierar…" at bounding box center [257, 401] width 319 height 95
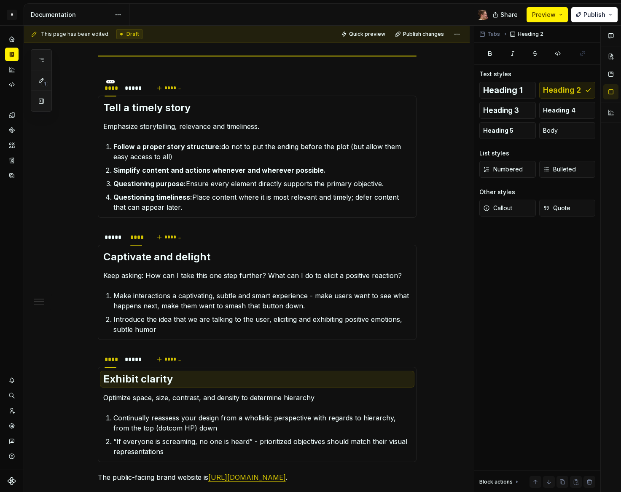
scroll to position [539, 0]
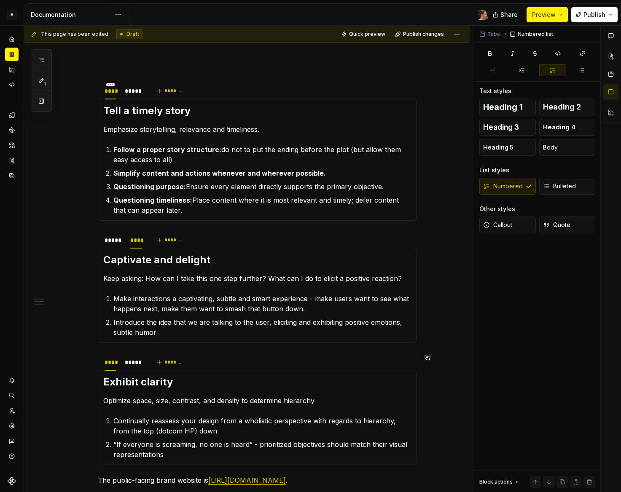
click at [236, 353] on section "**** ***** ******* Exhibit clarity Optimize space, size, contrast, and density …" at bounding box center [257, 409] width 319 height 112
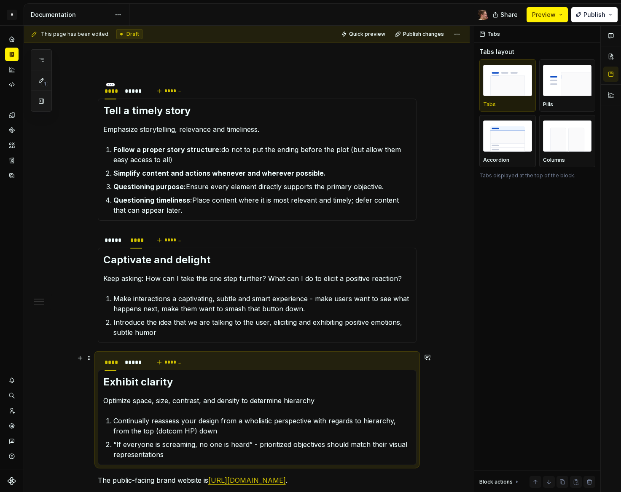
click at [237, 362] on div "**** ***** *******" at bounding box center [257, 362] width 319 height 17
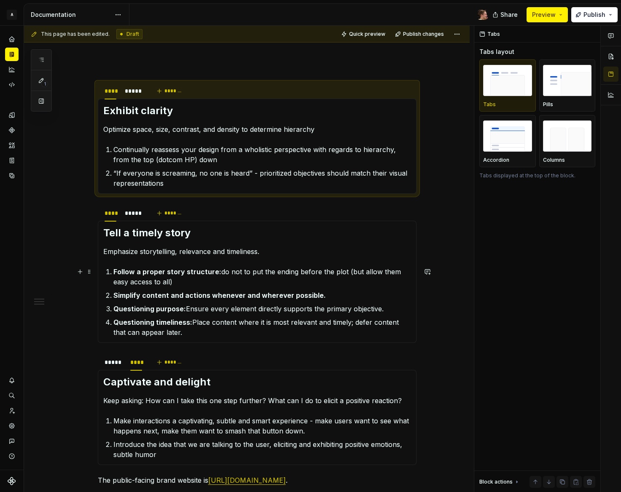
click at [217, 253] on p "Emphasize storytelling, relevance and timeliness." at bounding box center [257, 252] width 308 height 10
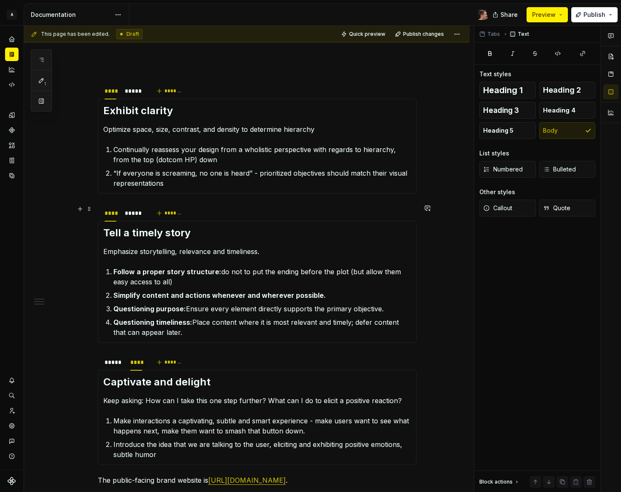
click at [226, 217] on div "**** ***** *******" at bounding box center [257, 213] width 319 height 17
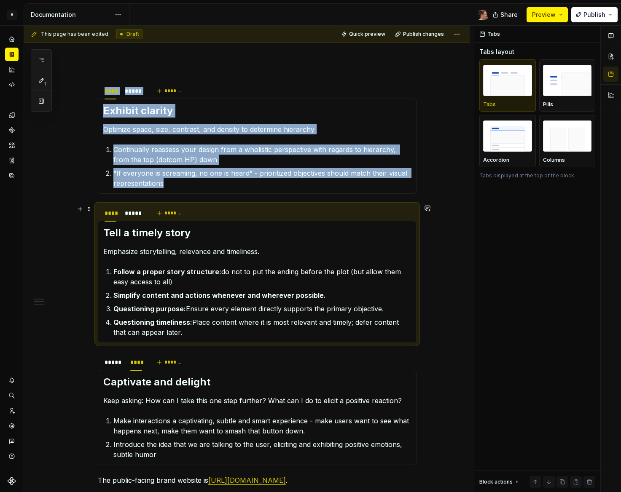
click at [227, 211] on div "**** ***** *******" at bounding box center [257, 213] width 319 height 17
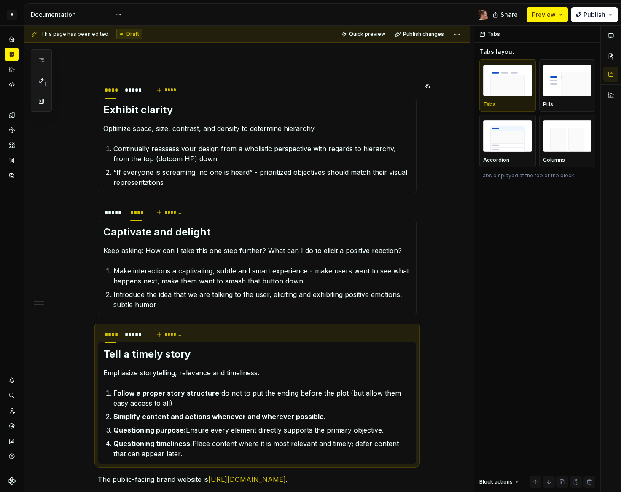
click at [192, 193] on section "**** ***** ******* Exhibit clarity Optimize space, size, contrast, and density …" at bounding box center [257, 137] width 319 height 112
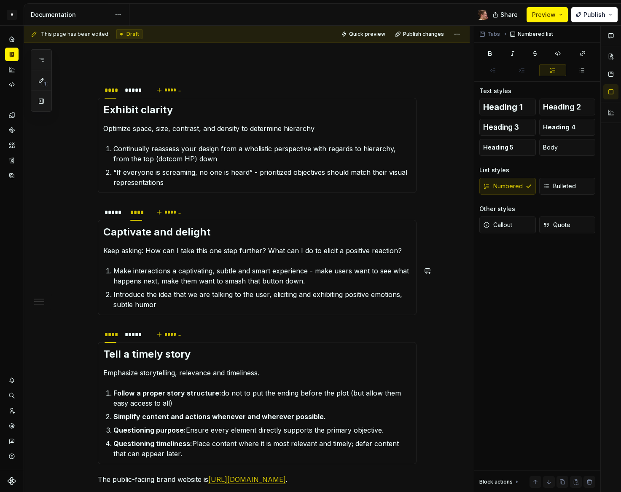
click at [246, 261] on section-item-column "Captivate and delight Keep asking: How can I take this one step further? What c…" at bounding box center [257, 267] width 308 height 84
click at [255, 461] on div "Tell a timely story Emphasize storytelling, relevance and timeliness. Follow a …" at bounding box center [257, 403] width 319 height 122
click at [249, 426] on p "Questioning purpose: Ensure every element directly supports the primary objecti…" at bounding box center [261, 430] width 297 height 10
drag, startPoint x: 237, startPoint y: 277, endPoint x: 225, endPoint y: 194, distance: 84.0
click at [238, 277] on p "Make interactions a captivating, subtle and smart experience - make users want …" at bounding box center [261, 276] width 297 height 20
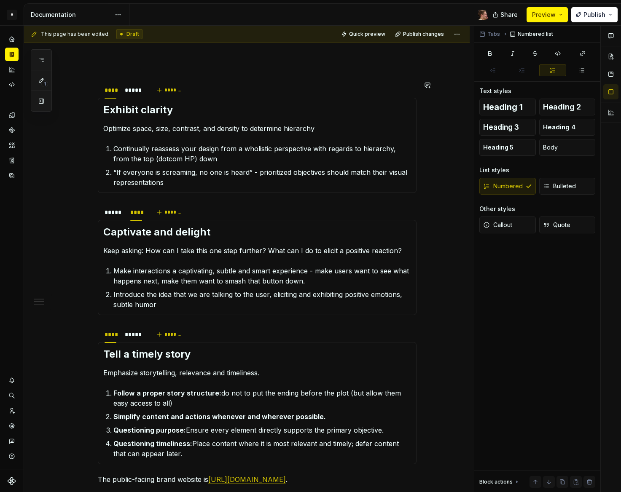
click at [222, 158] on p "Continually reassess your design from a wholistic perspective with regards to h…" at bounding box center [261, 154] width 297 height 20
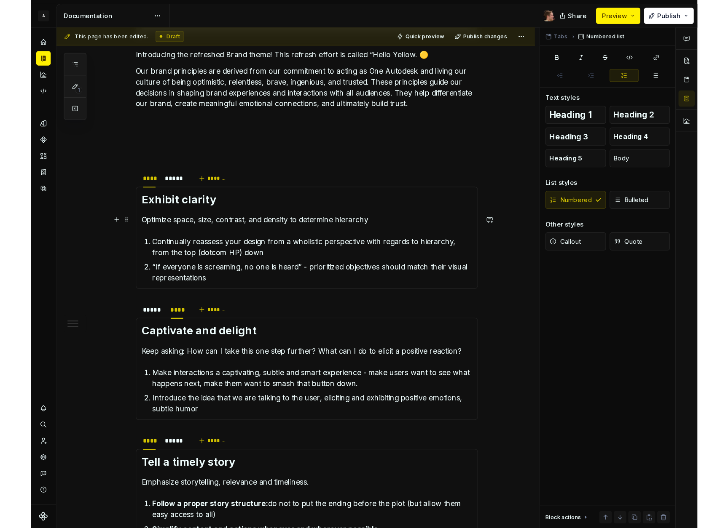
scroll to position [456, 0]
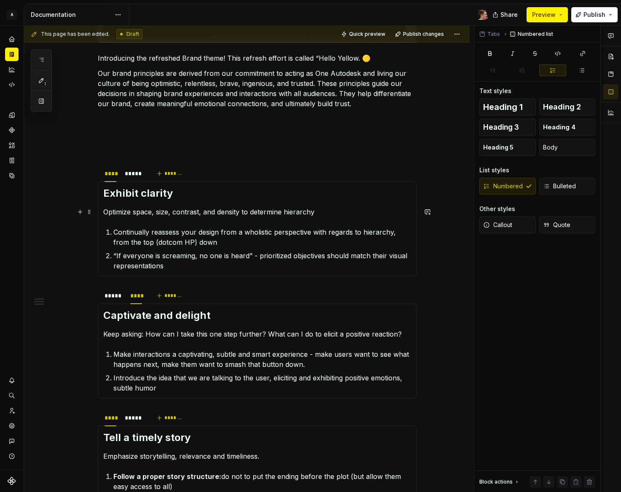
click at [352, 210] on p "Optimize space, size, contrast, and density to determine hierarchy" at bounding box center [257, 212] width 308 height 10
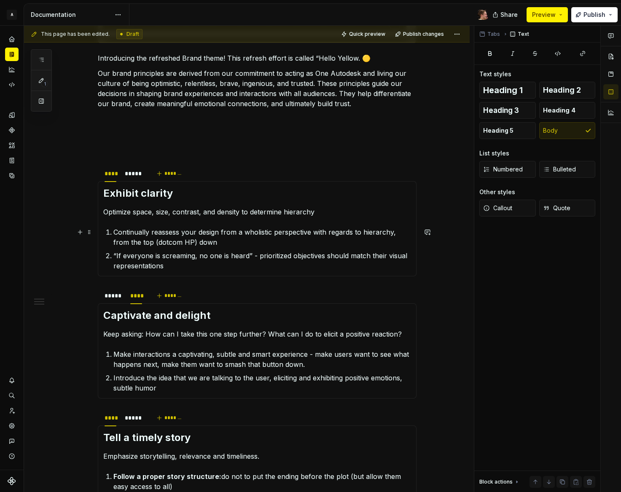
click at [262, 239] on p "Continually reassess your design from a wholistic perspective with regards to h…" at bounding box center [261, 237] width 297 height 20
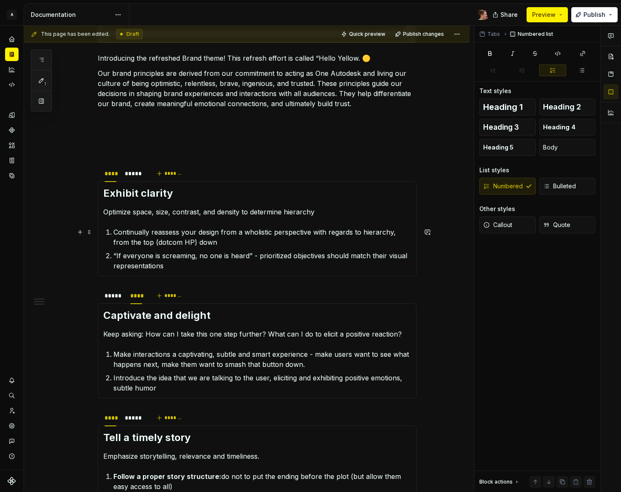
click at [154, 243] on p "Continually reassess your design from a wholistic perspective with regards to h…" at bounding box center [261, 237] width 297 height 20
click at [142, 175] on div "*****" at bounding box center [133, 174] width 24 height 12
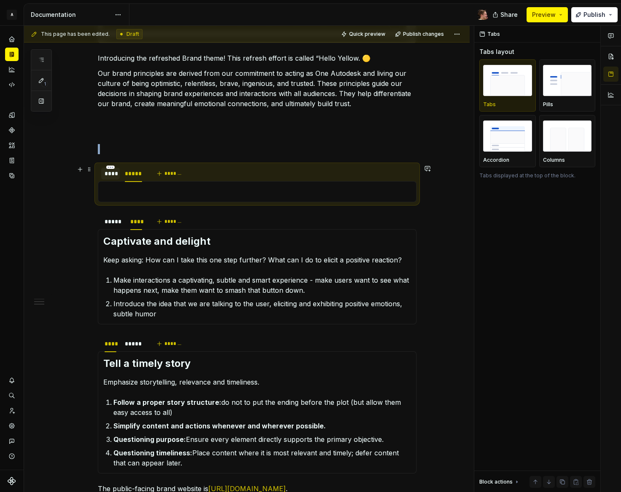
click at [111, 174] on div "****" at bounding box center [111, 173] width 12 height 8
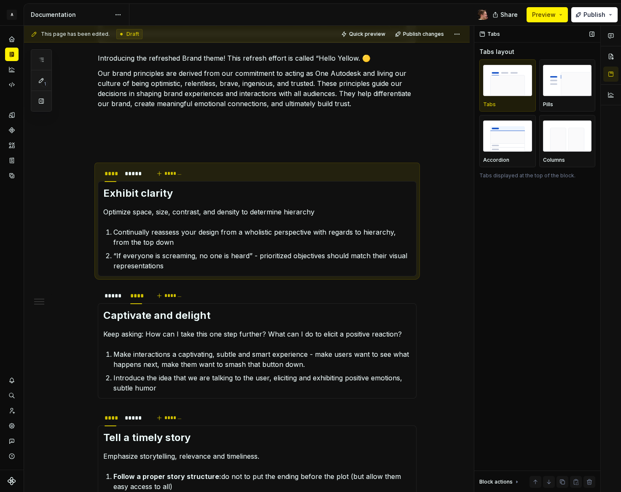
click at [589, 363] on div "Tabs Tabs layout Tabs Pills Accordion Columns Tabs displayed at the top of the …" at bounding box center [537, 259] width 126 height 467
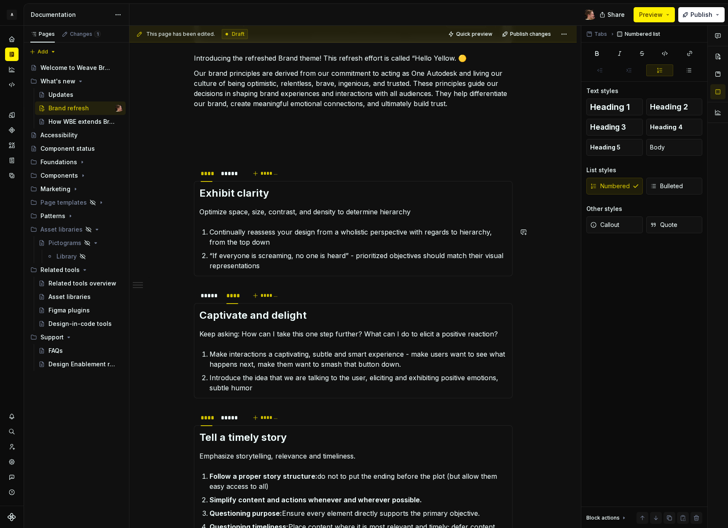
drag, startPoint x: 423, startPoint y: 217, endPoint x: 407, endPoint y: 209, distance: 18.1
click at [423, 217] on section-item-column "Exhibit clarity Optimize space, size, contrast, and density to determine hierar…" at bounding box center [353, 229] width 308 height 84
click at [363, 191] on h2 "Exhibit clarity" at bounding box center [353, 193] width 308 height 13
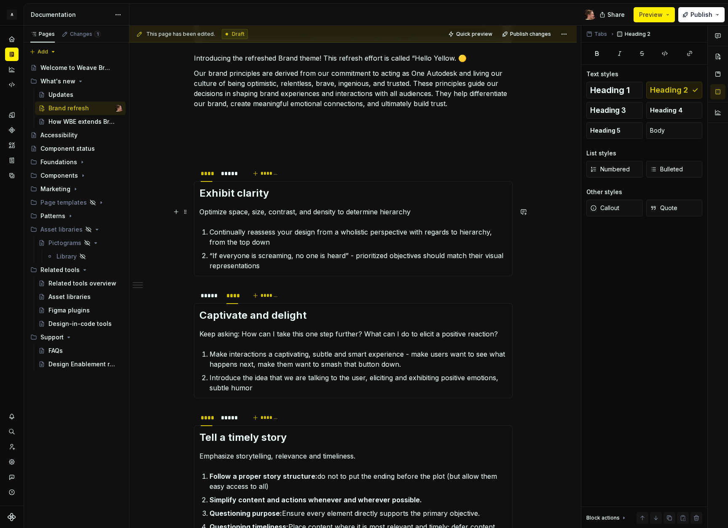
click at [424, 213] on p "Optimize space, size, contrast, and density to determine hierarchy" at bounding box center [353, 212] width 308 height 10
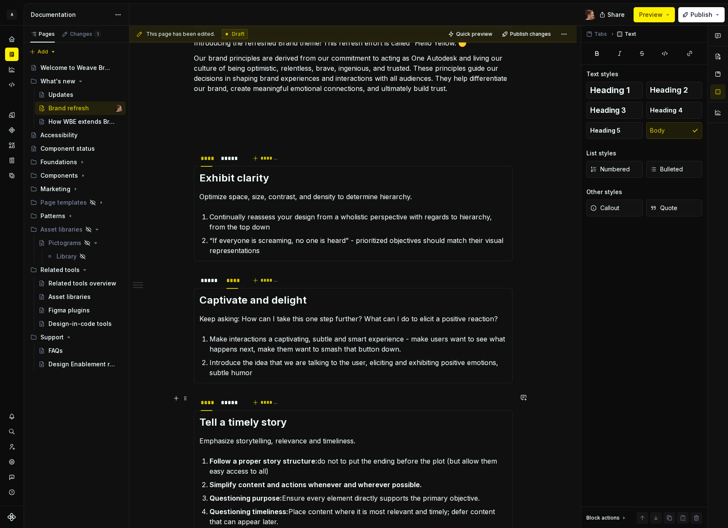
scroll to position [479, 0]
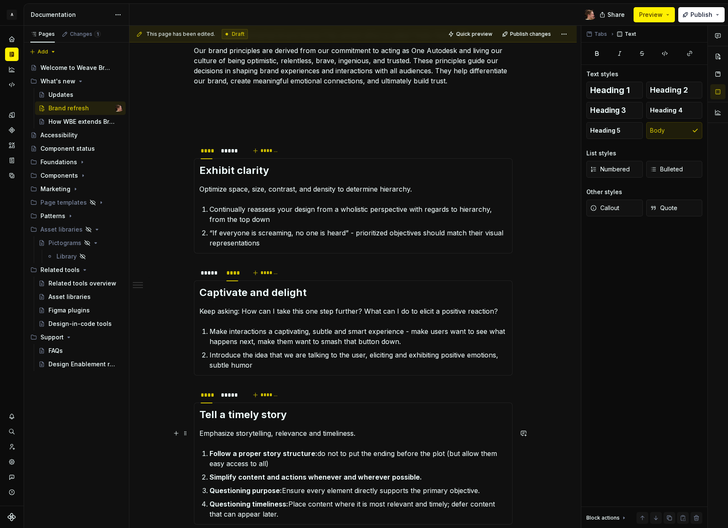
click at [375, 437] on p "Emphasize storytelling, relevance and timeliness." at bounding box center [353, 434] width 308 height 10
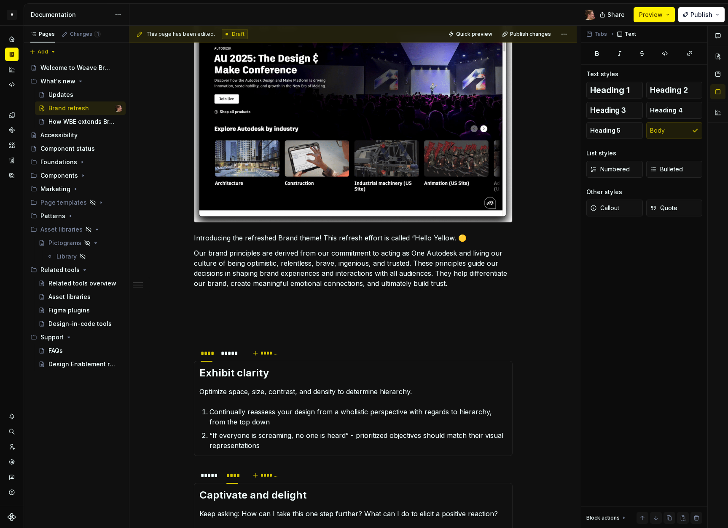
scroll to position [274, 0]
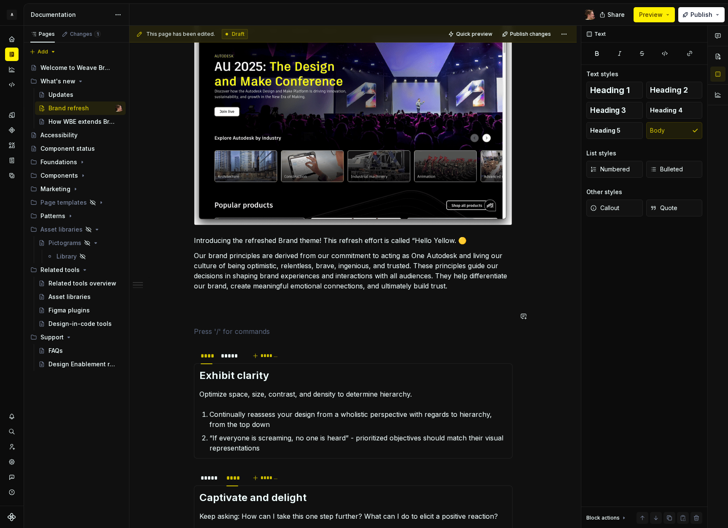
click at [314, 322] on div "Introducing the refreshed Brand theme! This refresh effort is called “Hello Yel…" at bounding box center [353, 378] width 319 height 805
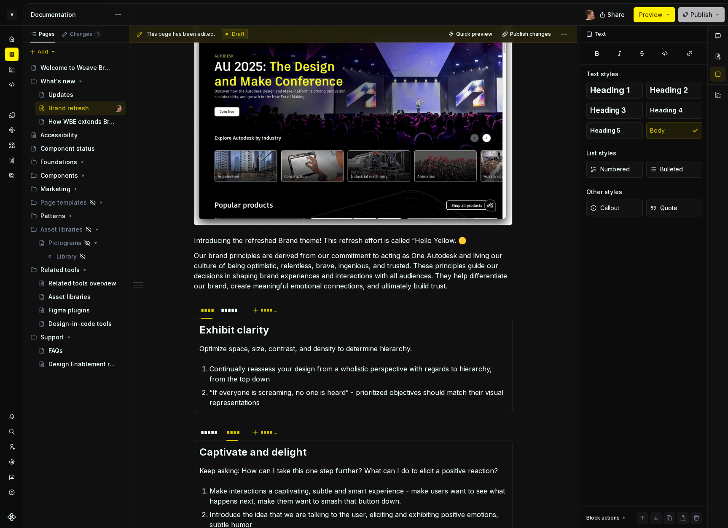
click at [694, 17] on span "Publish" at bounding box center [701, 15] width 22 height 8
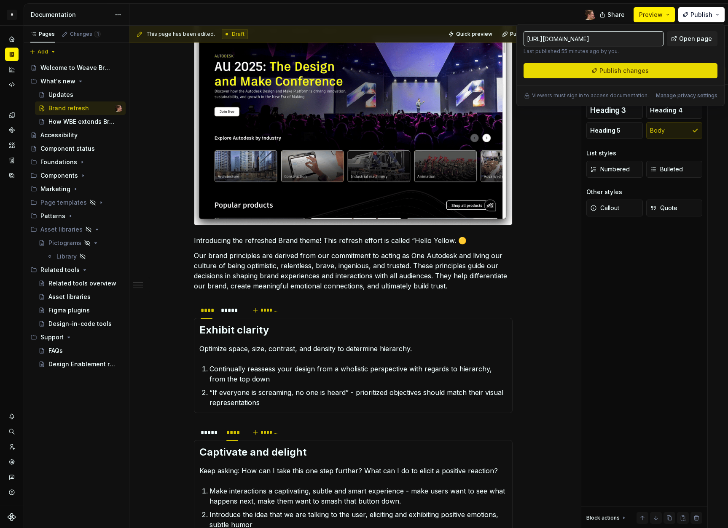
click at [605, 69] on span "Publish changes" at bounding box center [623, 71] width 49 height 8
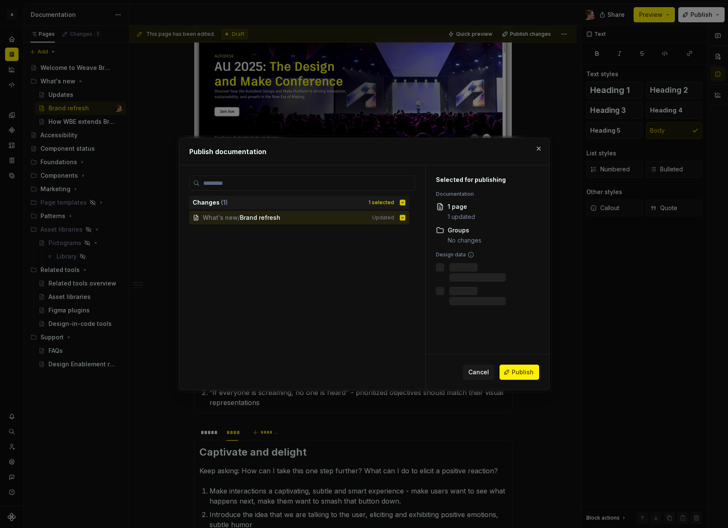
click at [518, 376] on button "Publish" at bounding box center [519, 372] width 40 height 15
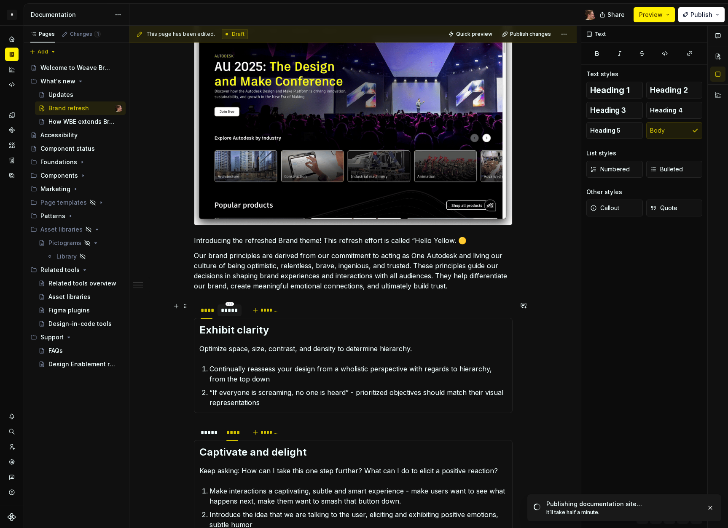
click at [230, 313] on div "*****" at bounding box center [229, 310] width 17 height 8
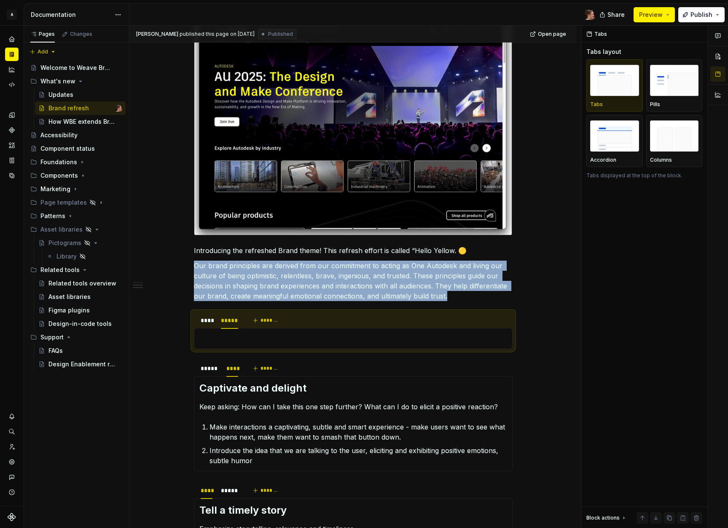
scroll to position [262, 0]
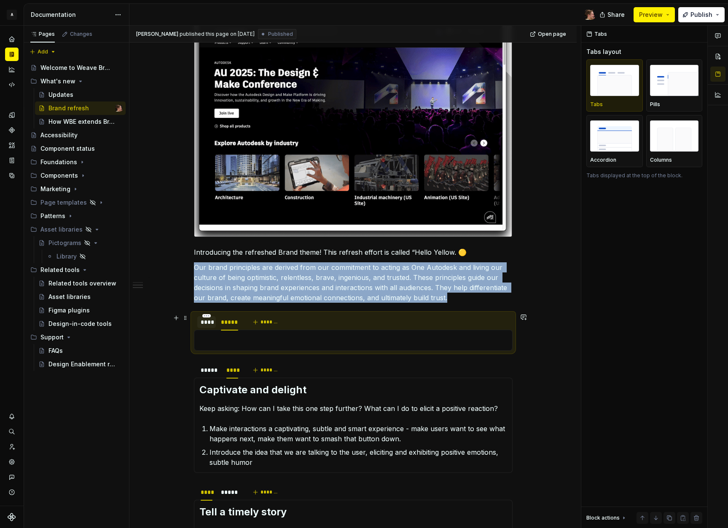
click at [206, 319] on div "****" at bounding box center [207, 322] width 12 height 8
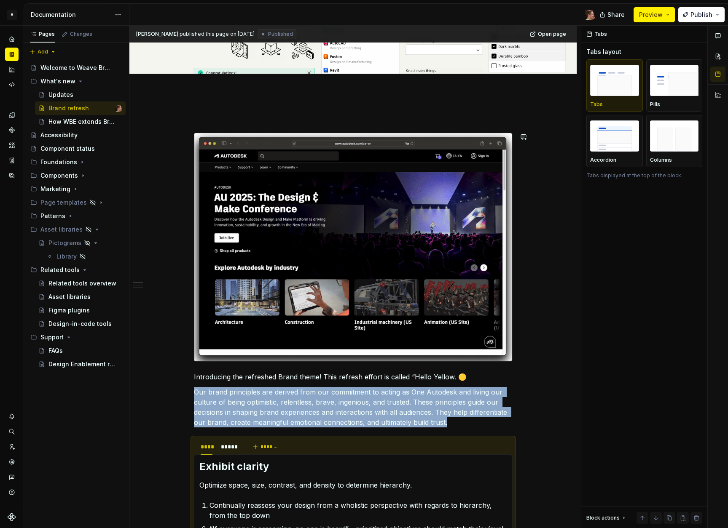
scroll to position [103, 0]
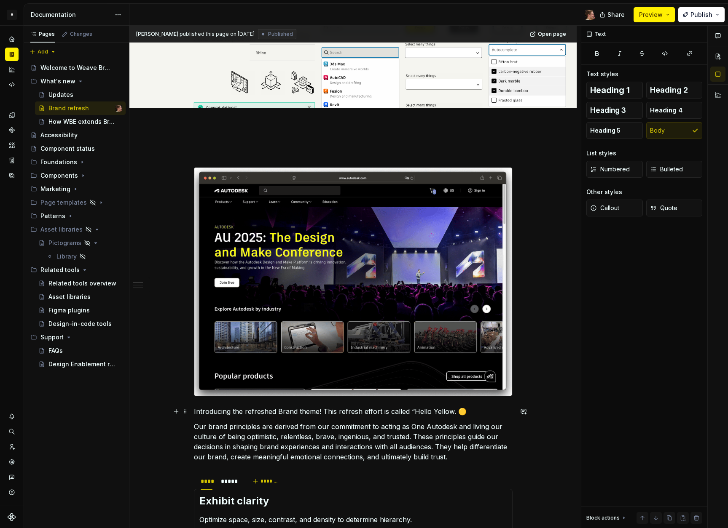
click at [316, 416] on p "Introducing the refreshed Brand theme! This refresh effort is called “Hello Yel…" at bounding box center [353, 412] width 319 height 10
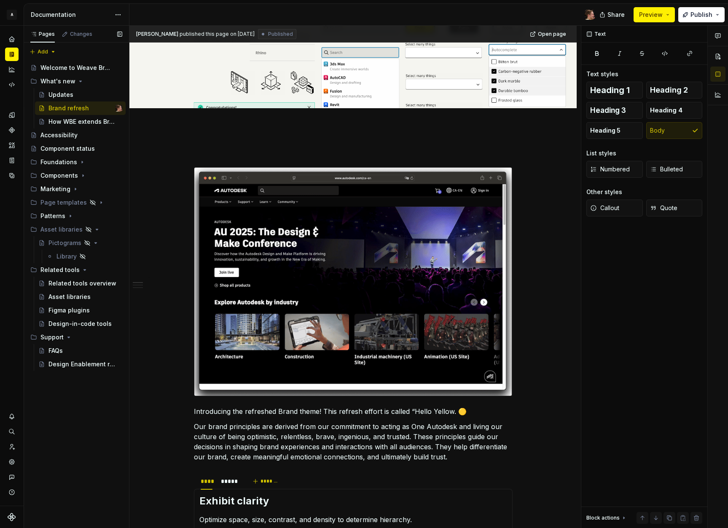
click at [70, 393] on div "Pages Changes Add Accessibility guide for tree Page tree. Navigate the tree wit…" at bounding box center [76, 277] width 105 height 503
click at [83, 267] on icon "Page tree" at bounding box center [84, 270] width 7 height 7
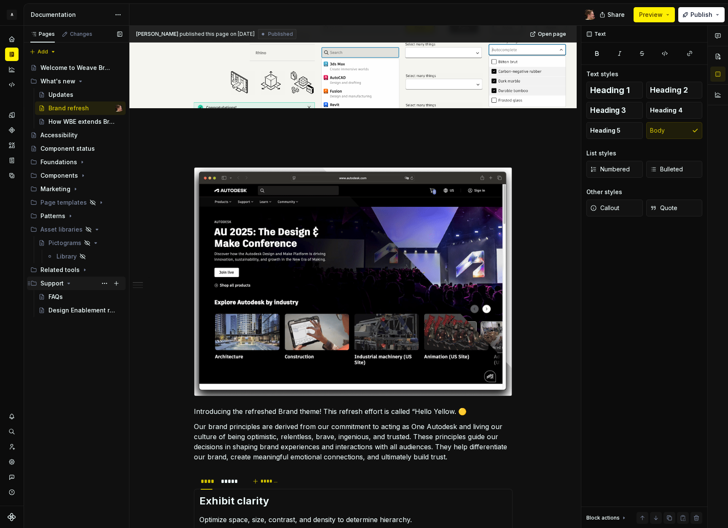
click at [69, 284] on icon "Page tree" at bounding box center [68, 283] width 7 height 7
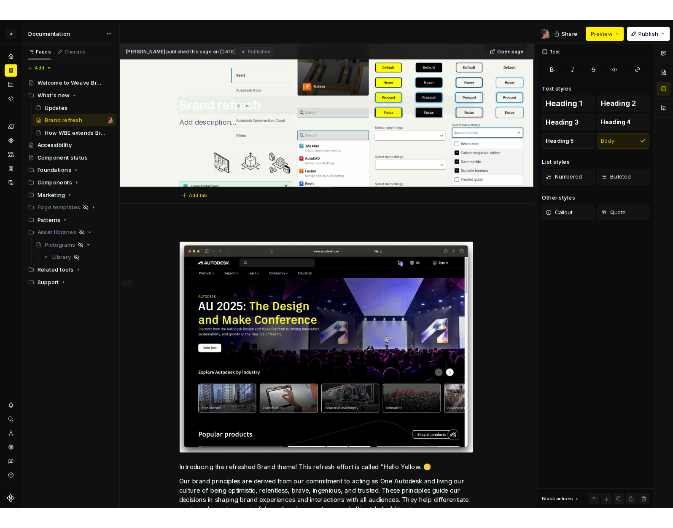
scroll to position [0, 0]
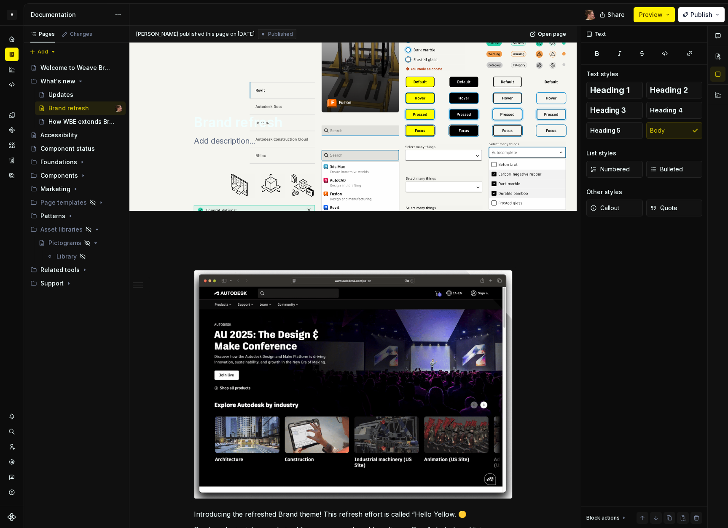
click at [488, 16] on div at bounding box center [365, 15] width 472 height 22
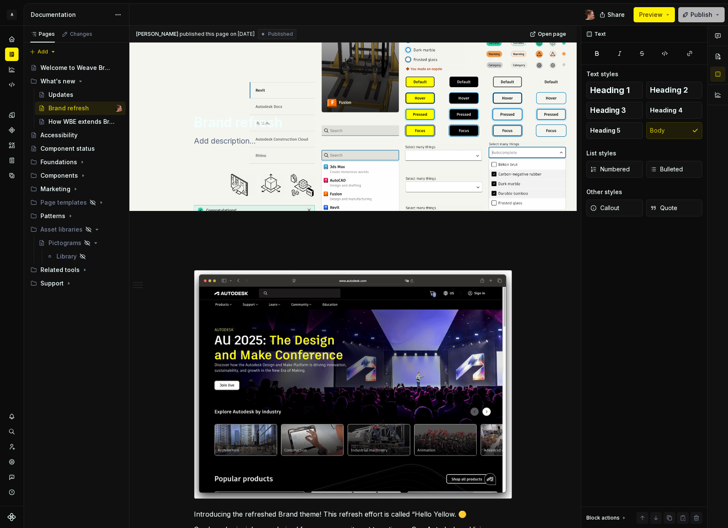
click at [704, 12] on span "Publish" at bounding box center [701, 15] width 22 height 8
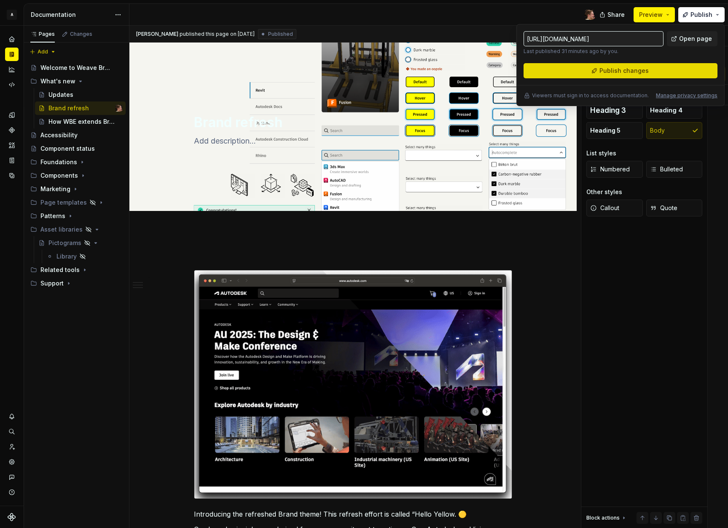
click at [619, 71] on span "Publish changes" at bounding box center [623, 71] width 49 height 8
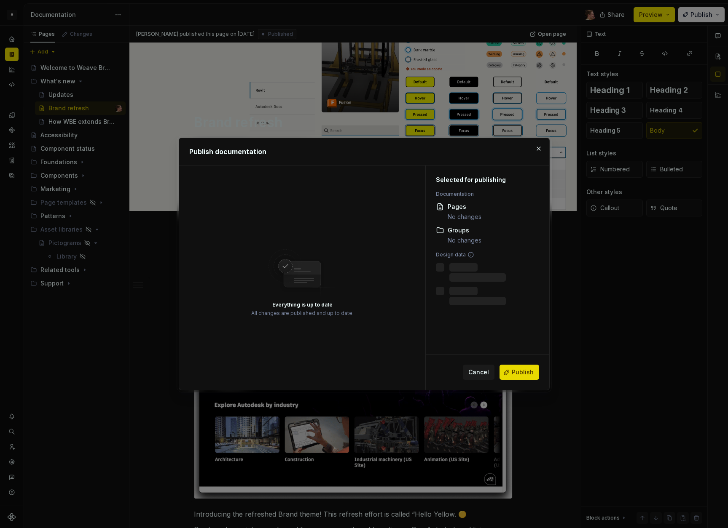
click at [528, 373] on span "Publish" at bounding box center [523, 372] width 22 height 8
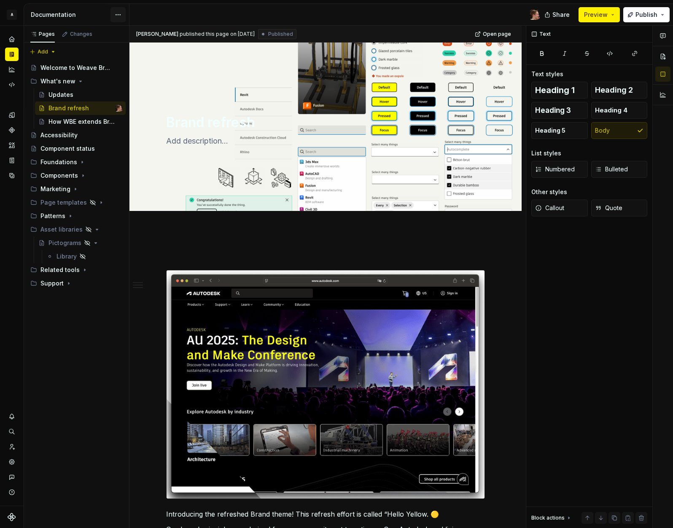
click at [121, 13] on html "A Weave Brand Extended Design system data Documentation Share Preview Publish P…" at bounding box center [336, 264] width 673 height 528
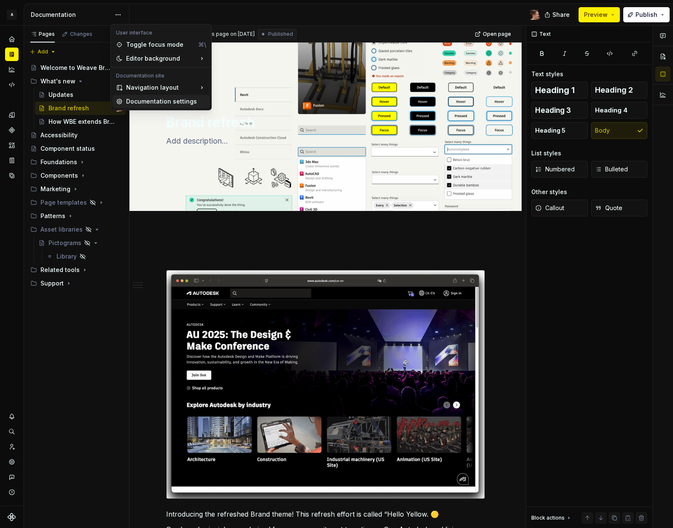
click at [147, 102] on div "Documentation settings" at bounding box center [166, 101] width 80 height 8
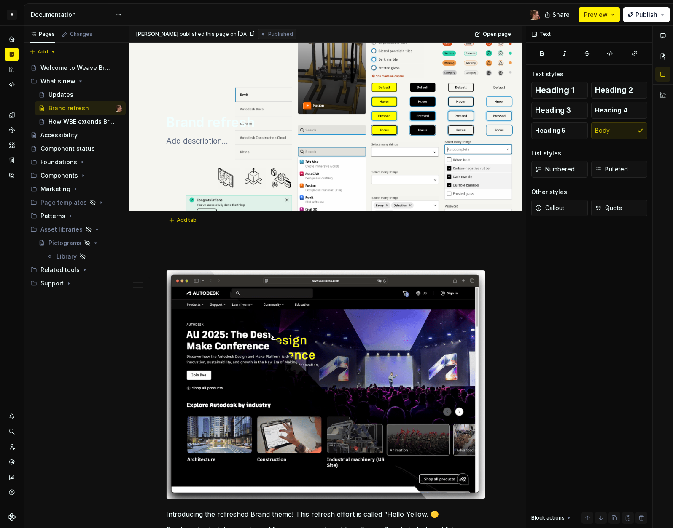
type textarea "*"
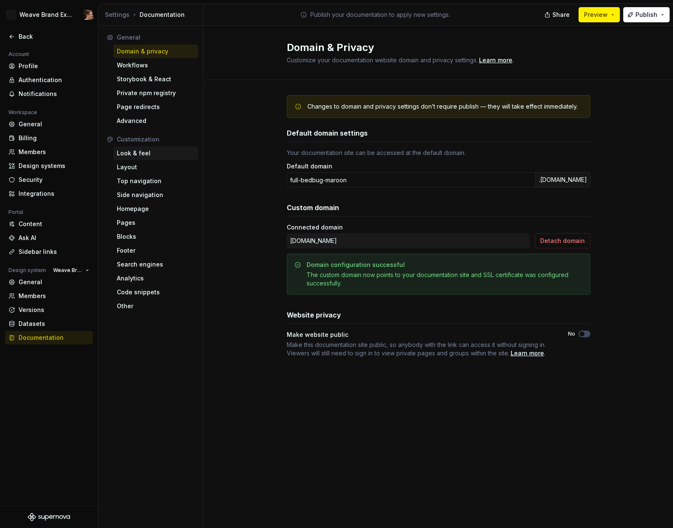
click at [148, 154] on div "Look & feel" at bounding box center [156, 153] width 78 height 8
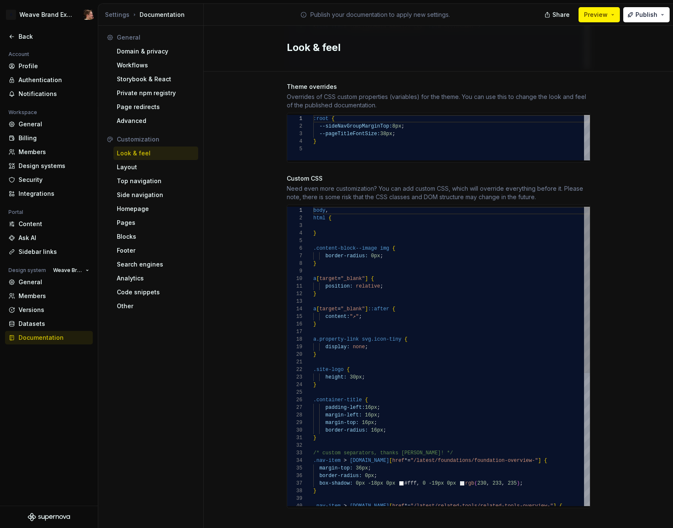
scroll to position [38, 3]
click at [333, 314] on div "/* custom separators, thanks [PERSON_NAME]! */ .nav-item > [DOMAIN_NAME] [ href…" at bounding box center [451, 476] width 276 height 539
drag, startPoint x: 321, startPoint y: 314, endPoint x: 300, endPoint y: 301, distance: 23.9
click at [313, 301] on div "/* custom separators, thanks [PERSON_NAME]! */ .nav-item > [DOMAIN_NAME] [ href…" at bounding box center [451, 476] width 276 height 539
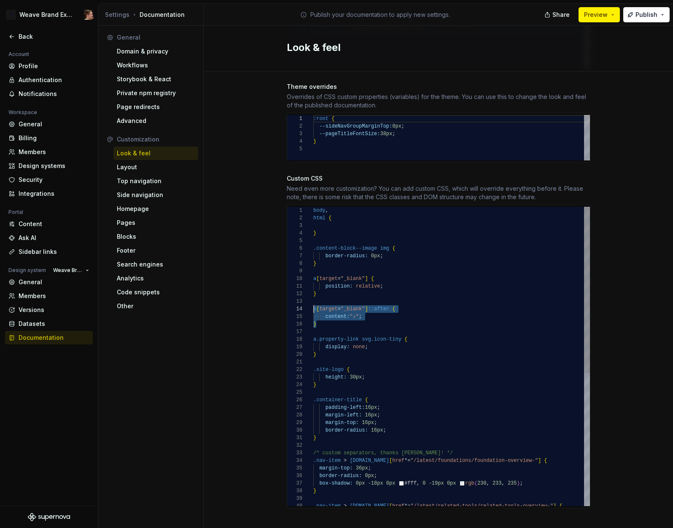
scroll to position [38, 3]
click at [336, 317] on div "/* custom separators, thanks [PERSON_NAME]! */ .nav-item > [DOMAIN_NAME] [ href…" at bounding box center [451, 476] width 276 height 539
click at [313, 302] on div "/* custom separators, thanks [PERSON_NAME]! */ .nav-item > [DOMAIN_NAME] [ href…" at bounding box center [451, 476] width 276 height 539
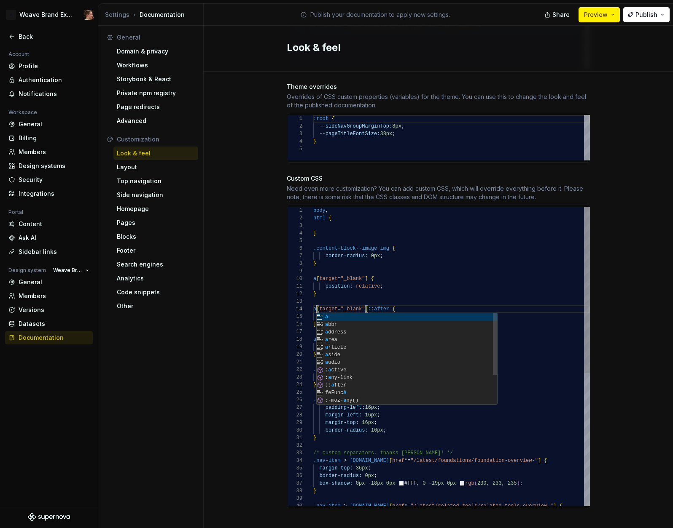
scroll to position [23, 3]
click at [363, 299] on div "/* custom separators, thanks [PERSON_NAME]! */ .nav-item > [DOMAIN_NAME] [ href…" at bounding box center [451, 476] width 276 height 539
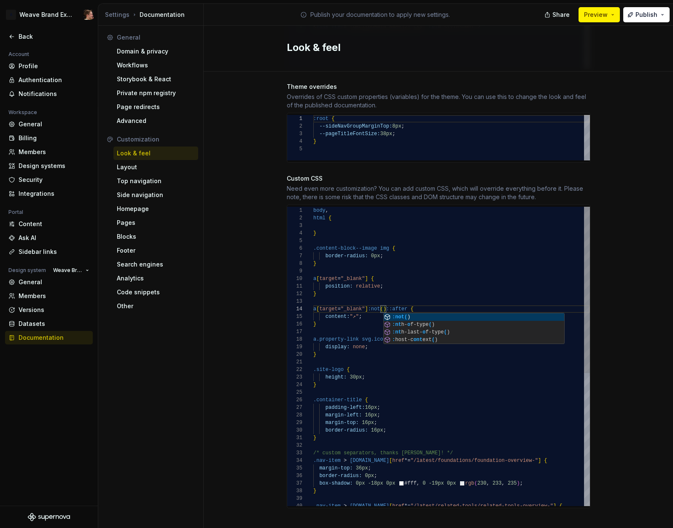
scroll to position [23, 73]
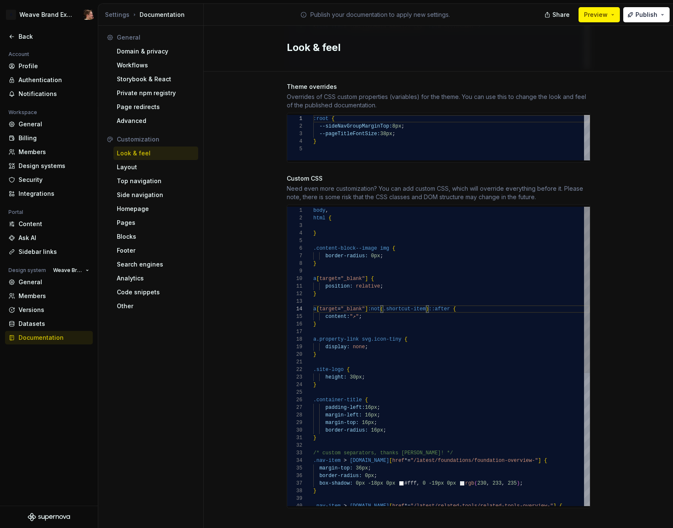
click at [459, 303] on div "/* custom separators, thanks [PERSON_NAME]! */ .nav-item > [DOMAIN_NAME] [ href…" at bounding box center [451, 476] width 276 height 539
click at [408, 313] on div "/* custom separators, thanks [PERSON_NAME]! */ .nav-item > [DOMAIN_NAME] [ href…" at bounding box center [451, 476] width 276 height 539
drag, startPoint x: 332, startPoint y: 316, endPoint x: 296, endPoint y: 292, distance: 42.8
click at [313, 292] on div "/* custom separators, thanks [PERSON_NAME]! */ .nav-item > [DOMAIN_NAME] [ href…" at bounding box center [451, 476] width 276 height 539
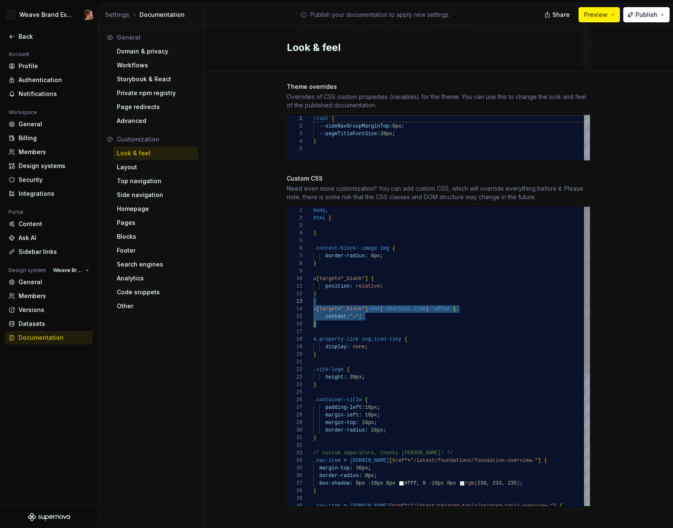
click at [332, 319] on div "/* custom separators, thanks [PERSON_NAME]! */ .nav-item > [DOMAIN_NAME] [ href…" at bounding box center [451, 476] width 276 height 539
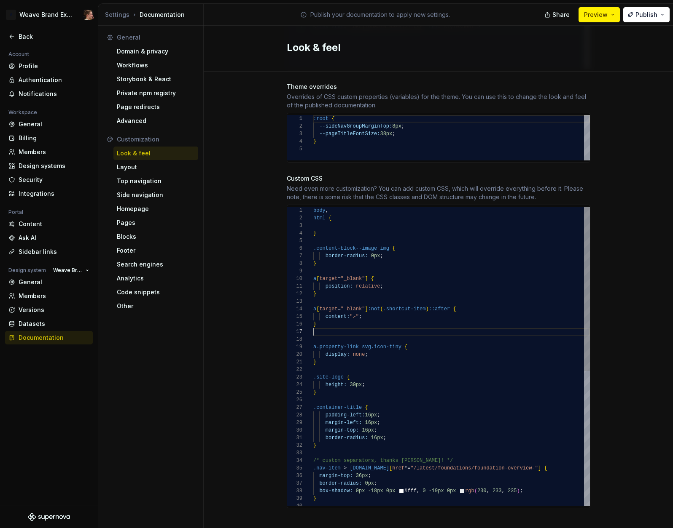
scroll to position [0, 3]
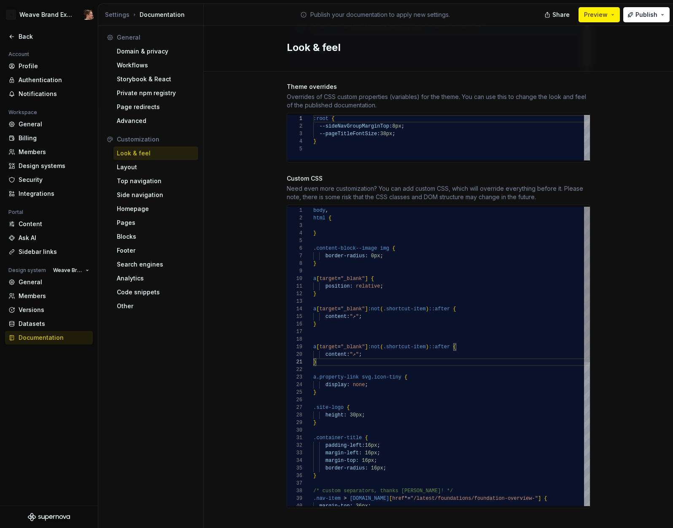
click at [334, 323] on div "/* custom separators, thanks [PERSON_NAME]! */ .nav-item > [DOMAIN_NAME] [ href…" at bounding box center [451, 495] width 276 height 576
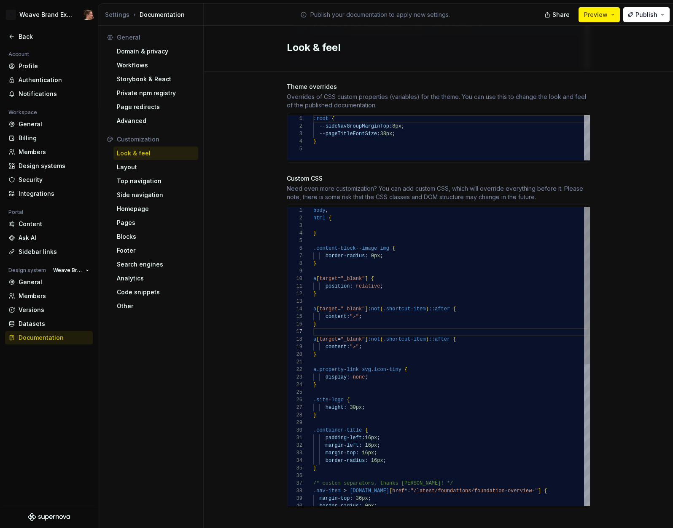
drag, startPoint x: 367, startPoint y: 330, endPoint x: 414, endPoint y: 346, distance: 50.2
click at [314, 332] on div "/* custom separators, thanks [PERSON_NAME]! */ .nav-item > [DOMAIN_NAME] [ href…" at bounding box center [451, 491] width 276 height 569
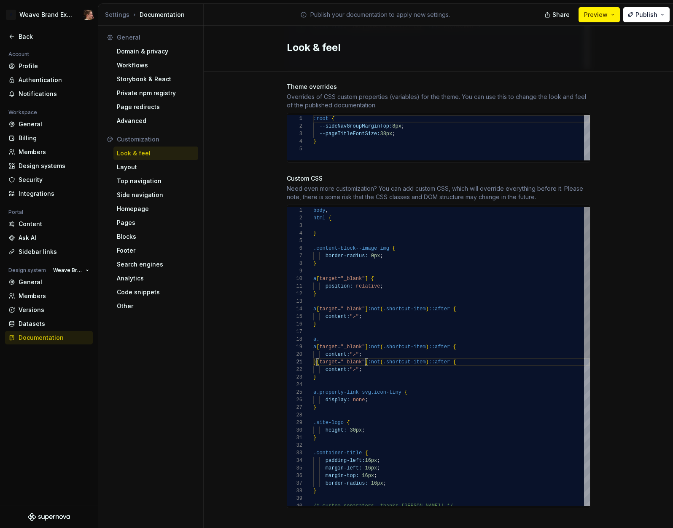
scroll to position [53, 6]
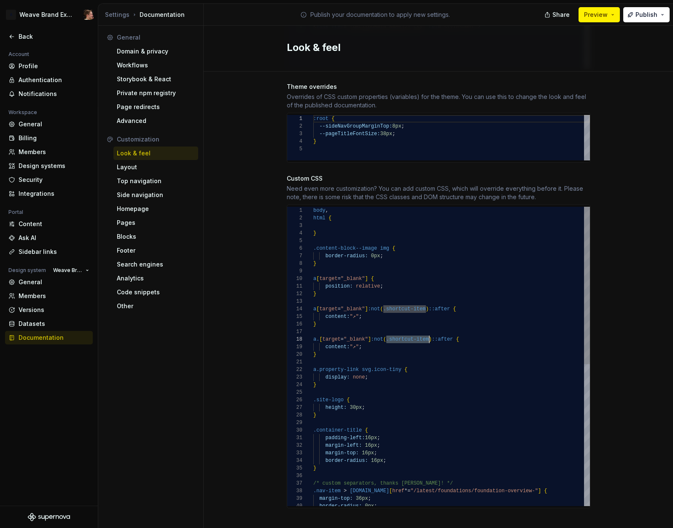
drag, startPoint x: 383, startPoint y: 332, endPoint x: 424, endPoint y: 330, distance: 40.9
click at [424, 330] on div "/* custom separators, thanks [PERSON_NAME]! */ } border-radius: 16px ; margin-t…" at bounding box center [451, 491] width 276 height 569
click at [436, 338] on div "/* custom separators, thanks [PERSON_NAME]! */ } border-radius: 16px ; margin-t…" at bounding box center [451, 491] width 276 height 569
click at [642, 13] on span "Publish" at bounding box center [646, 15] width 22 height 8
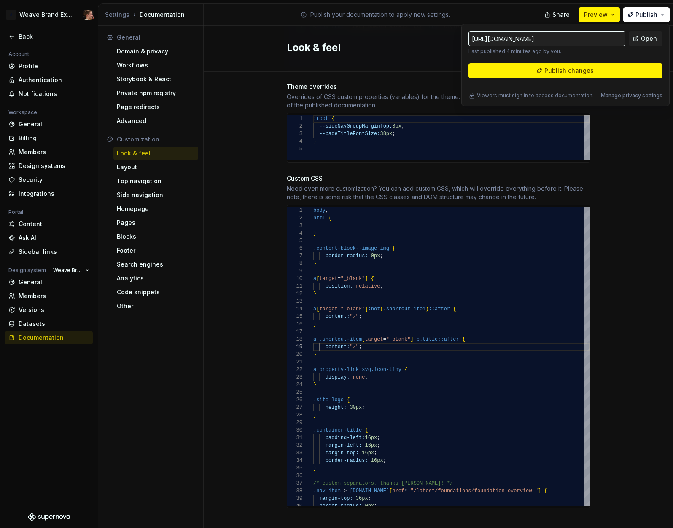
click at [624, 151] on div "Site logo A company logo that will be displayed on all pages on your documentat…" at bounding box center [438, 88] width 469 height 906
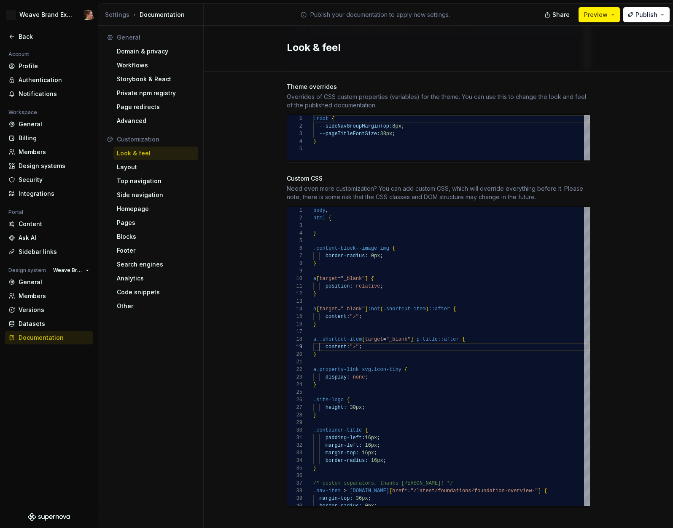
click at [629, 169] on div "Site logo A company logo that will be displayed on all pages on your documentat…" at bounding box center [438, 88] width 469 height 906
click at [466, 368] on div "/* custom separators, thanks [PERSON_NAME]! */ } border-radius: 16px ; margin-t…" at bounding box center [451, 491] width 276 height 569
click at [433, 335] on div "/* custom separators, thanks [PERSON_NAME]! */ } border-radius: 16px ; margin-t…" at bounding box center [451, 491] width 276 height 569
click at [606, 270] on div "Site logo A company logo that will be displayed on all pages on your documentat…" at bounding box center [438, 88] width 469 height 906
click at [484, 311] on div "/* custom separators, thanks [PERSON_NAME]! */ } border-radius: 16px ; margin-t…" at bounding box center [451, 491] width 276 height 569
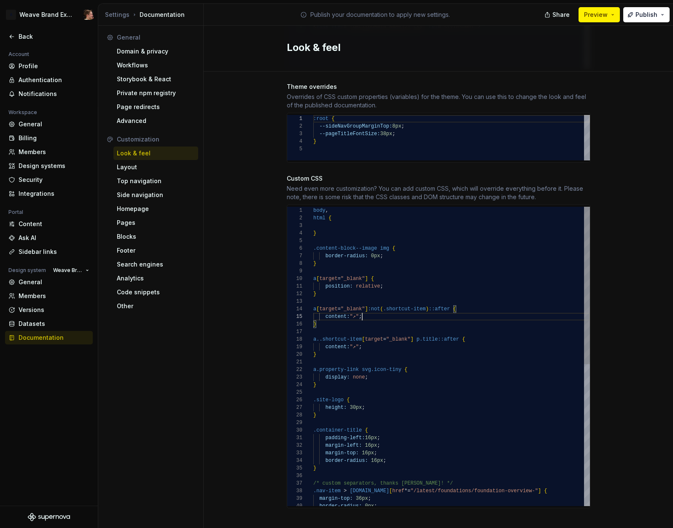
scroll to position [30, 52]
click at [627, 292] on div "Site logo A company logo that will be displayed on all pages on your documentat…" at bounding box center [438, 88] width 469 height 906
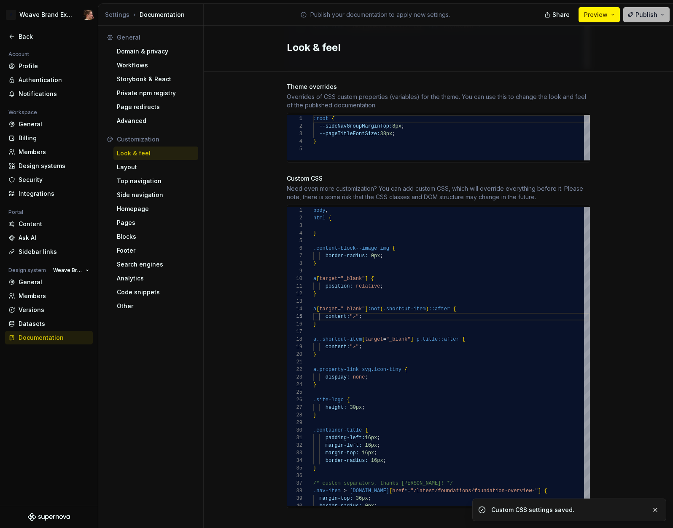
click at [635, 18] on button "Publish" at bounding box center [646, 14] width 46 height 15
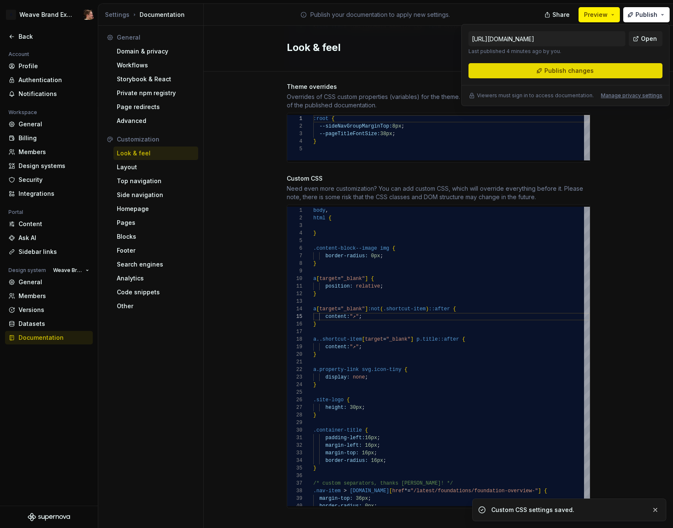
click at [596, 70] on button "Publish changes" at bounding box center [565, 70] width 194 height 15
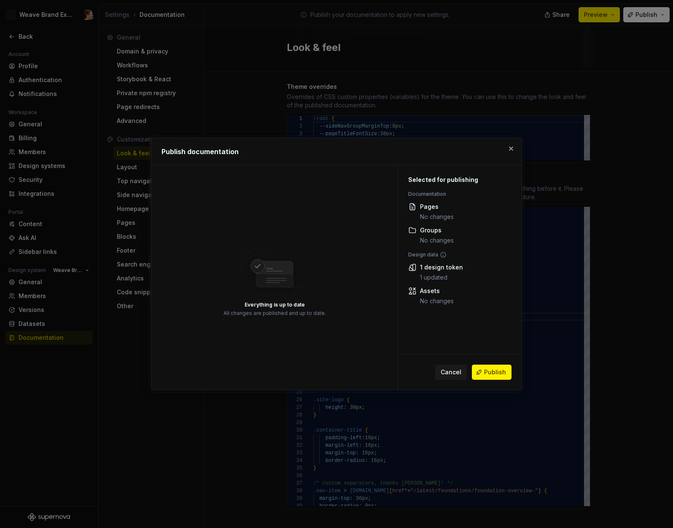
click at [498, 372] on span "Publish" at bounding box center [495, 372] width 22 height 8
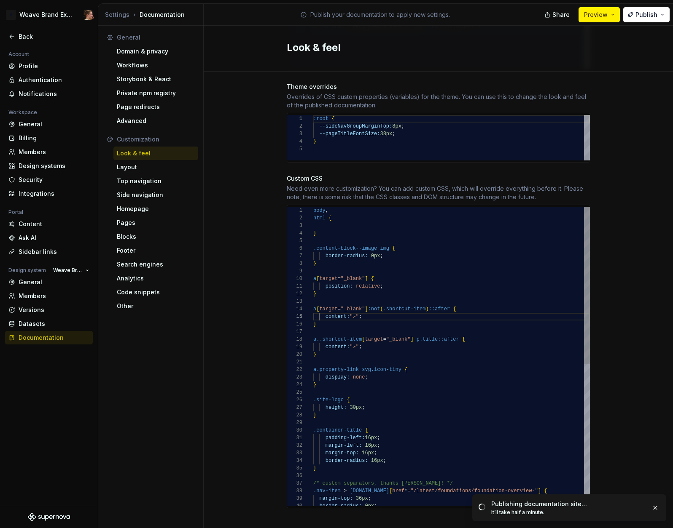
scroll to position [68, 61]
click at [391, 273] on div "/* custom separators, thanks [PERSON_NAME]! */ } border-radius: 16px ; margin-t…" at bounding box center [451, 491] width 276 height 569
click at [381, 276] on div "/* custom separators, thanks [PERSON_NAME]! */ } border-radius: 16px ; margin-t…" at bounding box center [451, 491] width 276 height 569
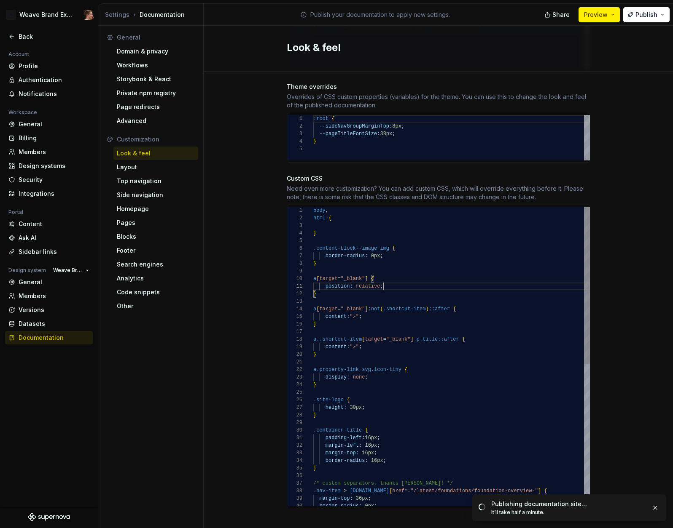
drag, startPoint x: 385, startPoint y: 268, endPoint x: 387, endPoint y: 279, distance: 11.6
click at [385, 275] on div "a [ target = "_blank" ] {" at bounding box center [451, 279] width 276 height 8
click at [387, 279] on div "/* custom separators, thanks [PERSON_NAME]! */ } border-radius: 16px ; margin-t…" at bounding box center [451, 491] width 276 height 569
drag, startPoint x: 391, startPoint y: 289, endPoint x: 392, endPoint y: 274, distance: 15.7
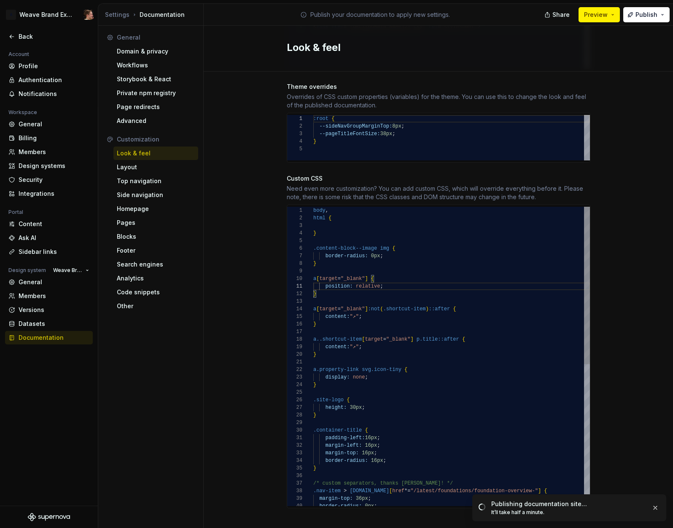
click at [391, 287] on div "/* custom separators, thanks [PERSON_NAME]! */ } border-radius: 16px ; margin-t…" at bounding box center [451, 491] width 276 height 569
type textarea "**********"
click at [392, 274] on div "/* custom separators, thanks [PERSON_NAME]! */ } border-radius: 16px ; margin-t…" at bounding box center [451, 491] width 276 height 569
click at [253, 220] on div "Site logo A company logo that will be displayed on all pages on your documentat…" at bounding box center [438, 88] width 469 height 906
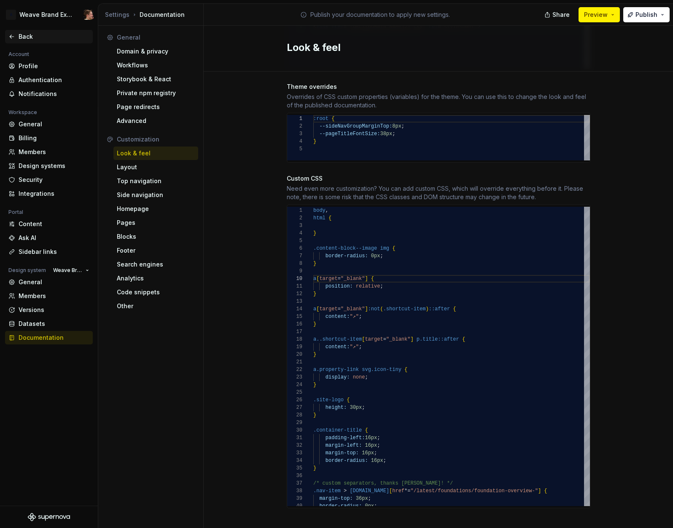
click at [27, 38] on div "Back" at bounding box center [54, 36] width 71 height 8
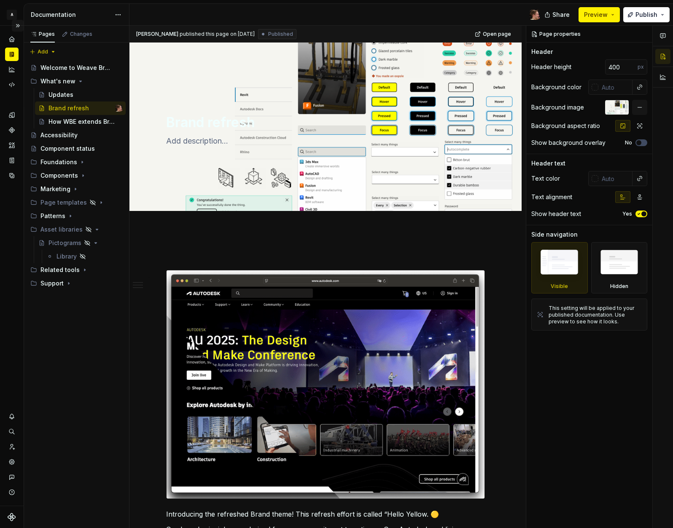
click at [16, 24] on button "Expand sidebar" at bounding box center [18, 26] width 12 height 12
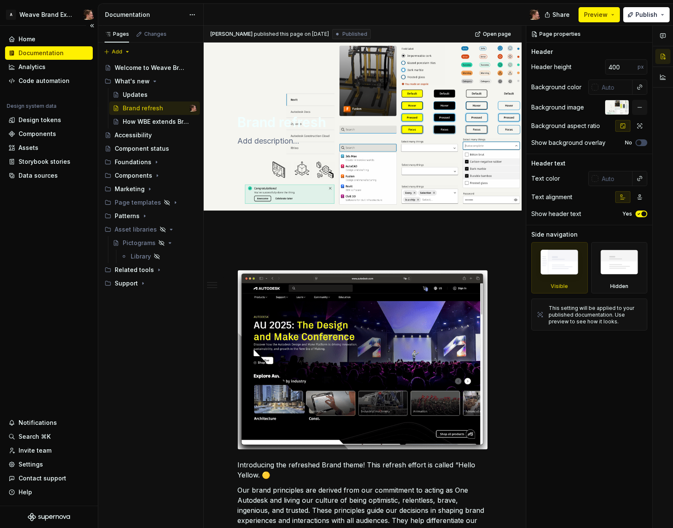
click at [43, 206] on div "Home Documentation Analytics Code automation Design system data Design tokens C…" at bounding box center [49, 266] width 98 height 480
click at [47, 135] on div "Components" at bounding box center [38, 134] width 38 height 8
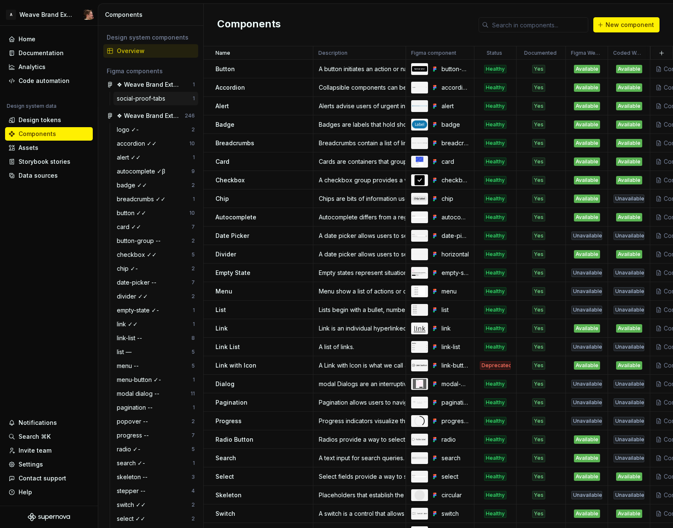
click at [151, 96] on div "social-proof-tabs" at bounding box center [143, 98] width 52 height 8
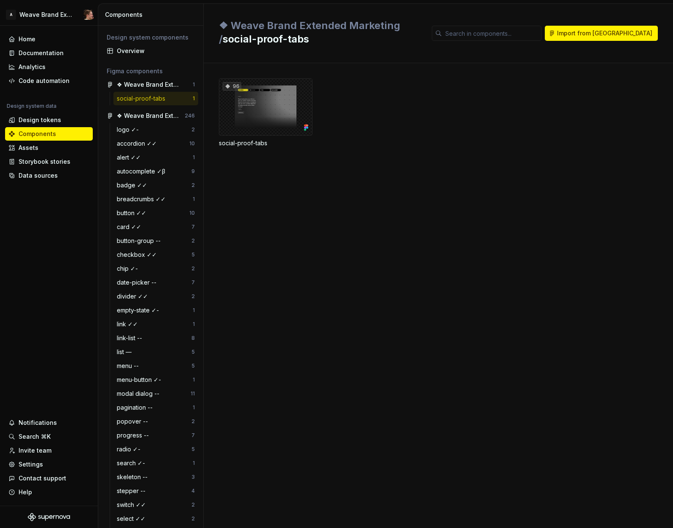
click at [362, 110] on div "96 social-proof-tabs" at bounding box center [446, 112] width 454 height 69
click at [270, 107] on div "96" at bounding box center [266, 106] width 94 height 57
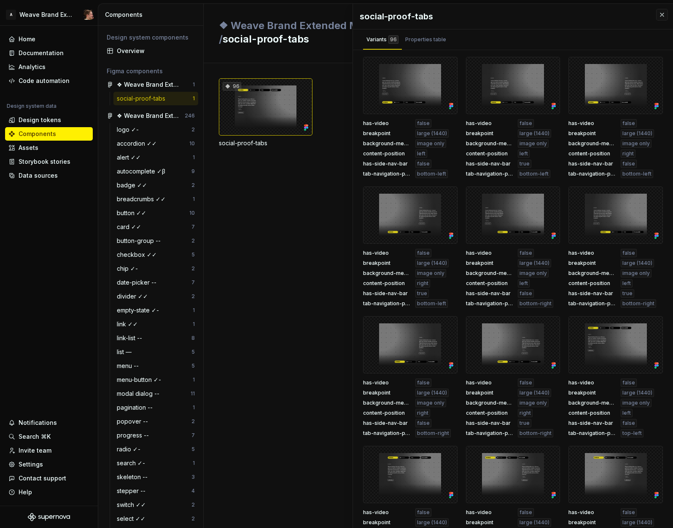
click at [428, 172] on span "bottom-left" at bounding box center [431, 174] width 29 height 7
click at [440, 173] on span "bottom-left" at bounding box center [431, 174] width 29 height 7
click at [440, 174] on span "bottom-left" at bounding box center [431, 174] width 29 height 7
click at [429, 177] on span "bottom-left" at bounding box center [431, 174] width 29 height 7
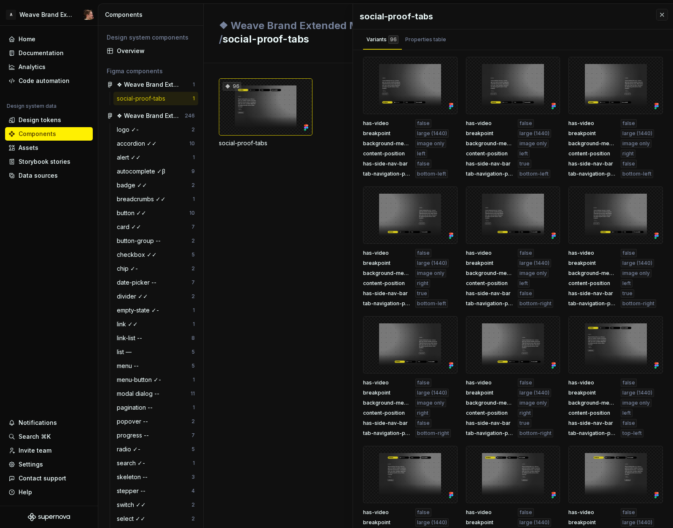
click at [281, 197] on div "96 social-proof-tabs" at bounding box center [446, 295] width 454 height 465
click at [425, 43] on div "Properties table" at bounding box center [425, 39] width 41 height 8
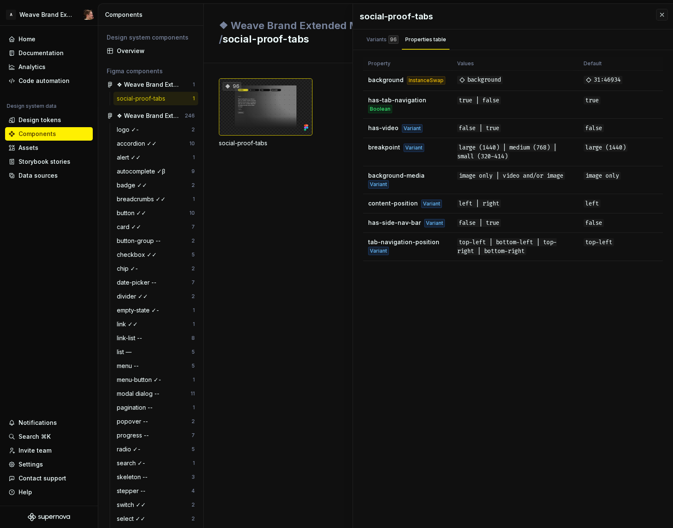
click at [256, 103] on div "96" at bounding box center [266, 106] width 94 height 57
click at [375, 44] on div "Variants 96" at bounding box center [382, 39] width 39 height 13
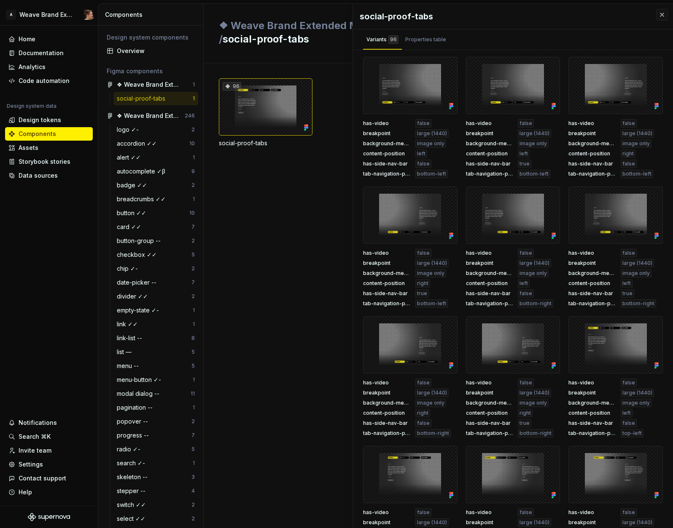
click at [407, 96] on div at bounding box center [410, 85] width 94 height 57
click at [412, 90] on div at bounding box center [410, 85] width 94 height 57
click at [483, 44] on div "Variants 96 Properties table" at bounding box center [513, 39] width 320 height 20
click at [442, 64] on button "button" at bounding box center [448, 67] width 12 height 12
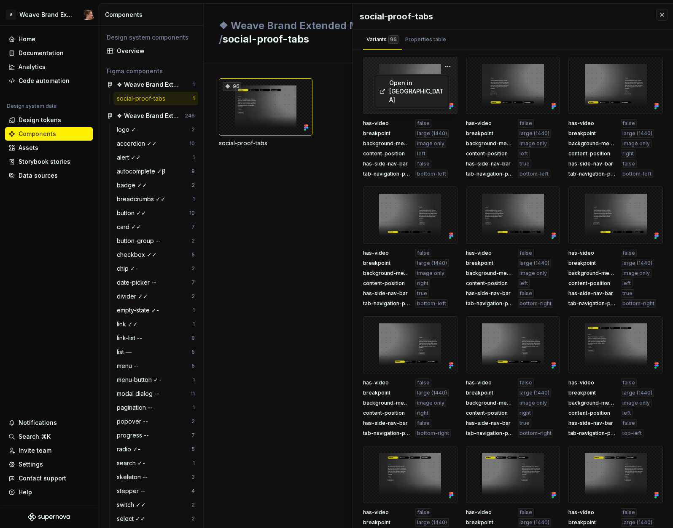
click at [458, 53] on div "social-proof-tabs Variants 96 Properties table has-video false breakpoint large…" at bounding box center [513, 268] width 320 height 528
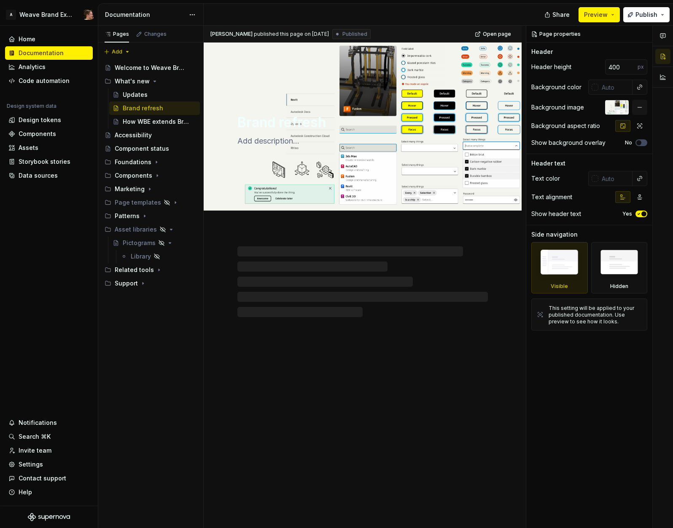
type textarea "*"
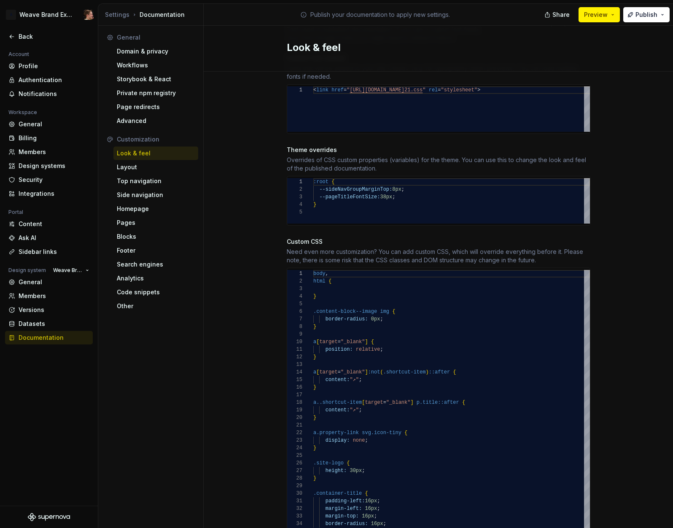
scroll to position [437, 0]
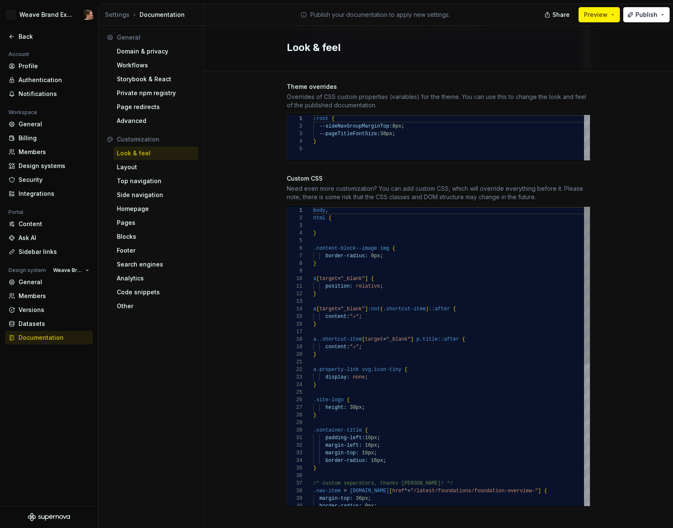
click at [417, 338] on div "body , html { } .content-block--image img { border-radius: 0px ; } a [ target =…" at bounding box center [451, 491] width 276 height 569
click at [403, 348] on div "body , html { } .content-block--image img { border-radius: 0px ; } a [ target =…" at bounding box center [451, 491] width 276 height 569
drag, startPoint x: 359, startPoint y: 329, endPoint x: 411, endPoint y: 331, distance: 52.3
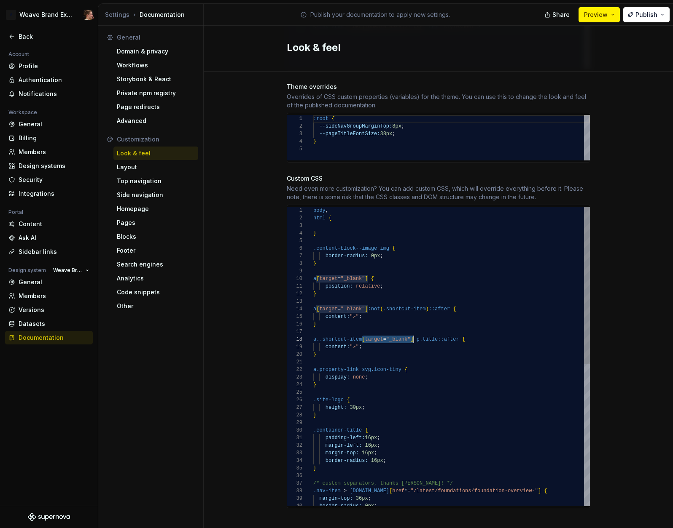
click at [411, 331] on div "body , html { } .content-block--image img { border-radius: 0px ; } a [ target =…" at bounding box center [451, 491] width 276 height 569
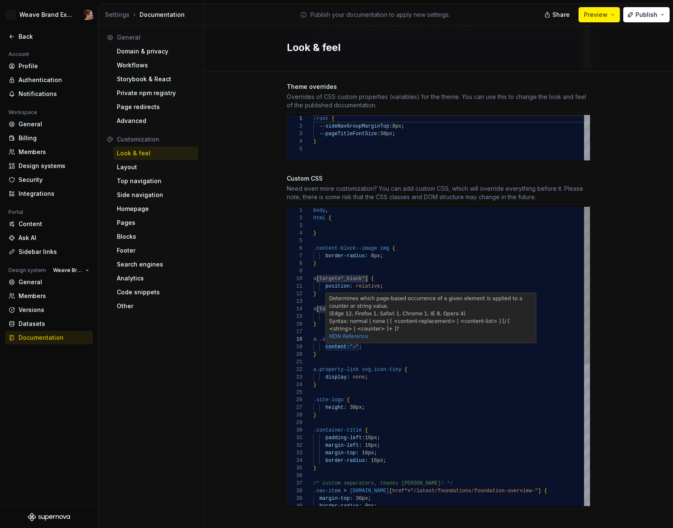
scroll to position [53, 6]
click at [317, 332] on div "body , html { } .content-block--image img { border-radius: 0px ; } a [ target =…" at bounding box center [451, 491] width 276 height 569
type textarea "**********"
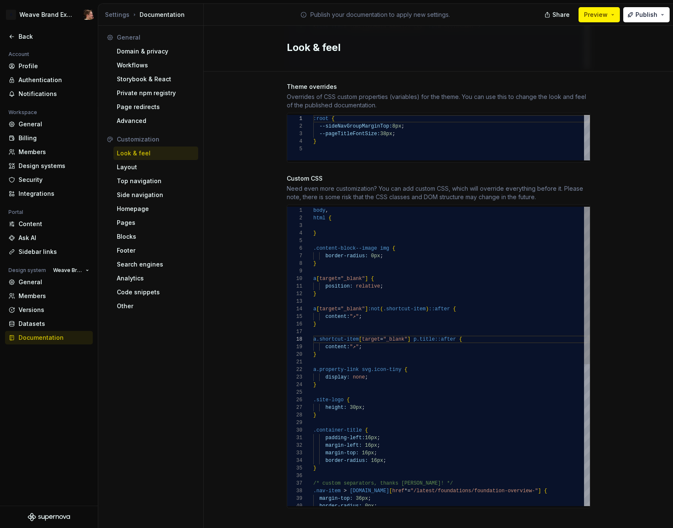
scroll to position [68, 3]
click at [376, 348] on div "body , html { } .content-block--image img { border-radius: 0px ; } a [ target =…" at bounding box center [451, 491] width 276 height 569
click at [643, 16] on span "Publish" at bounding box center [646, 15] width 22 height 8
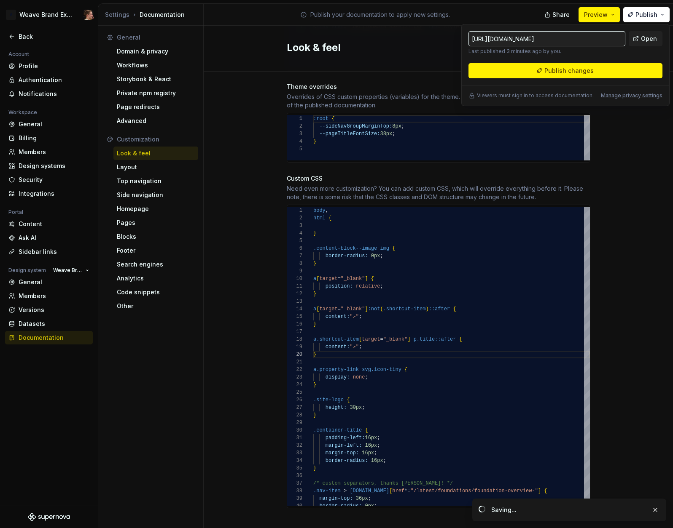
click at [619, 188] on div "Site logo A company logo that will be displayed on all pages on your documentat…" at bounding box center [438, 88] width 469 height 906
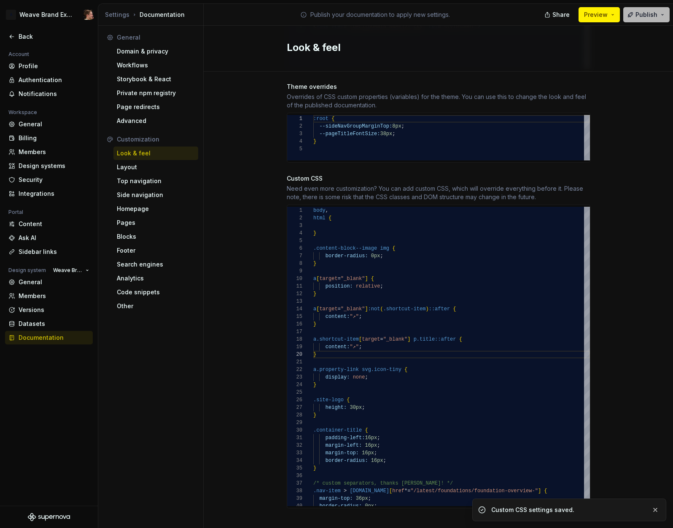
click at [654, 14] on span "Publish" at bounding box center [646, 15] width 22 height 8
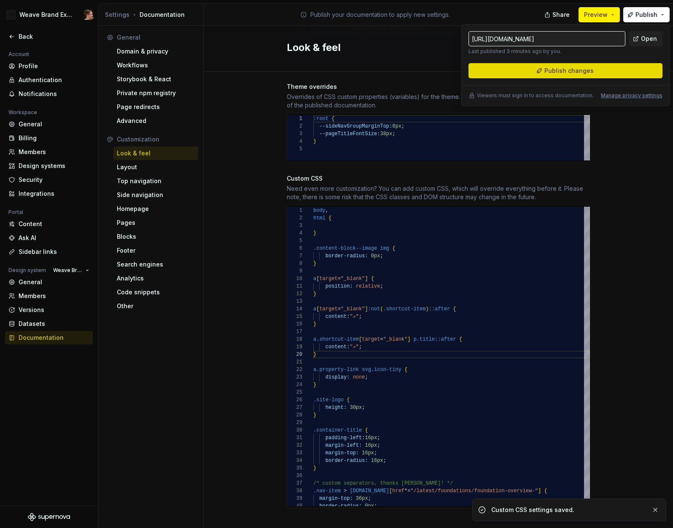
click at [617, 67] on button "Publish changes" at bounding box center [565, 70] width 194 height 15
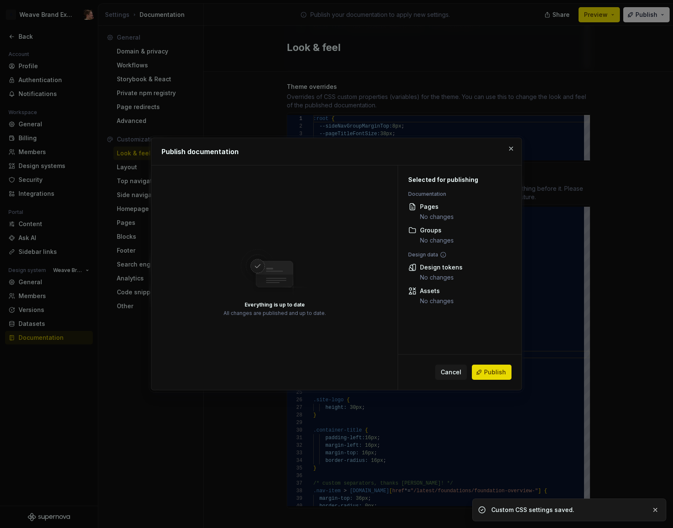
click at [486, 368] on span "Publish" at bounding box center [495, 372] width 22 height 8
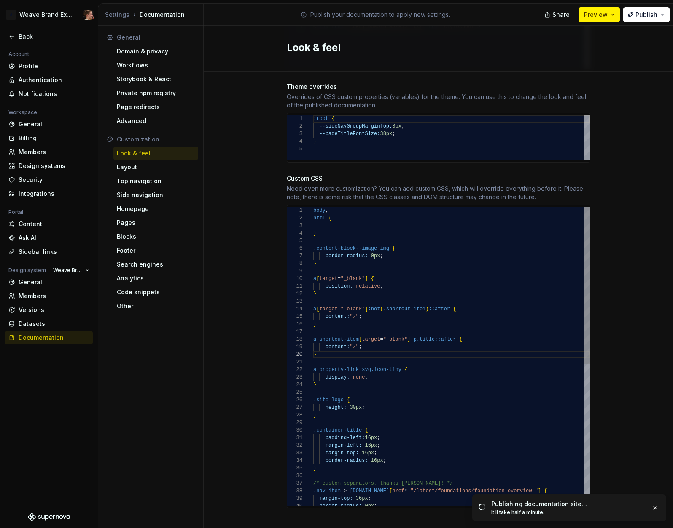
click at [386, 346] on div "body , html { } .content-block--image img { border-radius: 0px ; } a [ target =…" at bounding box center [451, 491] width 276 height 569
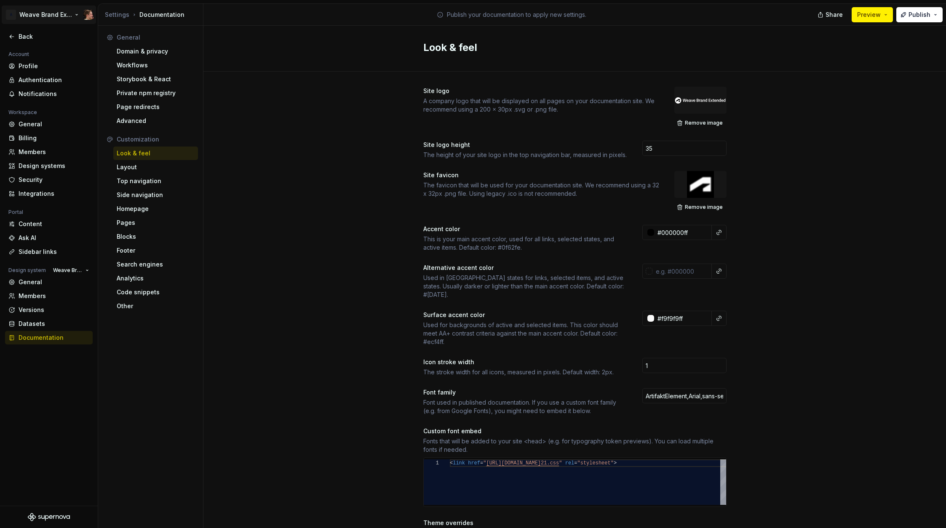
click at [64, 13] on html "A Weave Brand Extended Back Account Profile Authentication Notifications Worksp…" at bounding box center [473, 264] width 946 height 528
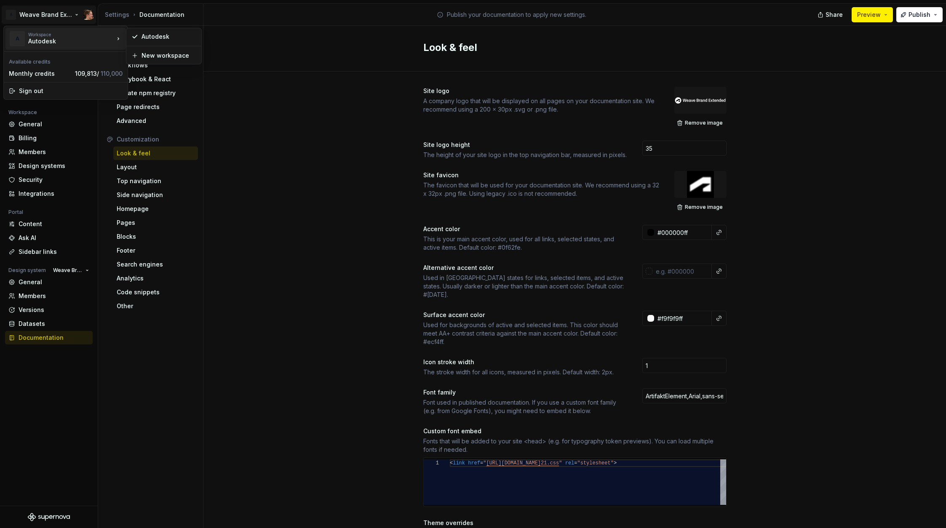
click at [251, 124] on html "A Weave Brand Extended Back Account Profile Authentication Notifications Worksp…" at bounding box center [473, 264] width 946 height 528
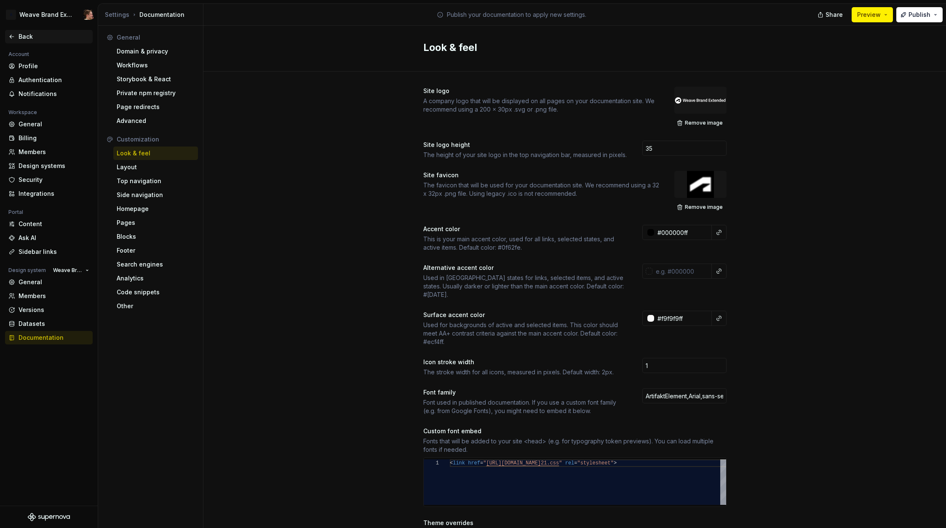
click at [37, 37] on div "Back" at bounding box center [54, 36] width 71 height 8
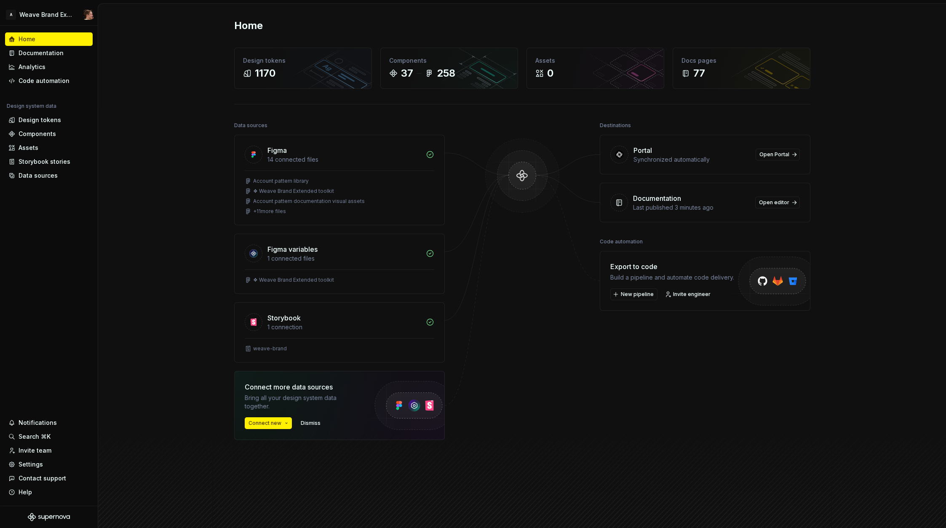
click at [184, 38] on div "Home Design tokens 1170 Components 37 258 Assets 0 Docs pages 77 Data sources F…" at bounding box center [522, 268] width 848 height 528
click at [62, 13] on html "A Weave Brand Extended Home Documentation Analytics Code automation Design syst…" at bounding box center [473, 264] width 946 height 528
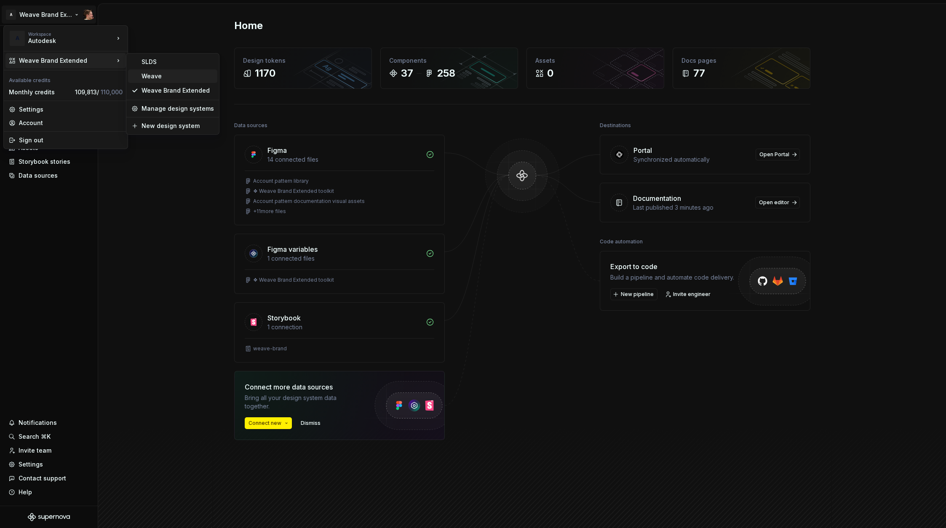
drag, startPoint x: 150, startPoint y: 78, endPoint x: 153, endPoint y: 73, distance: 5.9
click at [150, 78] on div "Weave" at bounding box center [178, 76] width 72 height 8
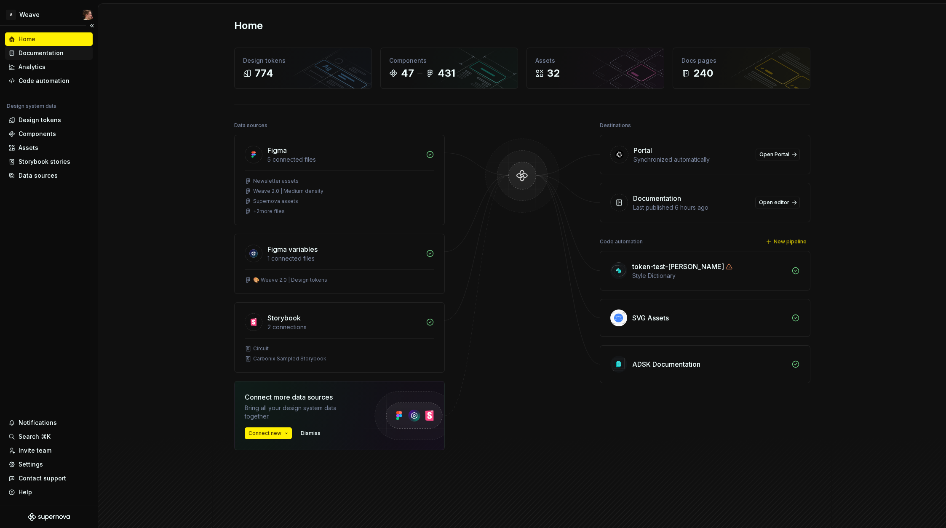
click at [51, 55] on div "Documentation" at bounding box center [41, 53] width 45 height 8
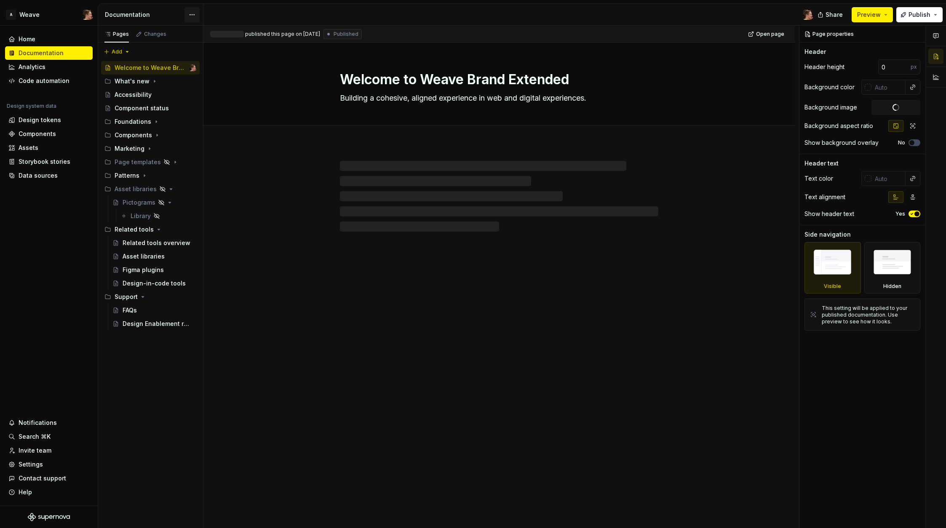
click at [193, 12] on html "A Weave Home Documentation Analytics Code automation Design system data Design …" at bounding box center [473, 264] width 946 height 528
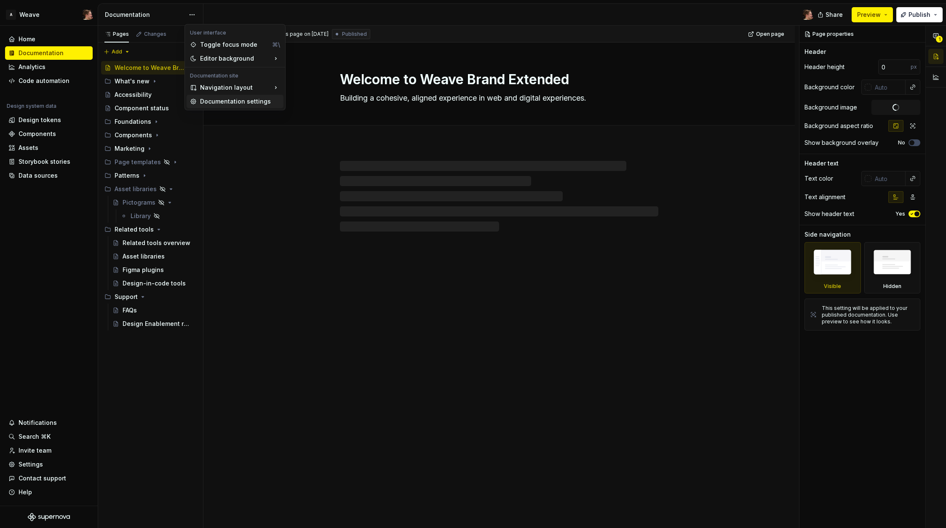
type textarea "*"
type textarea "Welcome to Weave"
type textarea "Building a cohesive, aligned experience in Autodesk products."
type input "333"
type input "#FFFFFF"
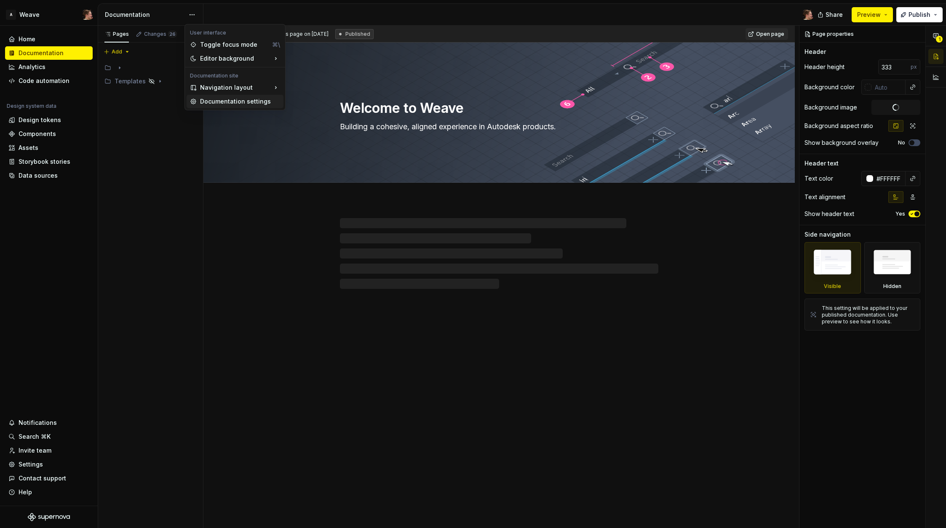
click at [210, 102] on div "Documentation settings" at bounding box center [240, 101] width 80 height 8
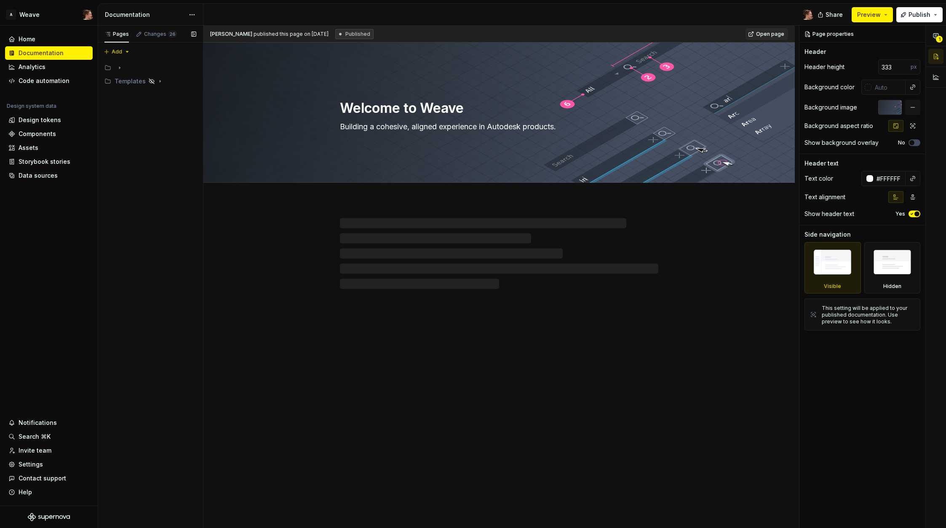
type textarea "*"
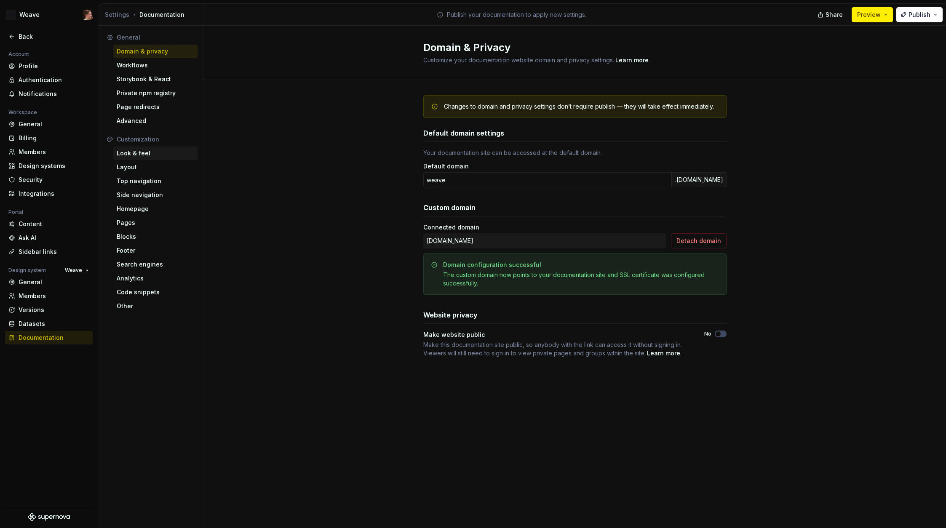
click at [137, 155] on div "Look & feel" at bounding box center [156, 153] width 78 height 8
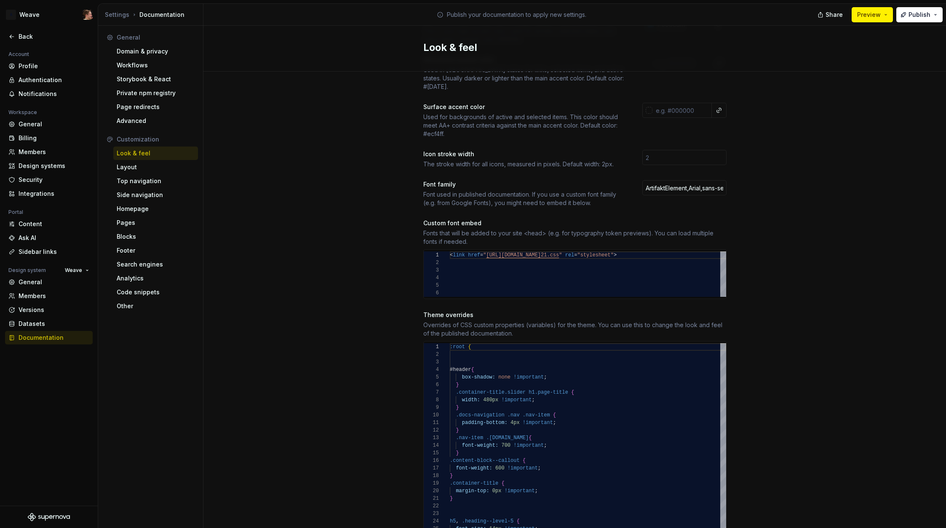
scroll to position [437, 0]
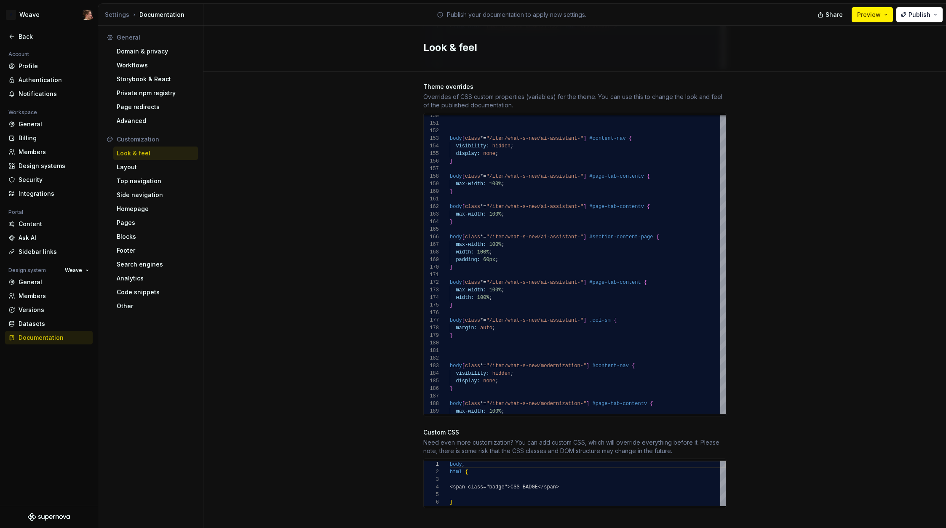
click at [329, 225] on div "Site logo A company logo that will be displayed on all pages on your documentat…" at bounding box center [575, 88] width 743 height 906
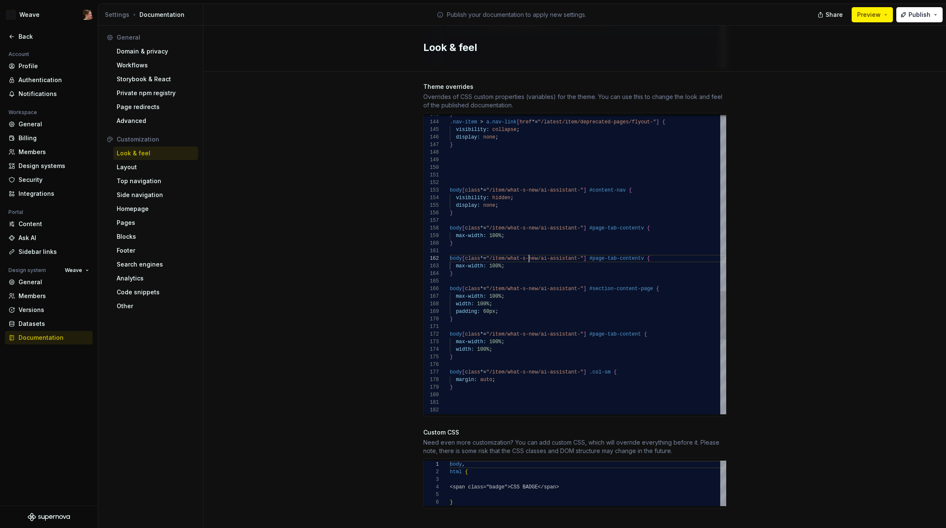
scroll to position [8, 79]
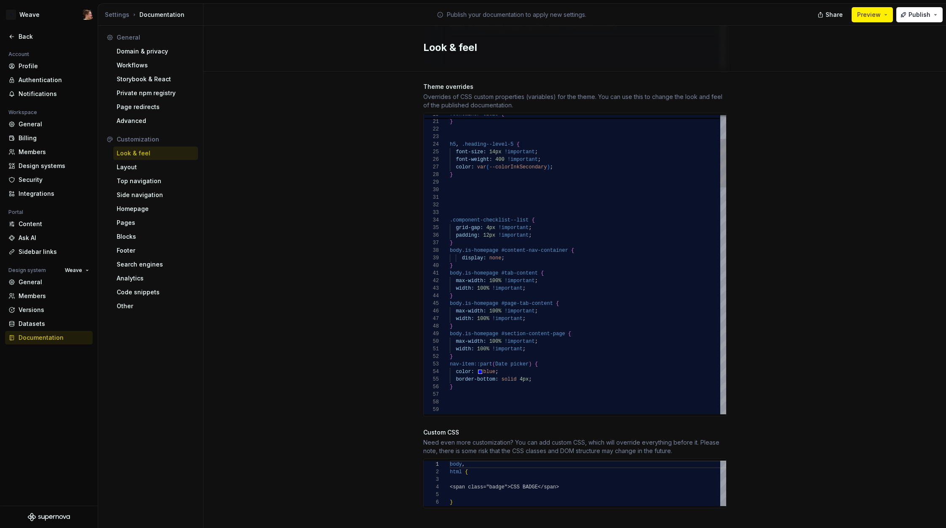
scroll to position [15, 0]
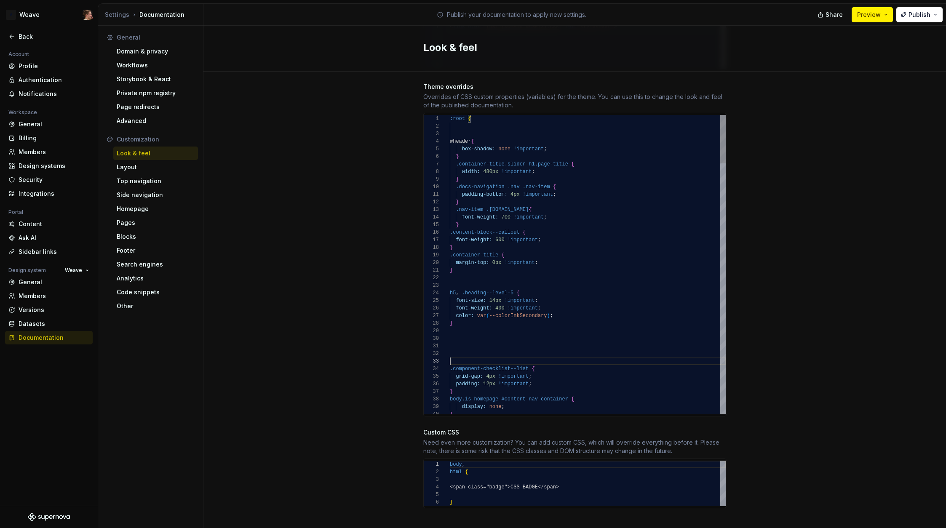
scroll to position [61, 55]
type textarea "**********"
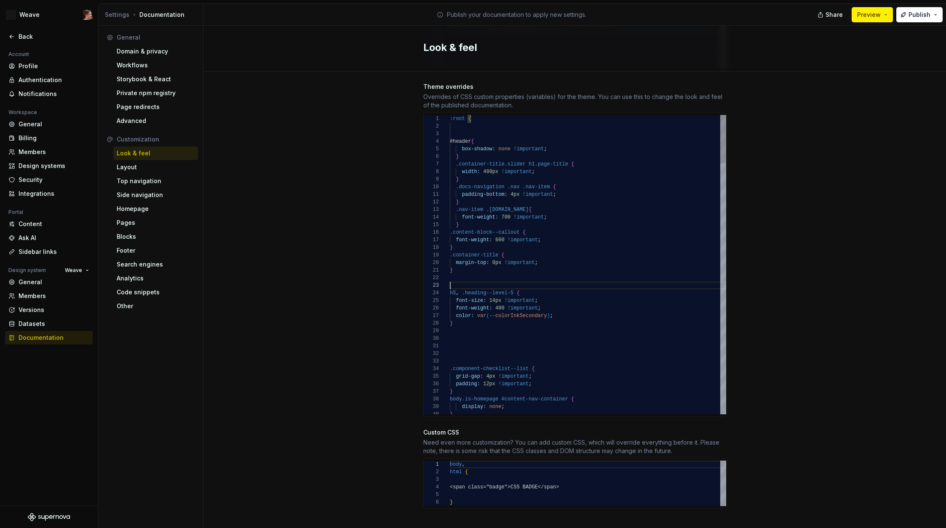
drag, startPoint x: 260, startPoint y: 200, endPoint x: 121, endPoint y: 95, distance: 174.3
click at [257, 198] on div "Site logo A company logo that will be displayed on all pages on your documentat…" at bounding box center [575, 88] width 743 height 906
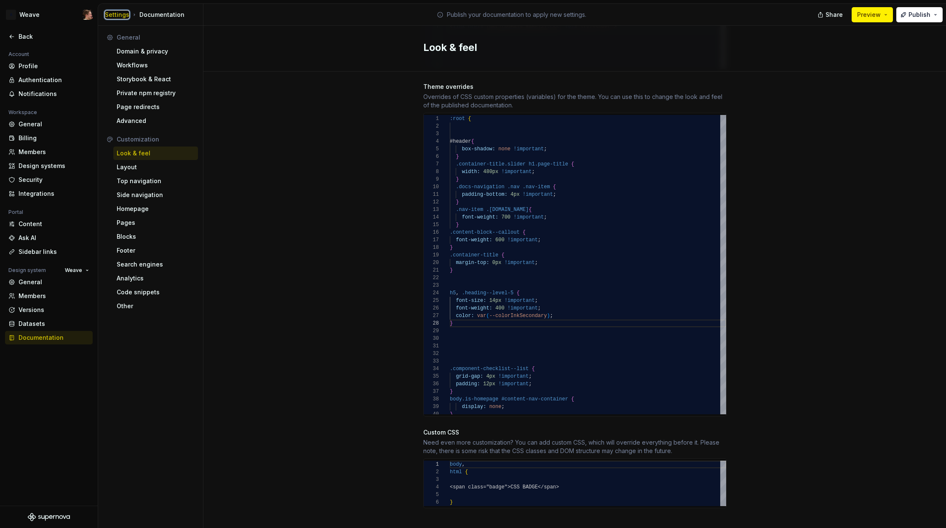
click at [119, 17] on div "Settings" at bounding box center [117, 15] width 24 height 8
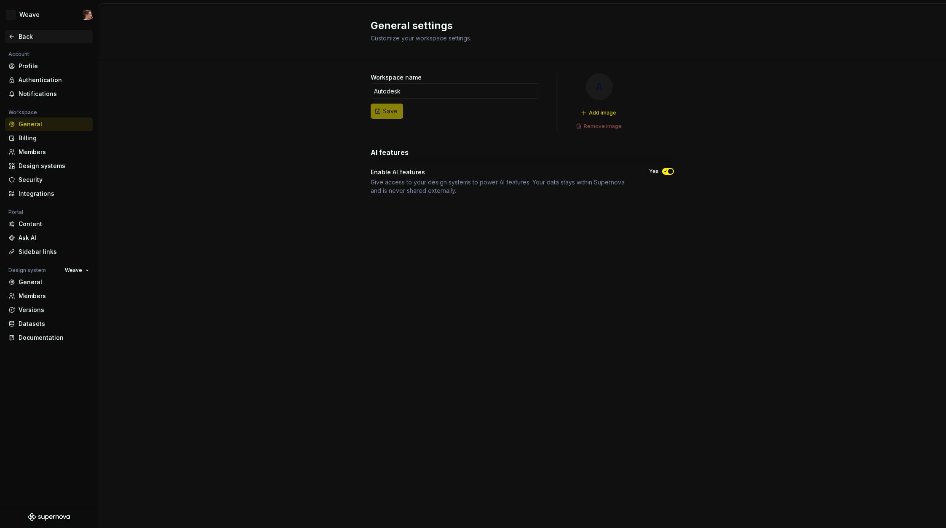
click at [29, 39] on div "Back" at bounding box center [54, 36] width 71 height 8
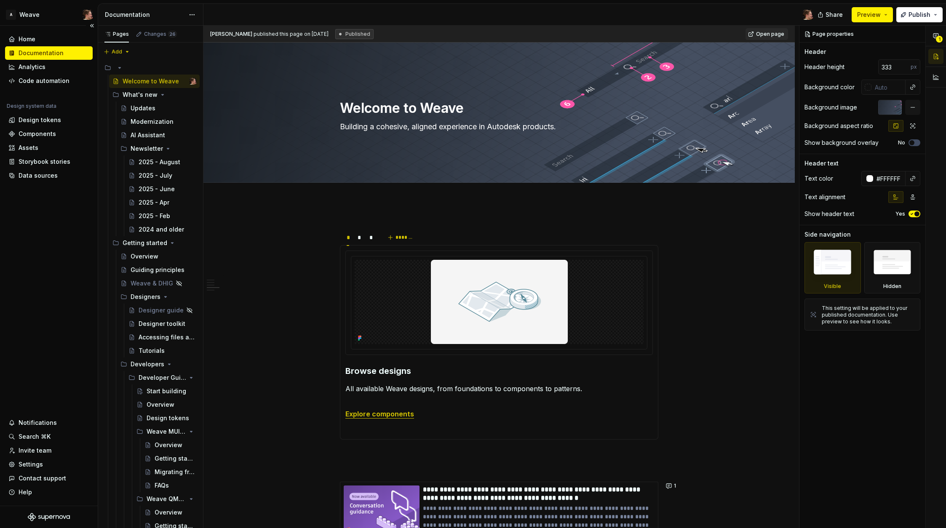
click at [47, 55] on div "Documentation" at bounding box center [41, 53] width 45 height 8
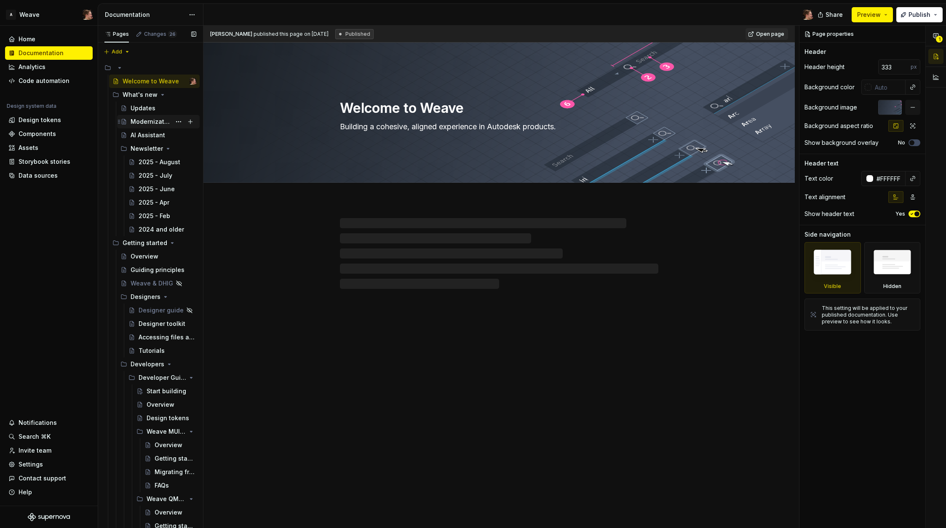
click at [136, 117] on div "Modernization" at bounding box center [164, 122] width 66 height 12
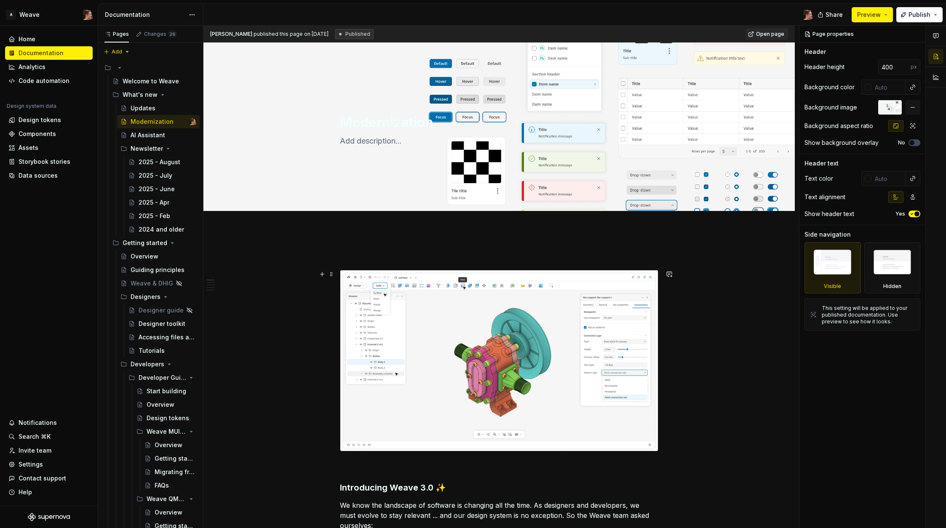
click at [405, 375] on img at bounding box center [499, 361] width 318 height 181
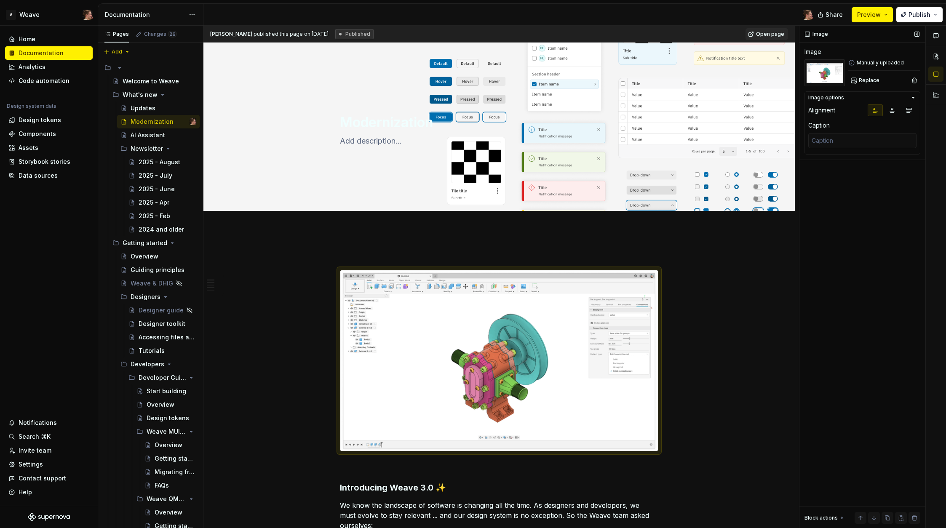
click at [903, 314] on div "Image Image Manually uploaded Replace Image options Alignment Caption Block act…" at bounding box center [863, 277] width 126 height 503
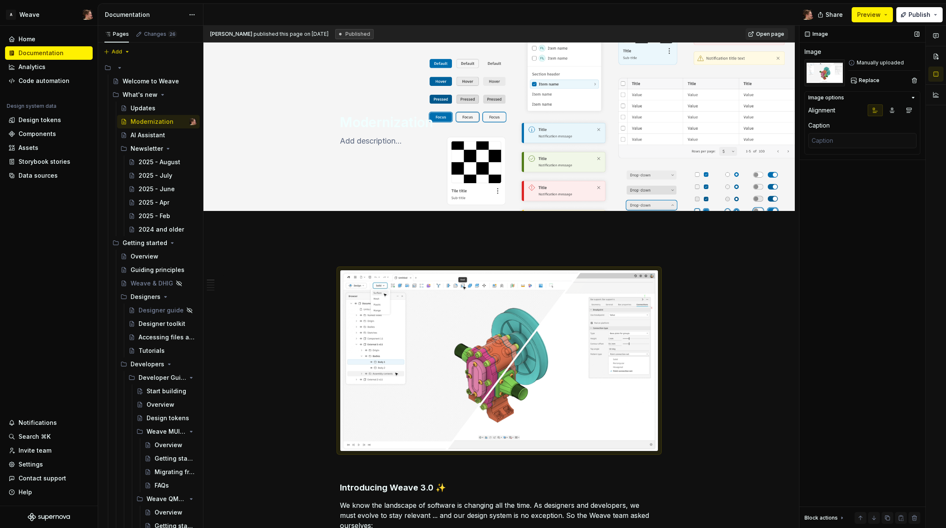
click at [892, 313] on div "Image Image Manually uploaded Replace Image options Alignment Caption Block act…" at bounding box center [863, 277] width 126 height 503
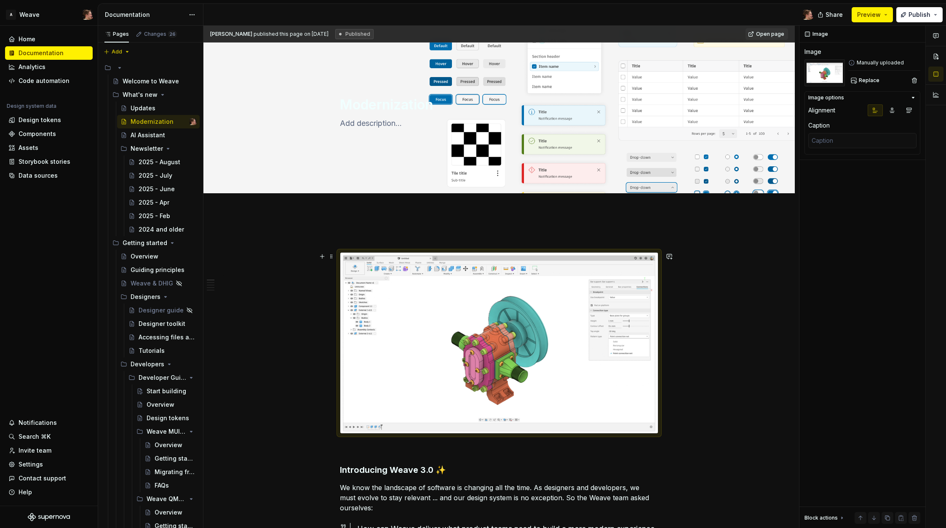
scroll to position [23, 0]
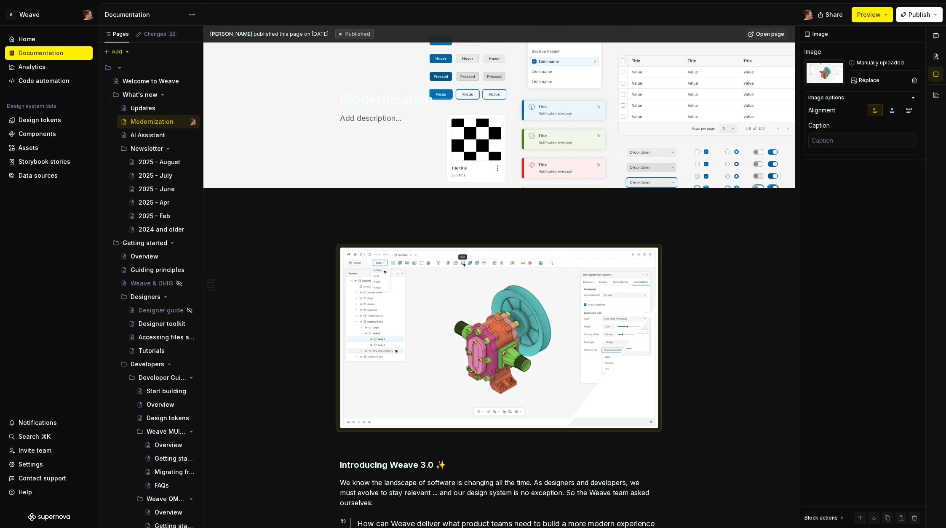
type textarea "*"
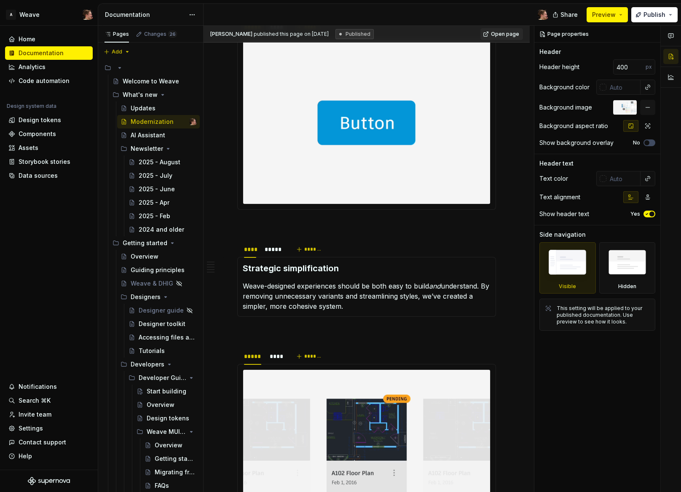
scroll to position [806, 0]
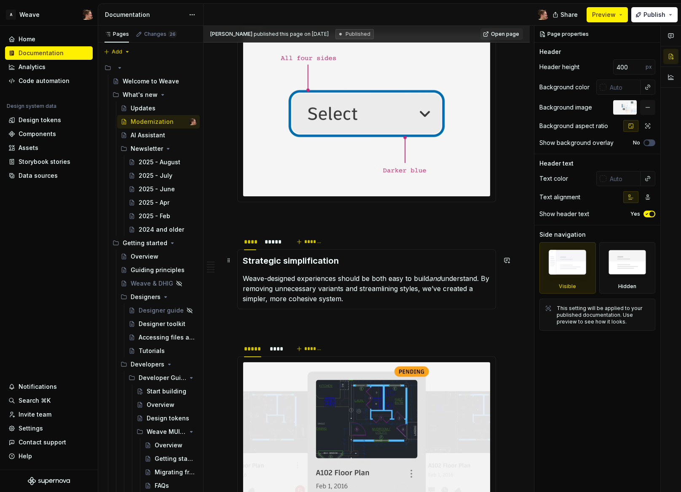
click at [358, 264] on h3 "Strategic simplification" at bounding box center [367, 261] width 248 height 12
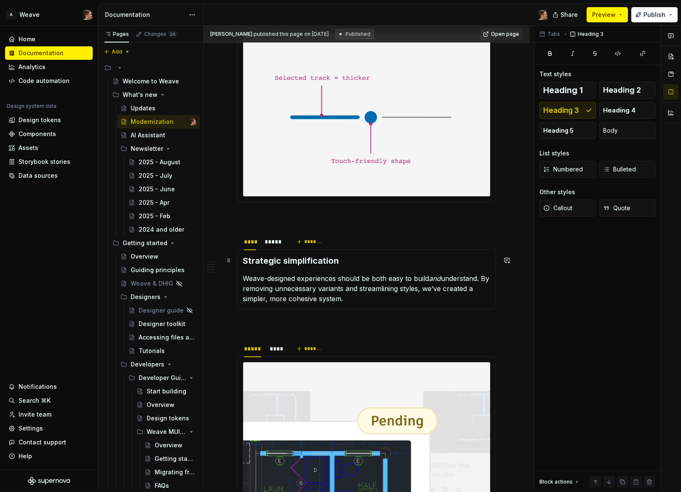
click at [364, 249] on div "**** ***** *******" at bounding box center [366, 241] width 259 height 17
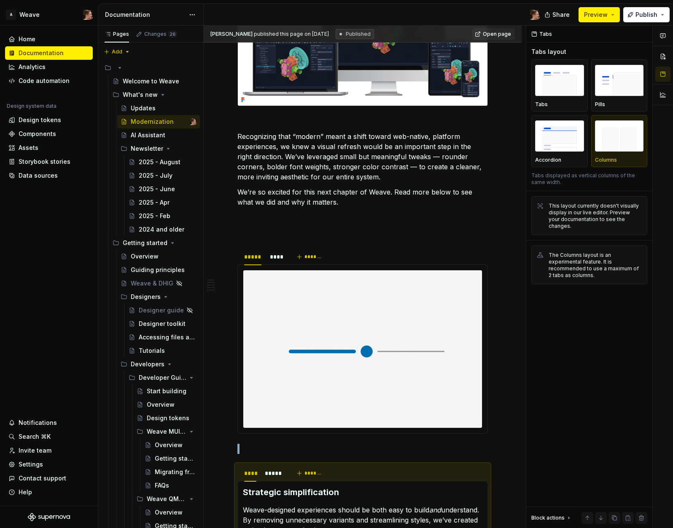
scroll to position [528, 0]
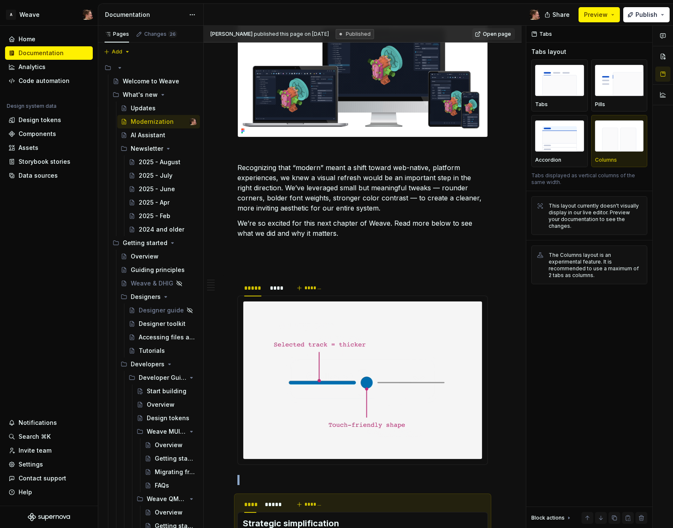
type textarea "*"
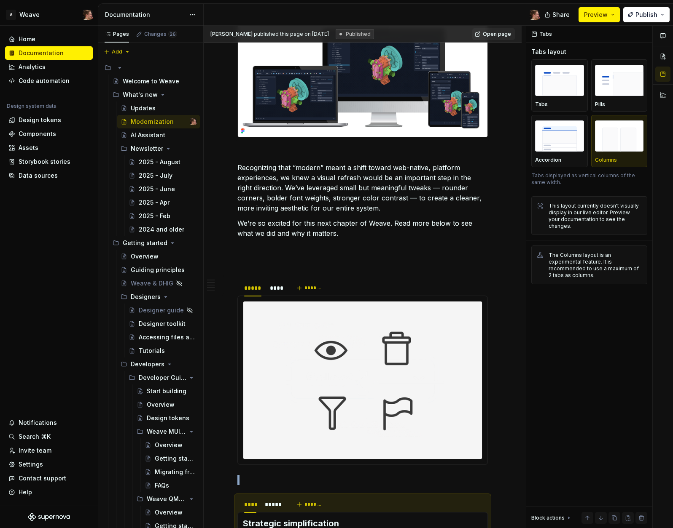
click at [188, 17] on html "A Weave Home Documentation Analytics Code automation Design system data Design …" at bounding box center [336, 264] width 673 height 528
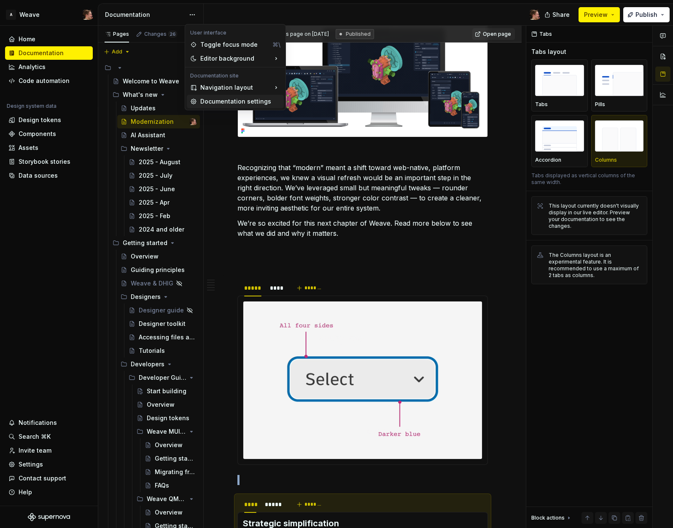
click at [213, 99] on div "Documentation settings" at bounding box center [240, 101] width 80 height 8
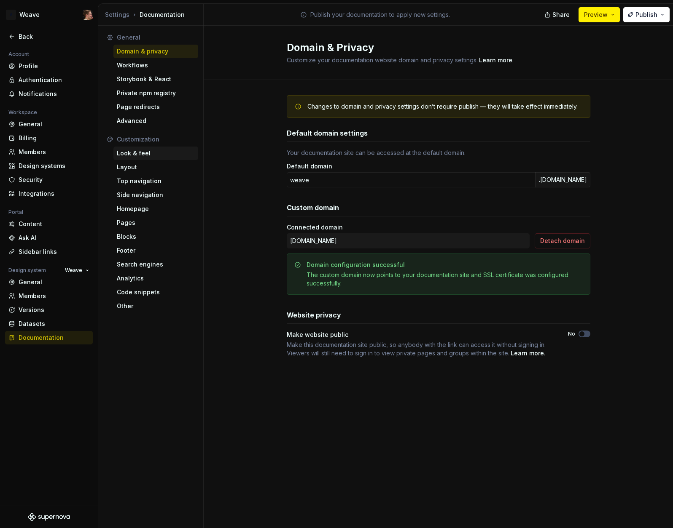
click at [134, 153] on div "Look & feel" at bounding box center [156, 153] width 78 height 8
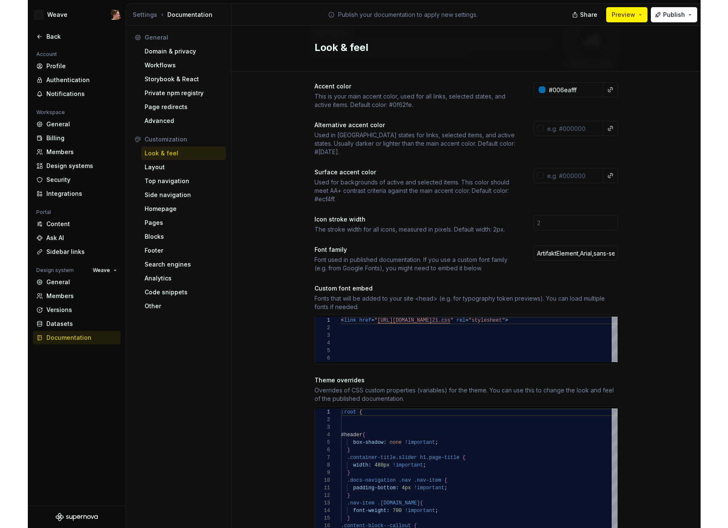
scroll to position [437, 0]
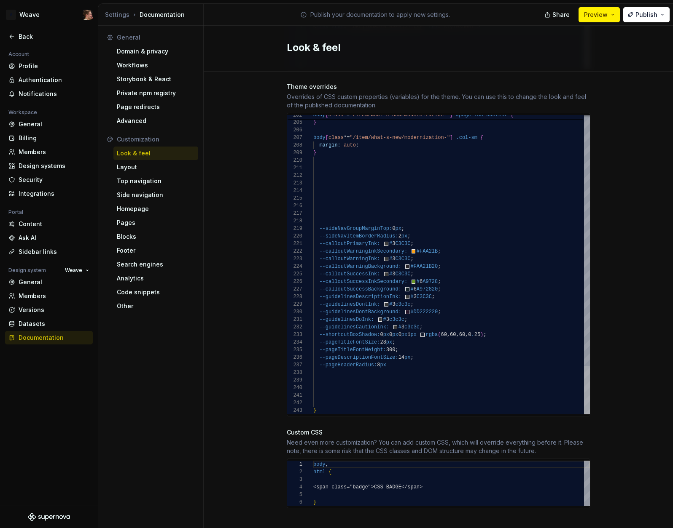
click at [584, 389] on div at bounding box center [587, 390] width 6 height 48
drag, startPoint x: 242, startPoint y: 118, endPoint x: 232, endPoint y: 97, distance: 22.4
click at [242, 118] on div "Site logo A company logo that will be displayed on all pages on your documentat…" at bounding box center [438, 88] width 469 height 906
